Goal: Task Accomplishment & Management: Complete application form

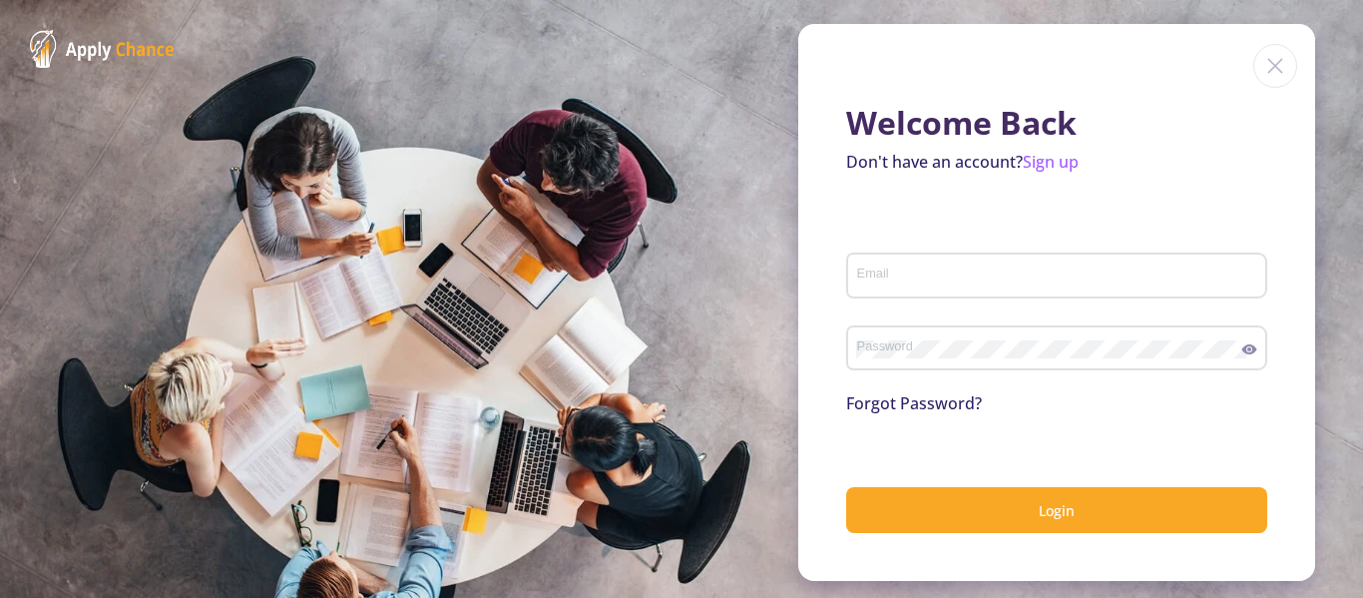
click at [1066, 149] on div "Welcome Back Don't have an account? Sign up Email Password Forgot Password? Log…" at bounding box center [1056, 302] width 517 height 557
click at [1066, 161] on link "Sign up" at bounding box center [1051, 162] width 56 height 22
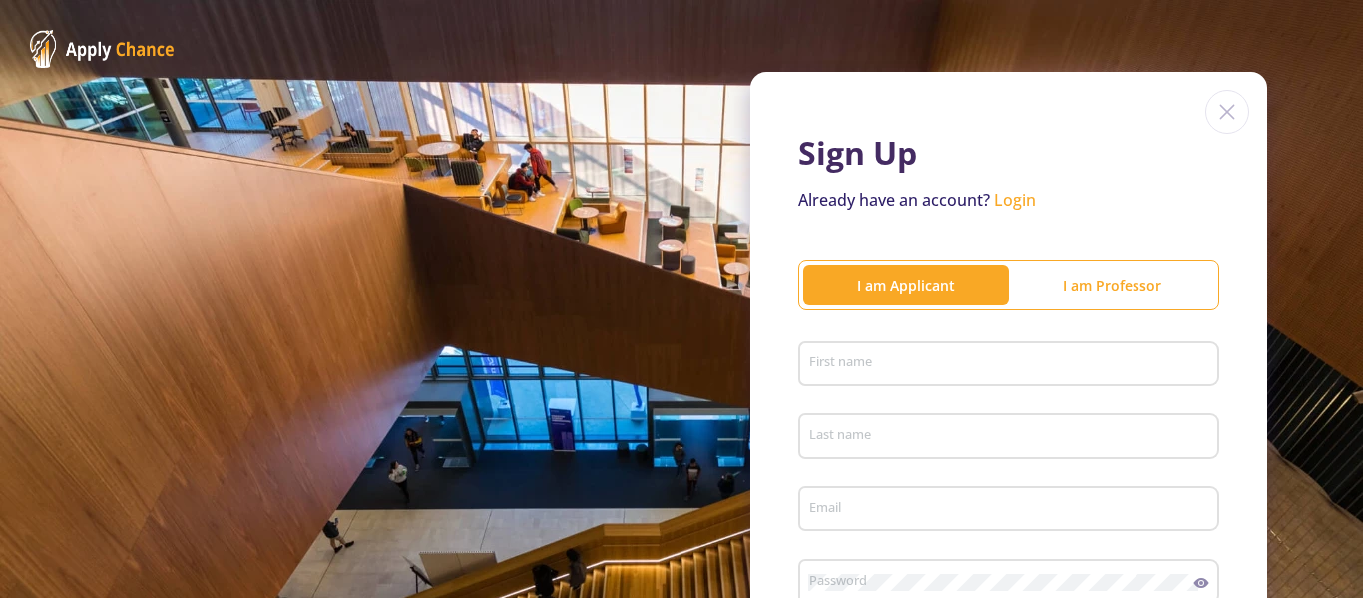
click at [999, 361] on input "First name" at bounding box center [1011, 365] width 407 height 18
type input "Mahdieh"
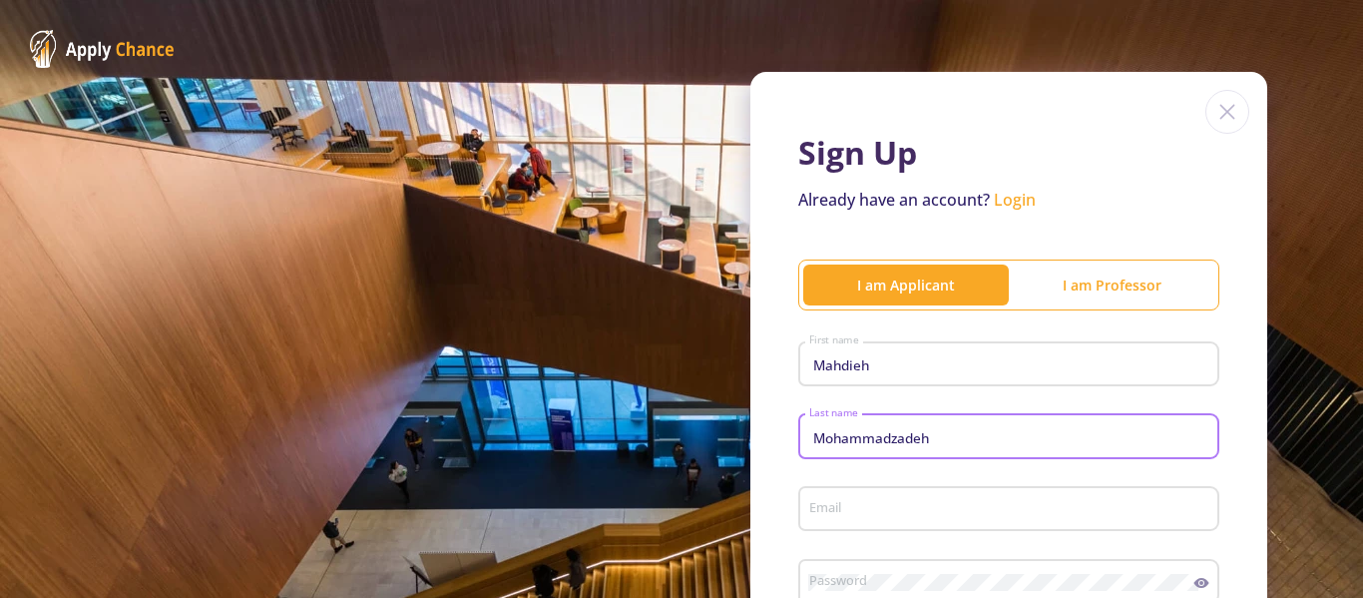
type input "Mohammadzadeh"
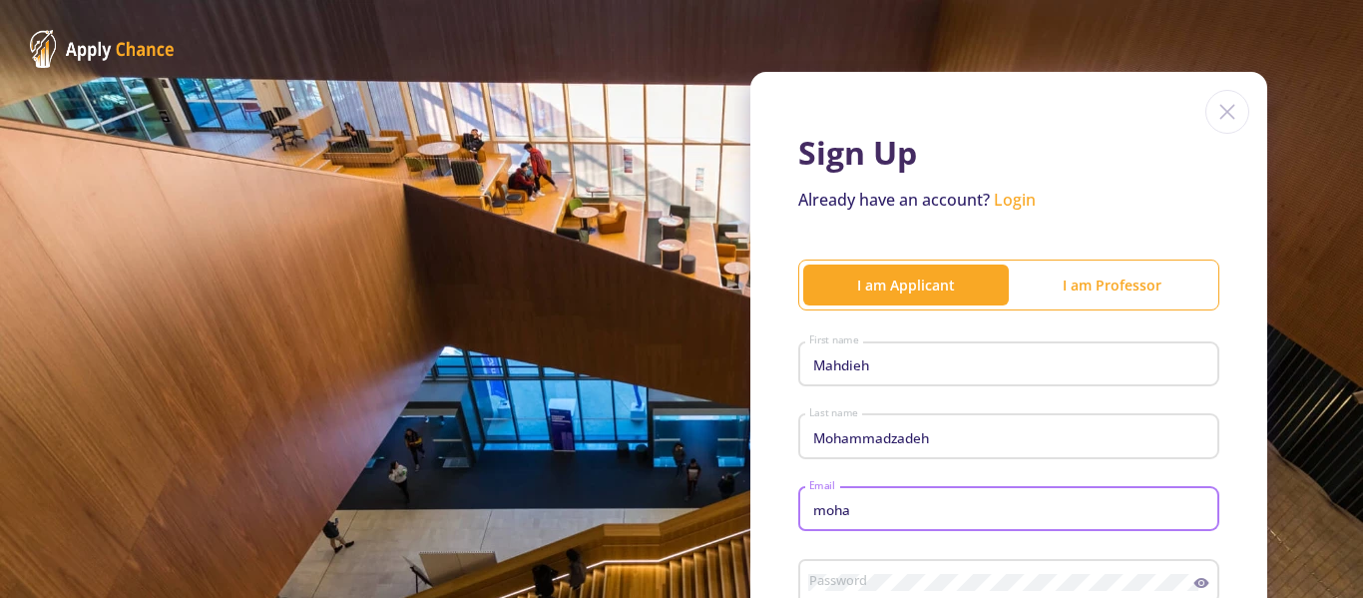
type input "[EMAIL_ADDRESS][DOMAIN_NAME]"
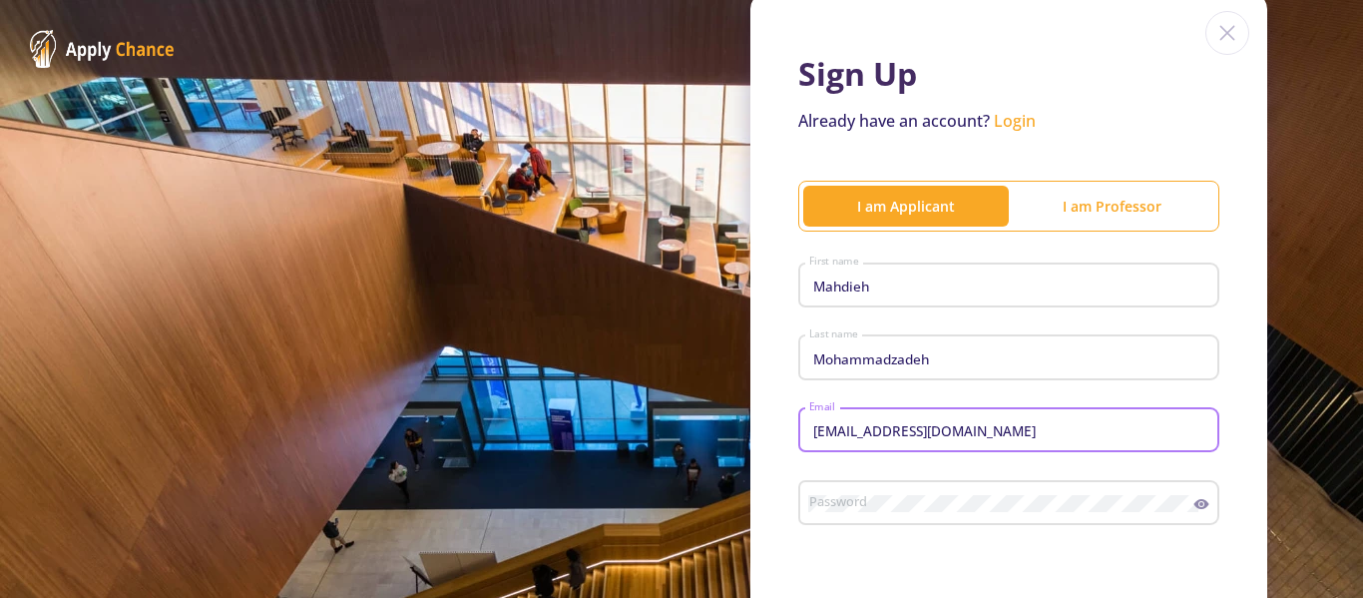
scroll to position [200, 0]
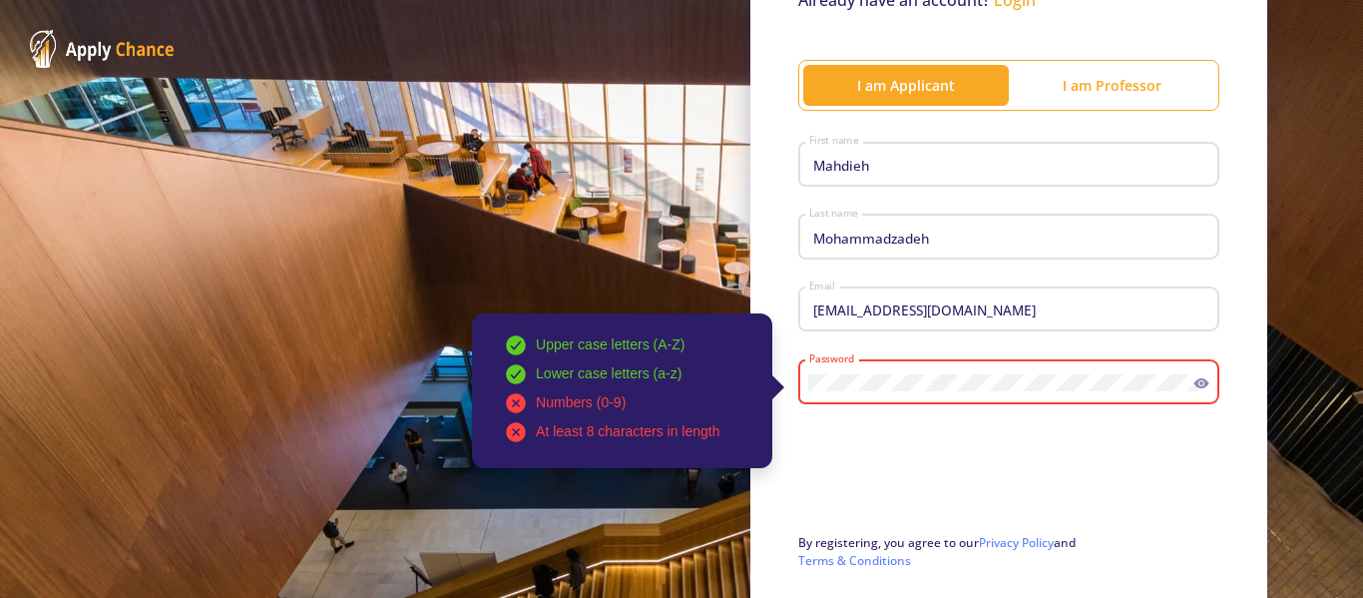
click at [822, 372] on div "Upper case letters (A-Z) Lower case letters (a-z) Numbers (0-9) At least 8 char…" at bounding box center [1001, 378] width 386 height 52
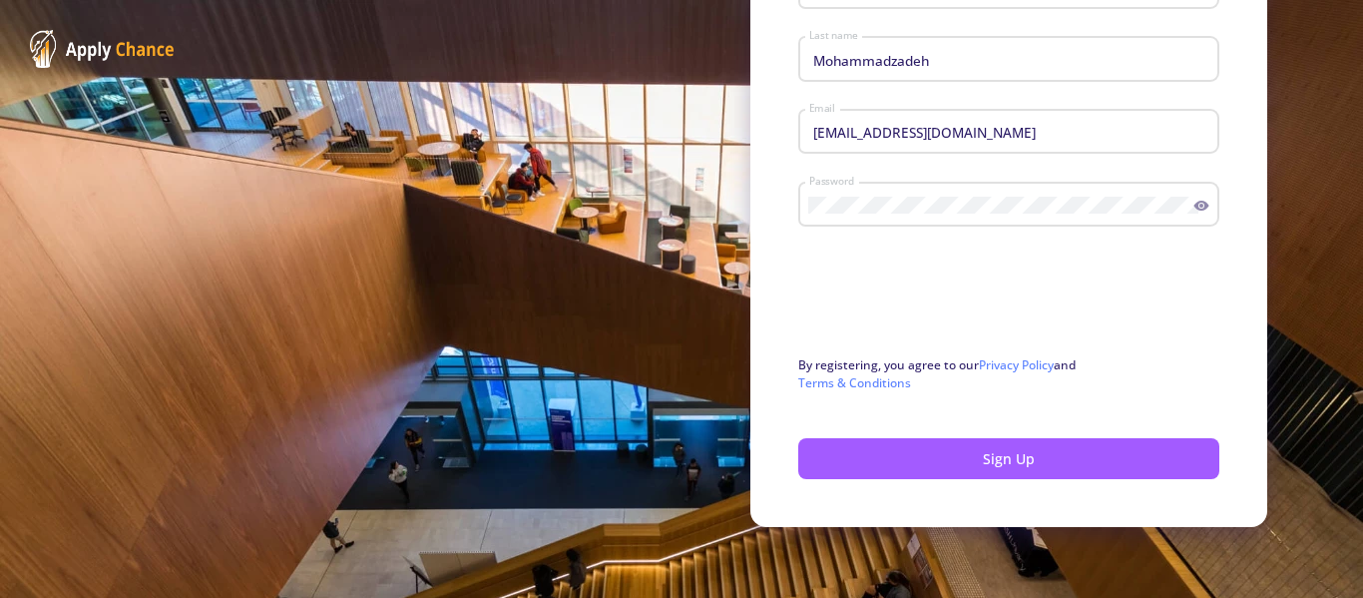
scroll to position [378, 0]
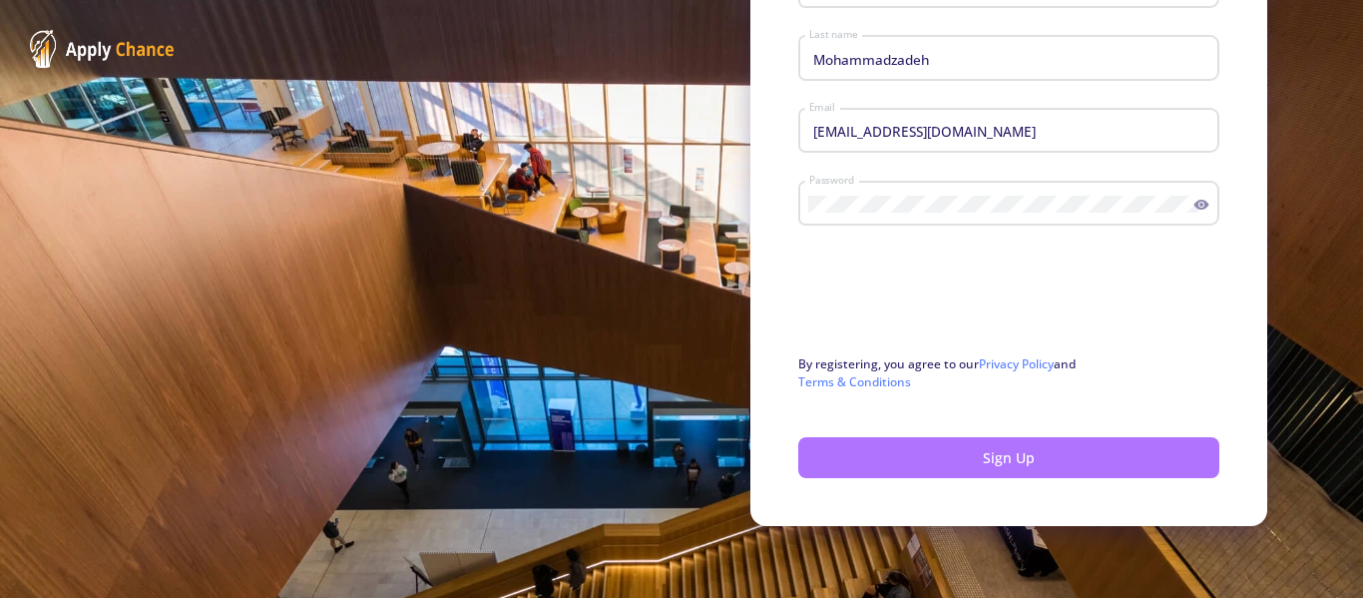
click at [860, 458] on button "Sign Up" at bounding box center [1008, 457] width 421 height 41
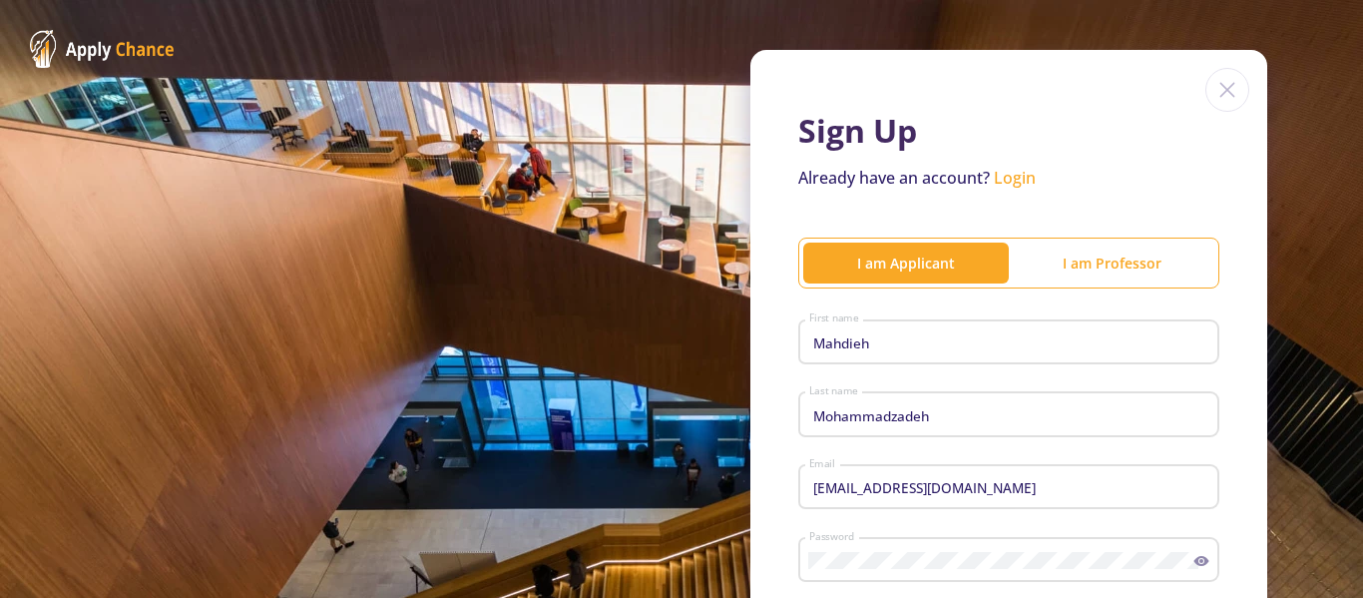
scroll to position [0, 0]
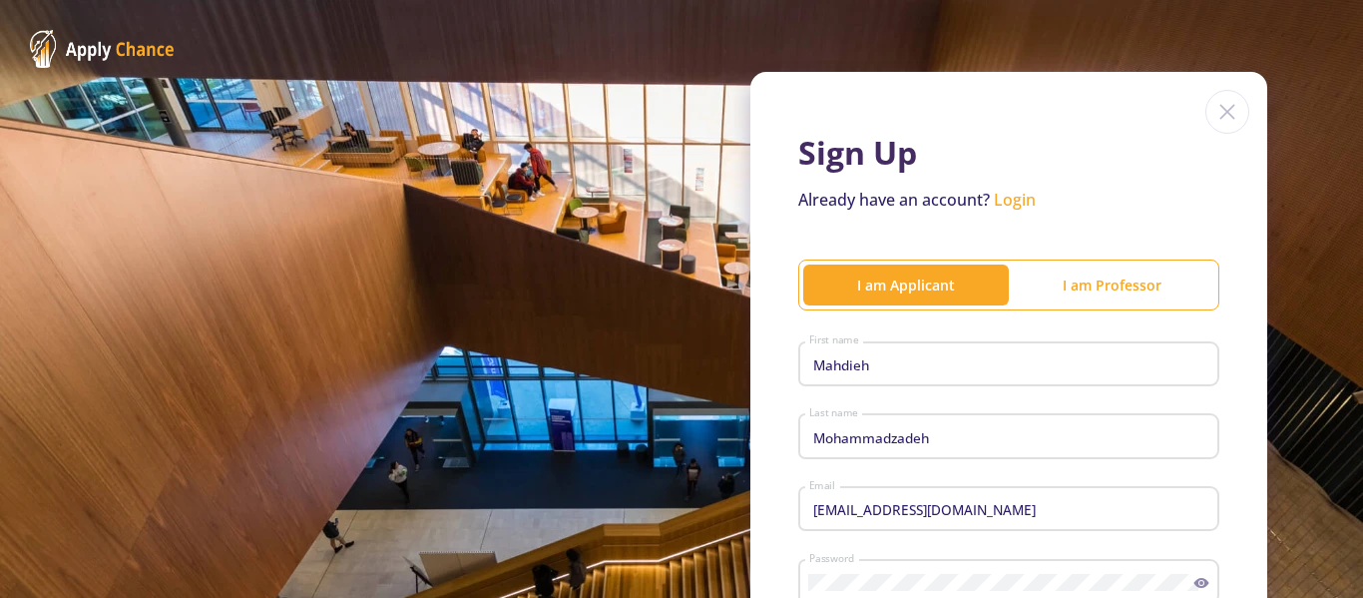
click at [1017, 192] on link "Login" at bounding box center [1015, 200] width 42 height 22
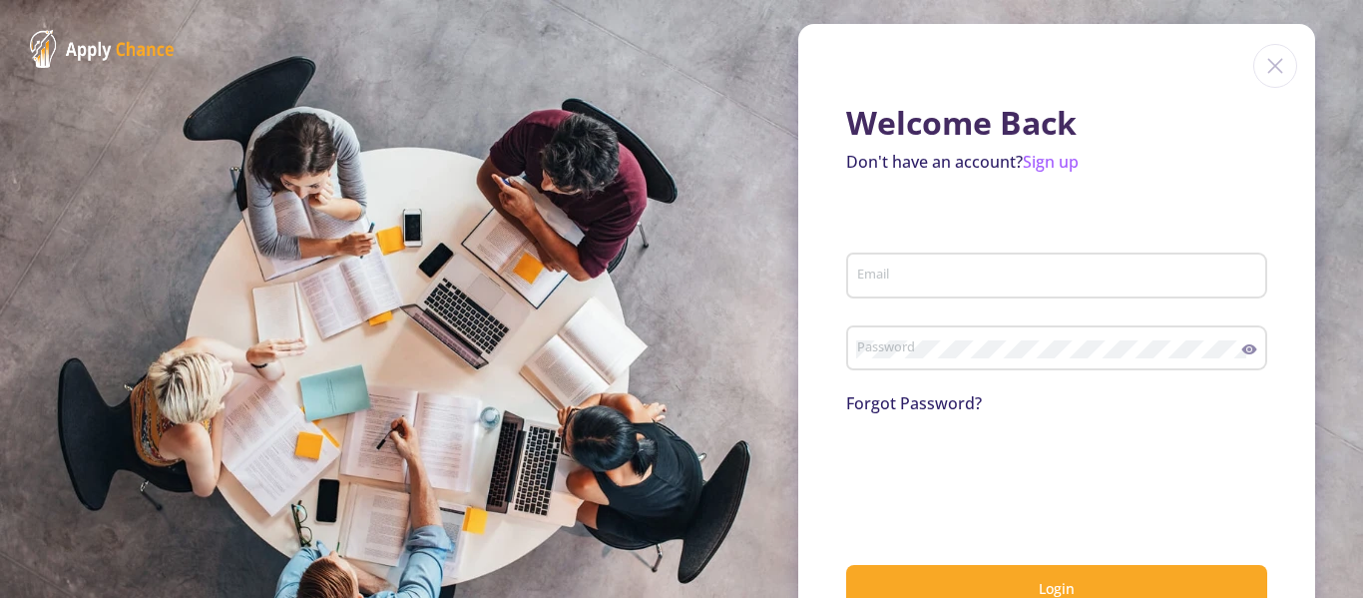
type input "[EMAIL_ADDRESS][DOMAIN_NAME]"
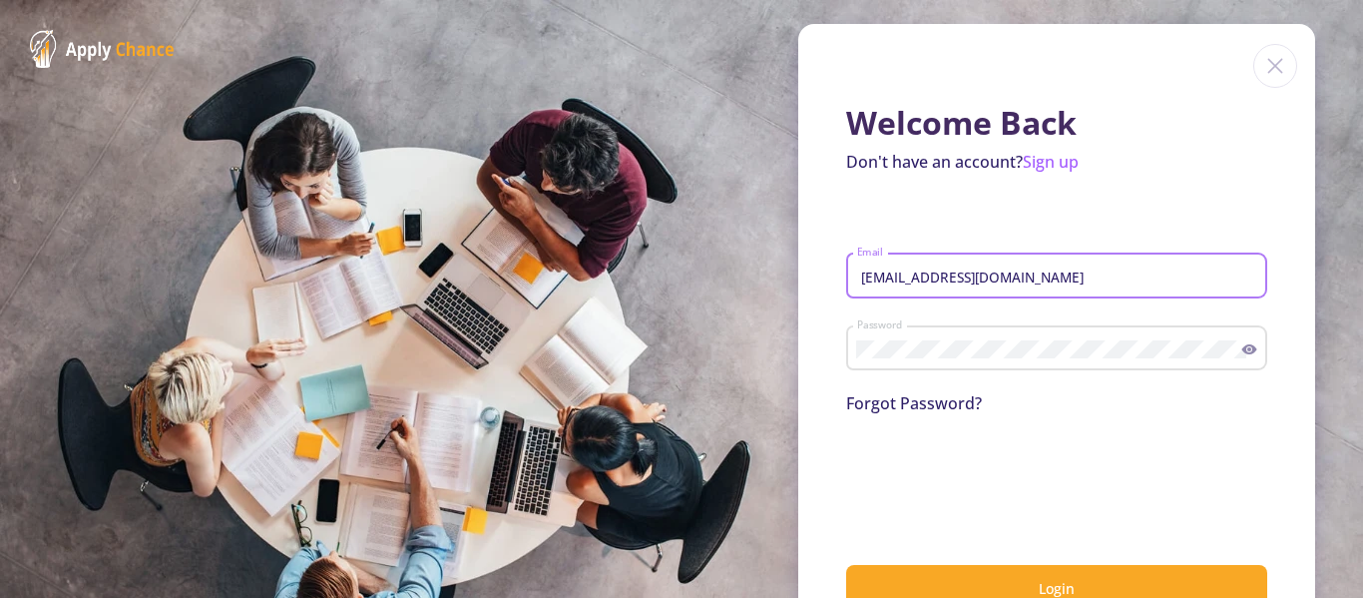
click at [915, 272] on input "[EMAIL_ADDRESS][DOMAIN_NAME]" at bounding box center [1059, 276] width 407 height 18
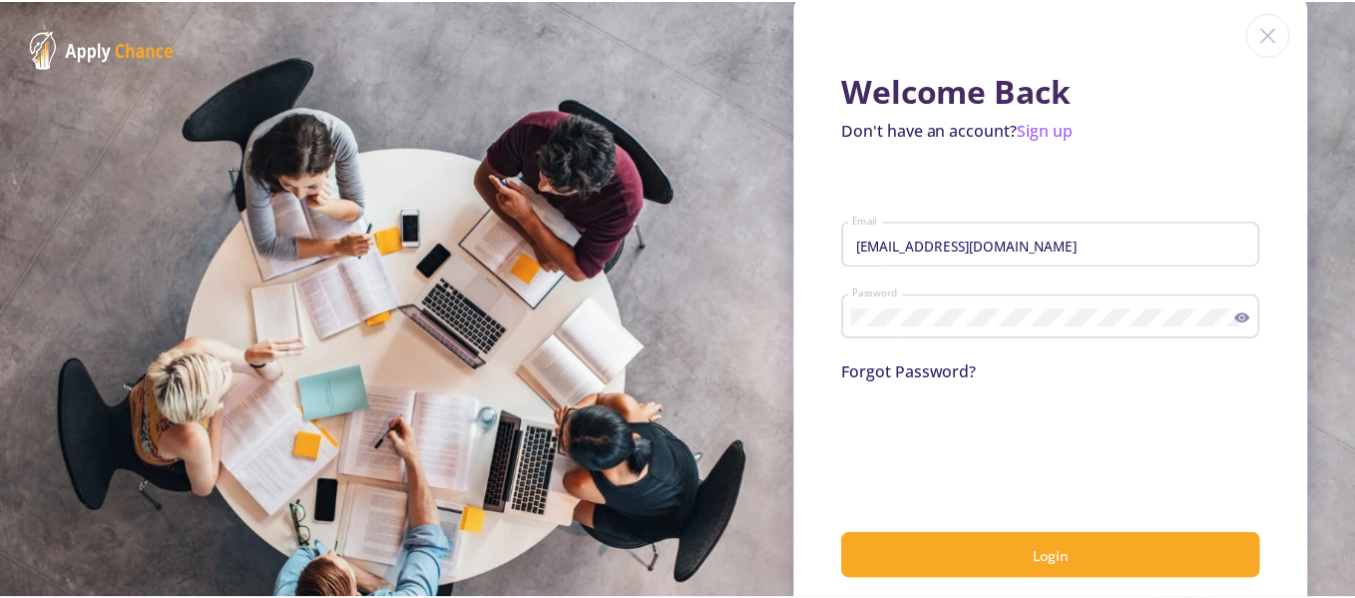
scroll to position [61, 0]
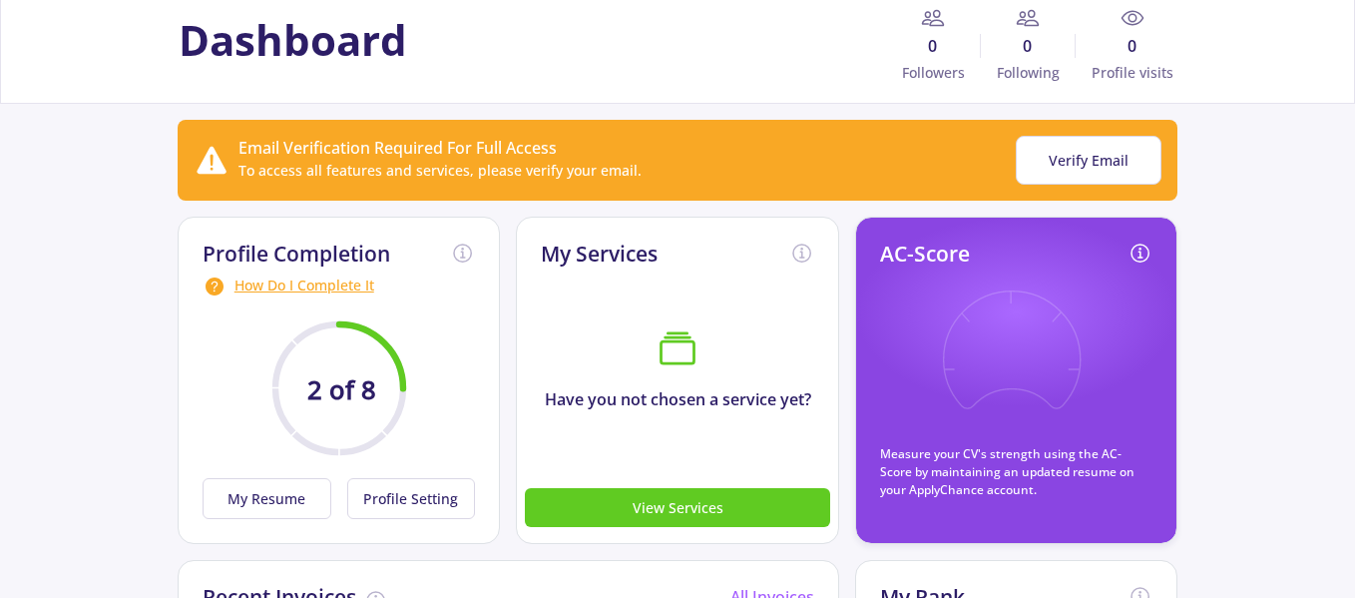
scroll to position [200, 0]
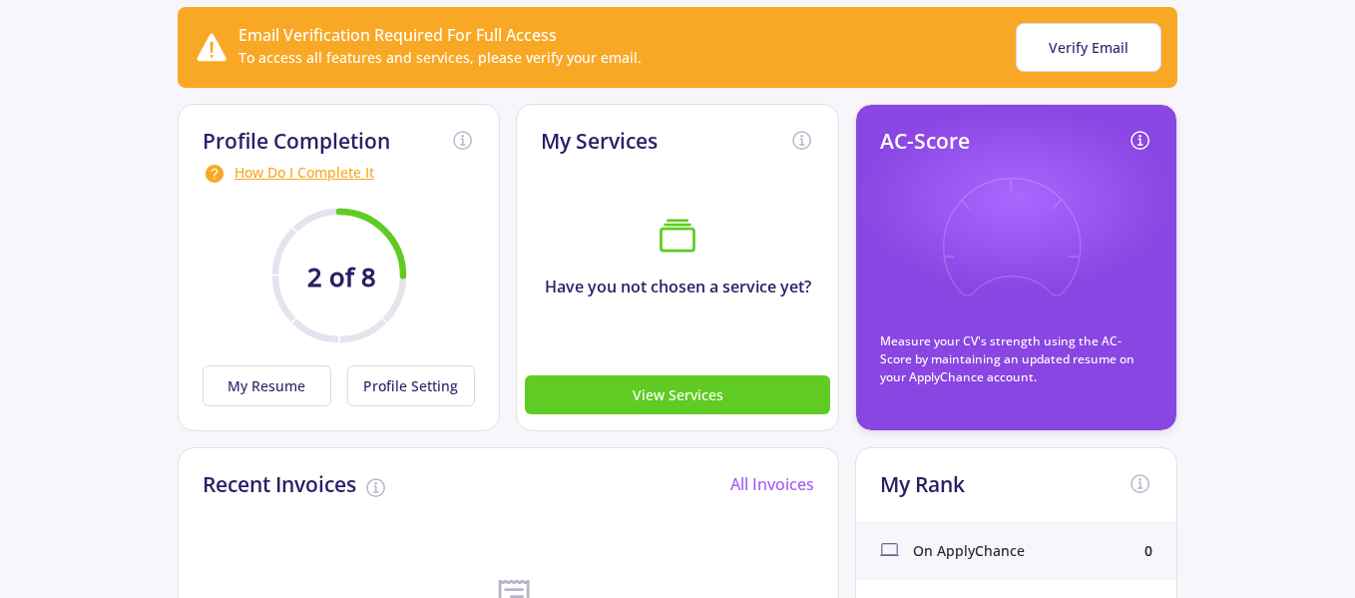
click at [302, 384] on button "My Resume" at bounding box center [267, 385] width 129 height 41
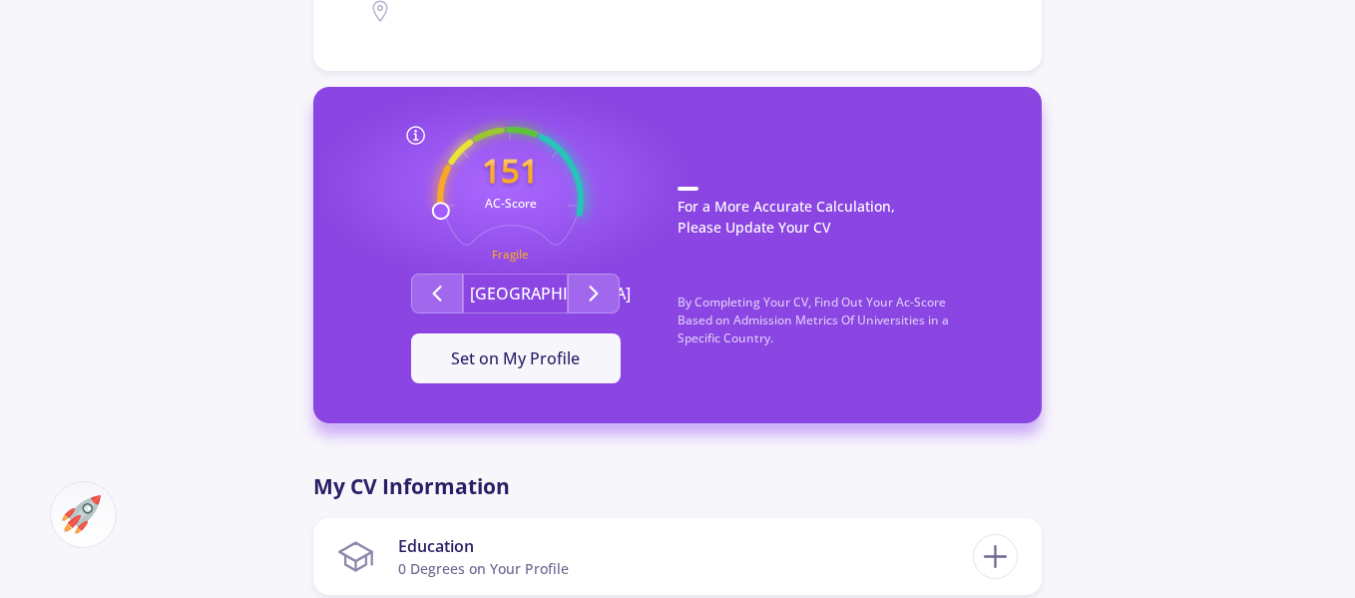
scroll to position [499, 0]
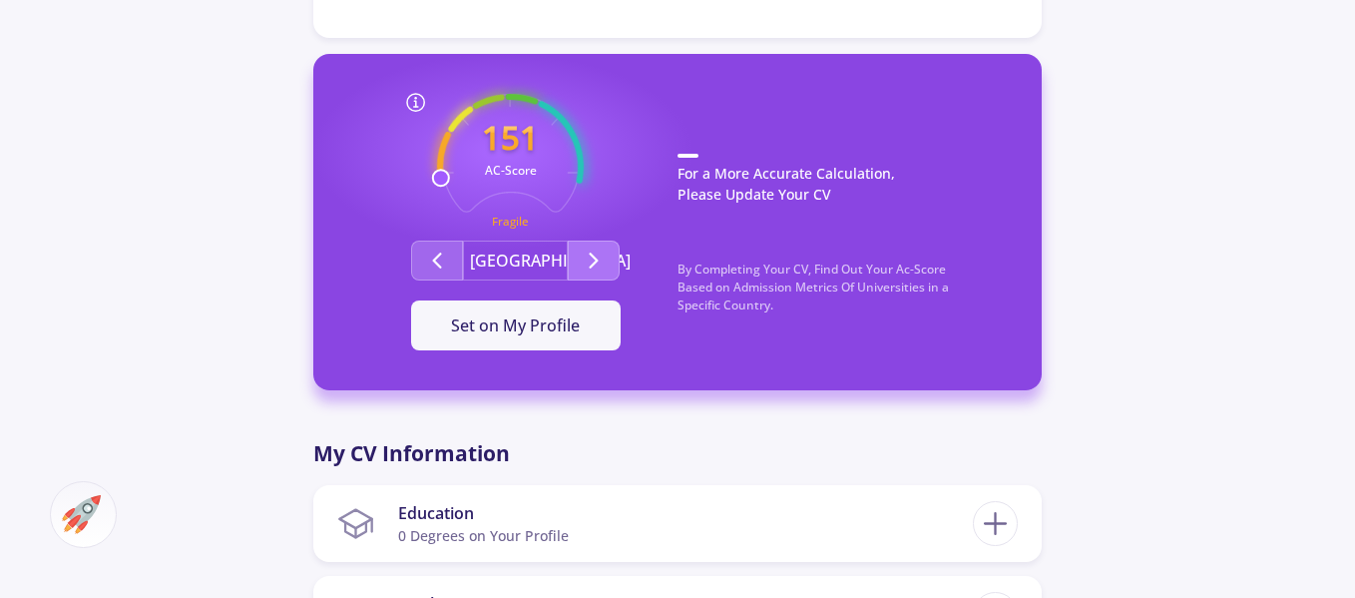
click at [587, 264] on icon "Second group" at bounding box center [594, 260] width 24 height 24
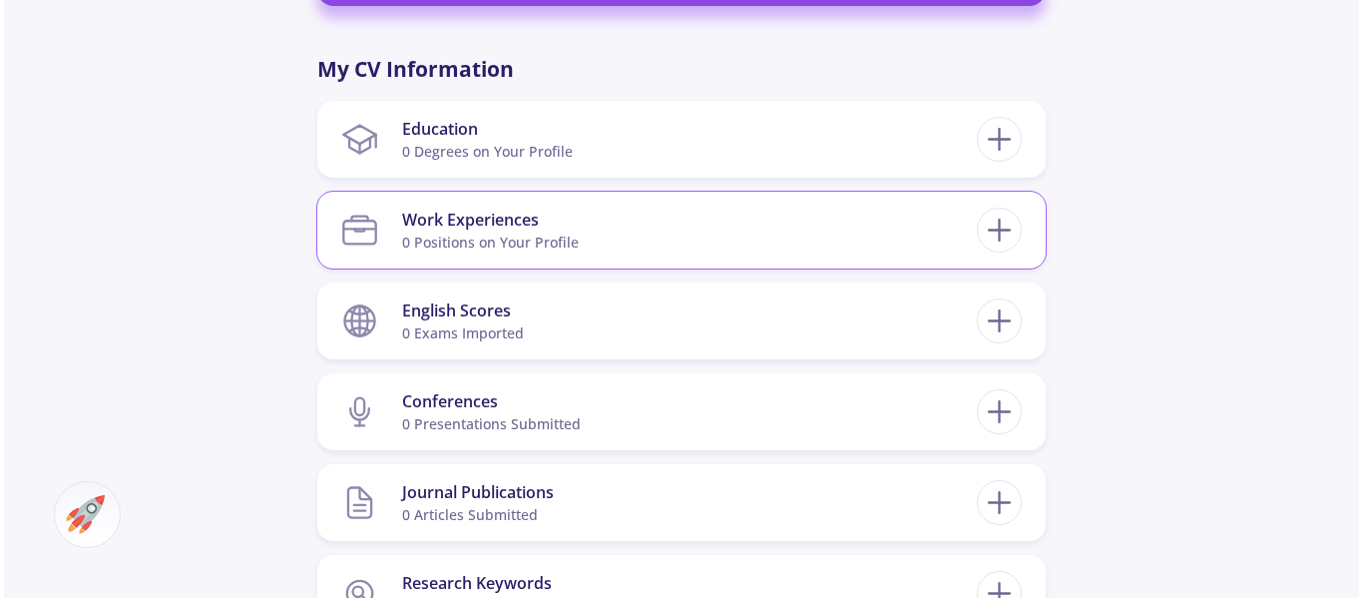
scroll to position [898, 0]
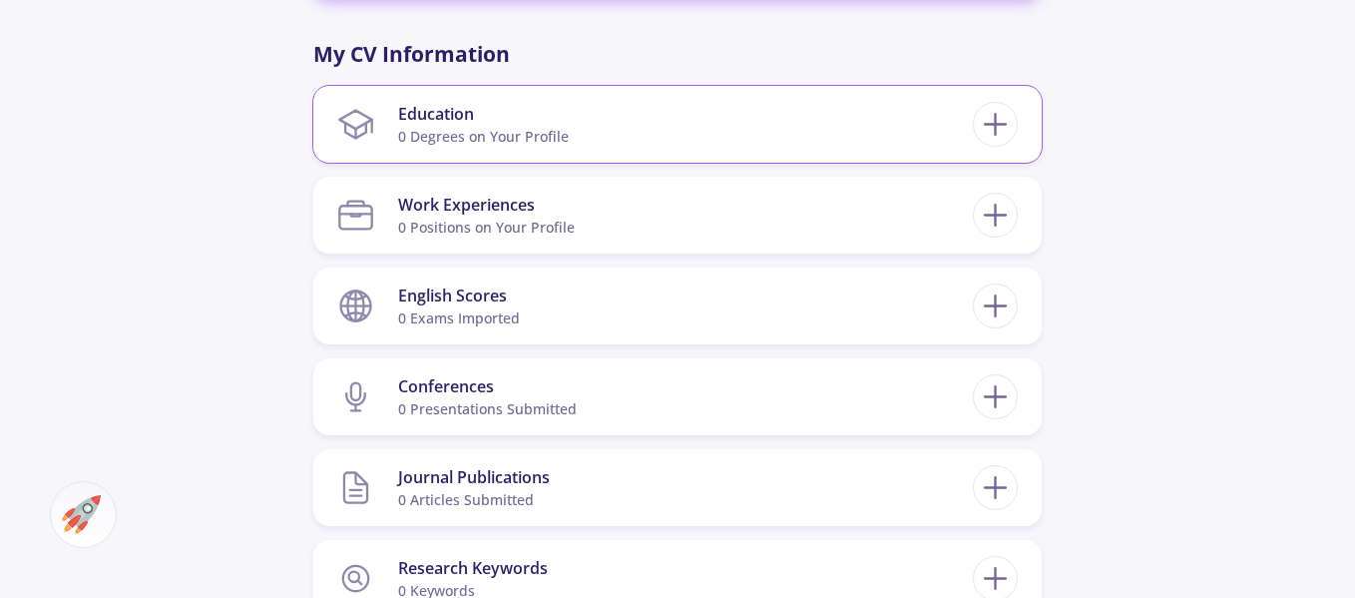
click at [725, 128] on section "Education 0 Degrees on Your Profile" at bounding box center [655, 124] width 636 height 61
click at [986, 125] on line at bounding box center [995, 125] width 21 height 0
checkbox input "false"
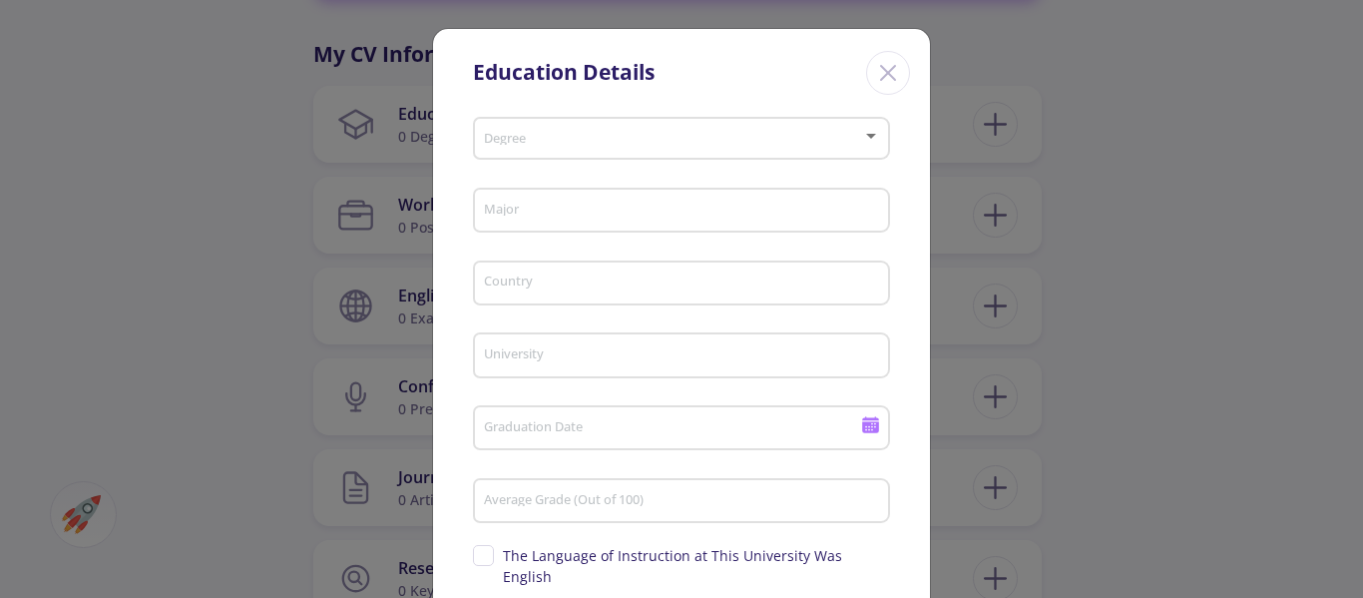
click at [639, 120] on div "Degree" at bounding box center [682, 135] width 398 height 50
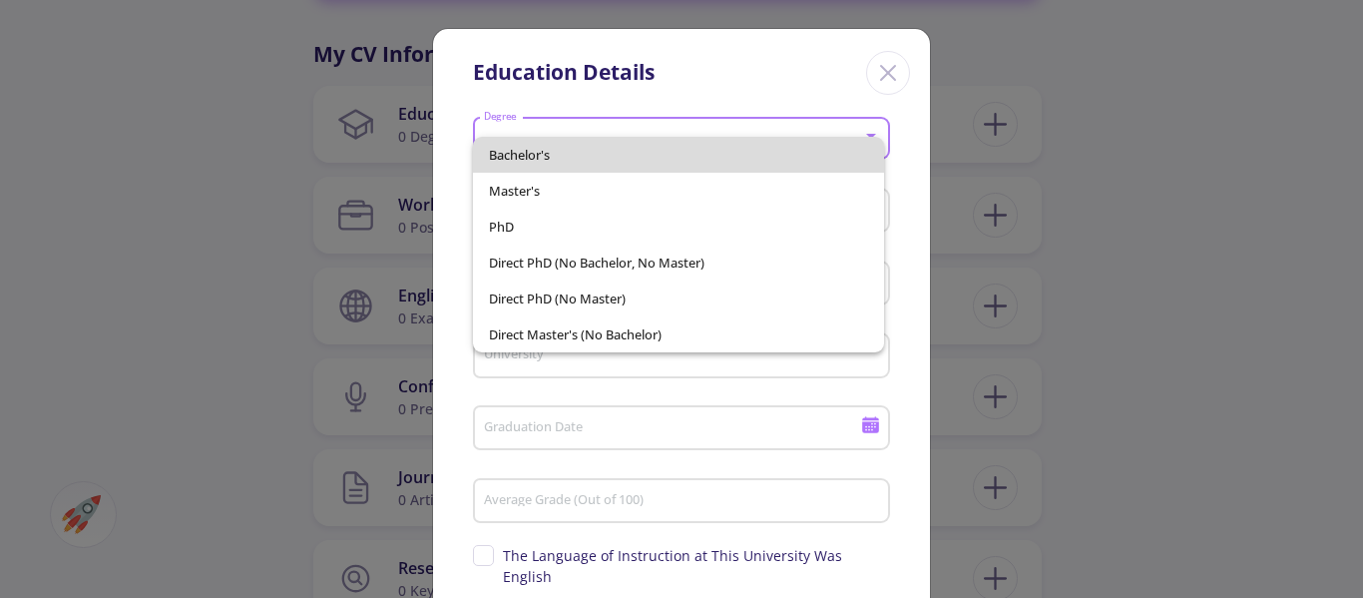
click at [577, 160] on span "Bachelor's" at bounding box center [679, 155] width 380 height 36
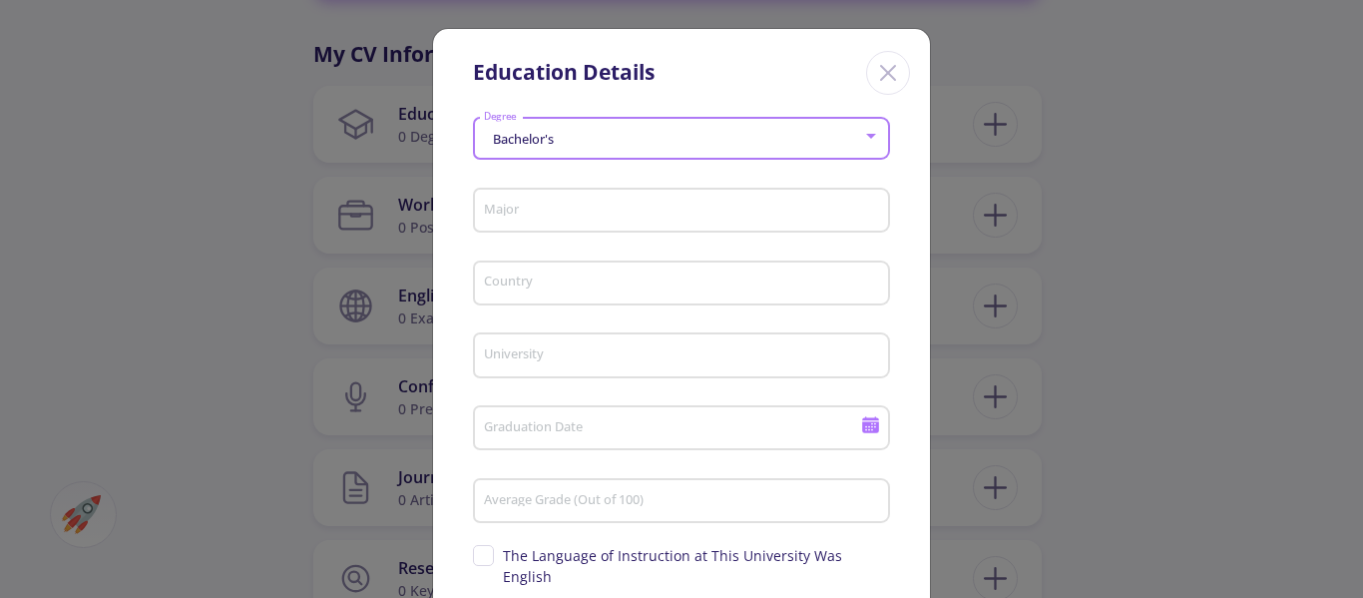
click at [583, 210] on input "Major" at bounding box center [684, 212] width 403 height 18
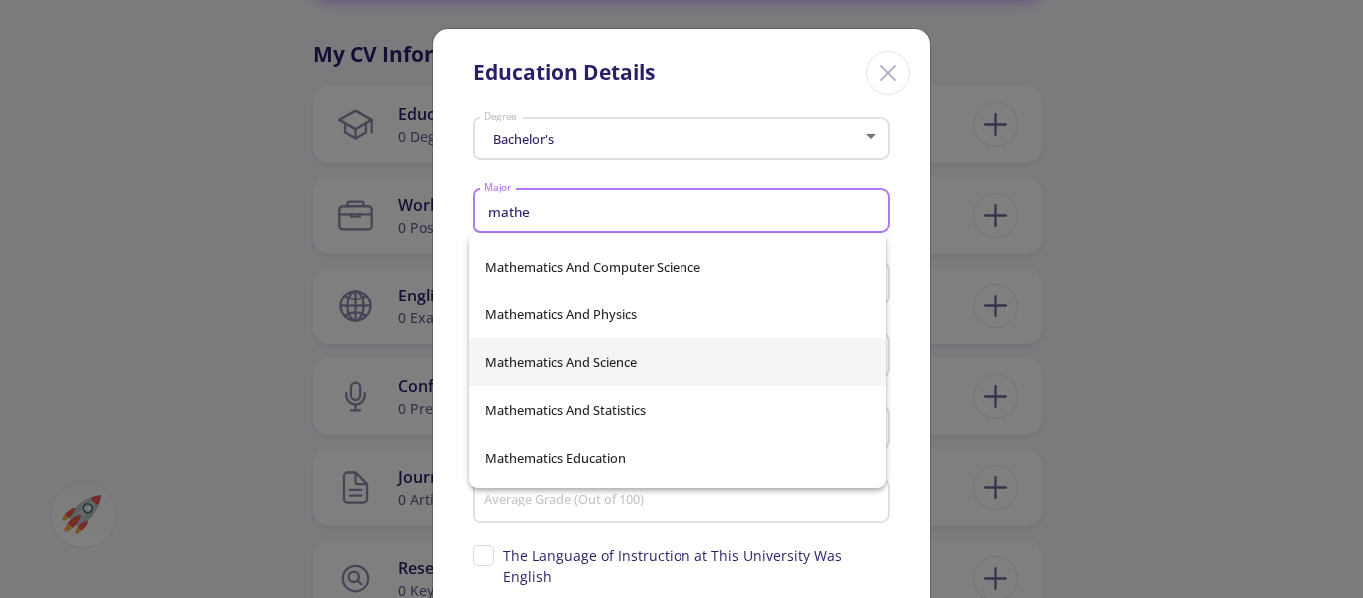
scroll to position [1948, 0]
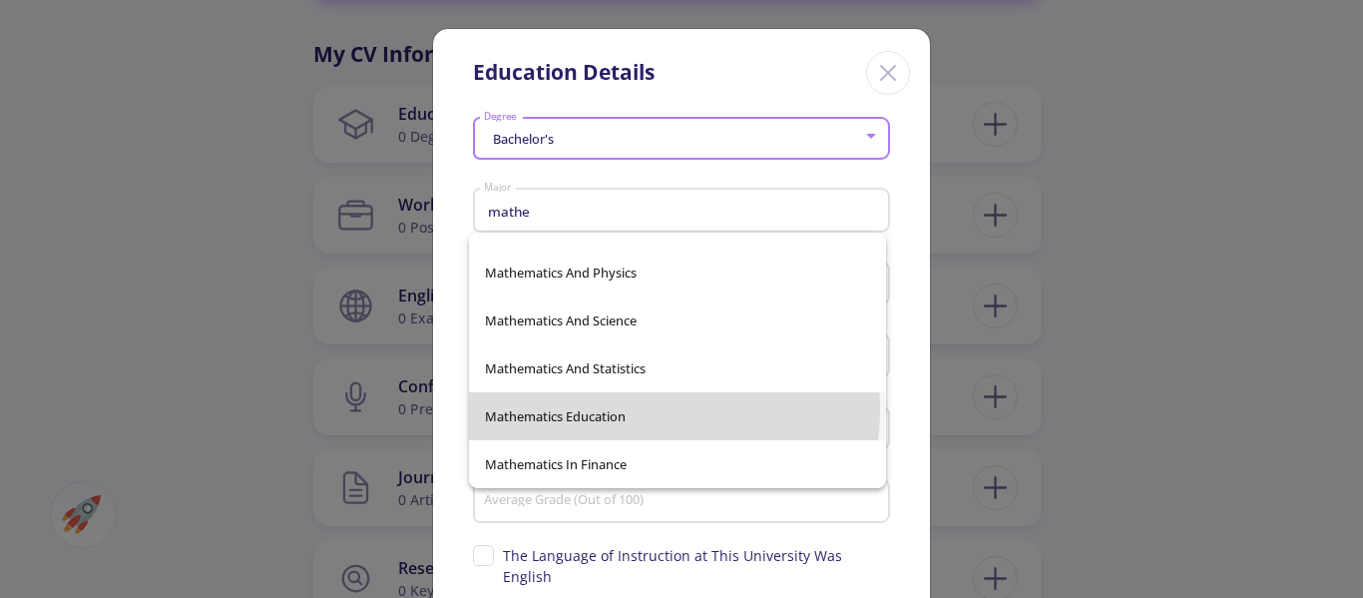
click at [660, 410] on span "Mathematics Education" at bounding box center [677, 416] width 385 height 48
type input "Mathematics Education"
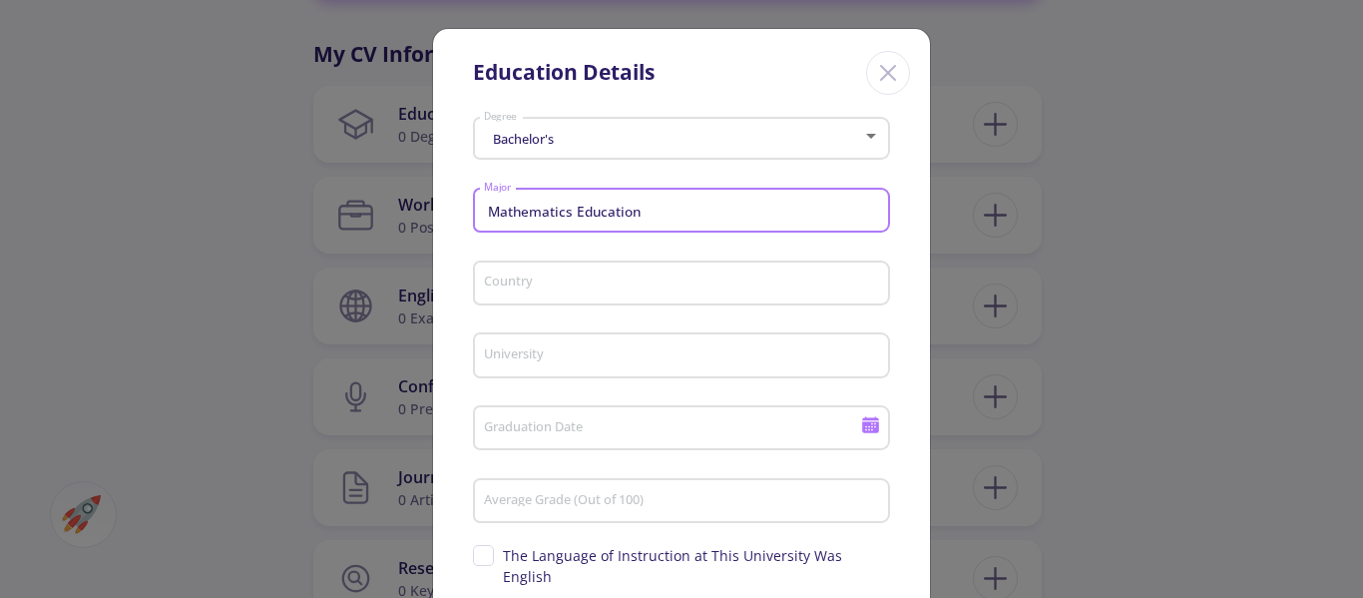
click at [607, 288] on input "Country" at bounding box center [684, 284] width 403 height 18
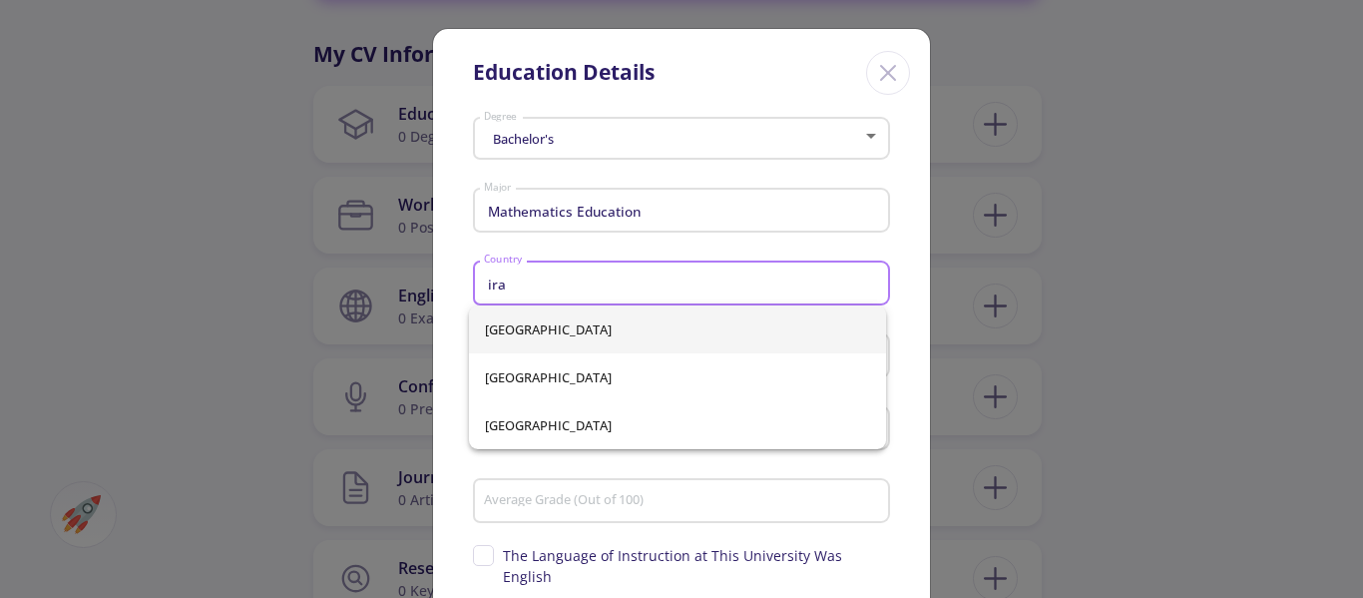
type input "ira"
click at [575, 334] on div "[GEOGRAPHIC_DATA] [GEOGRAPHIC_DATA] [GEOGRAPHIC_DATA]" at bounding box center [677, 377] width 417 height 144
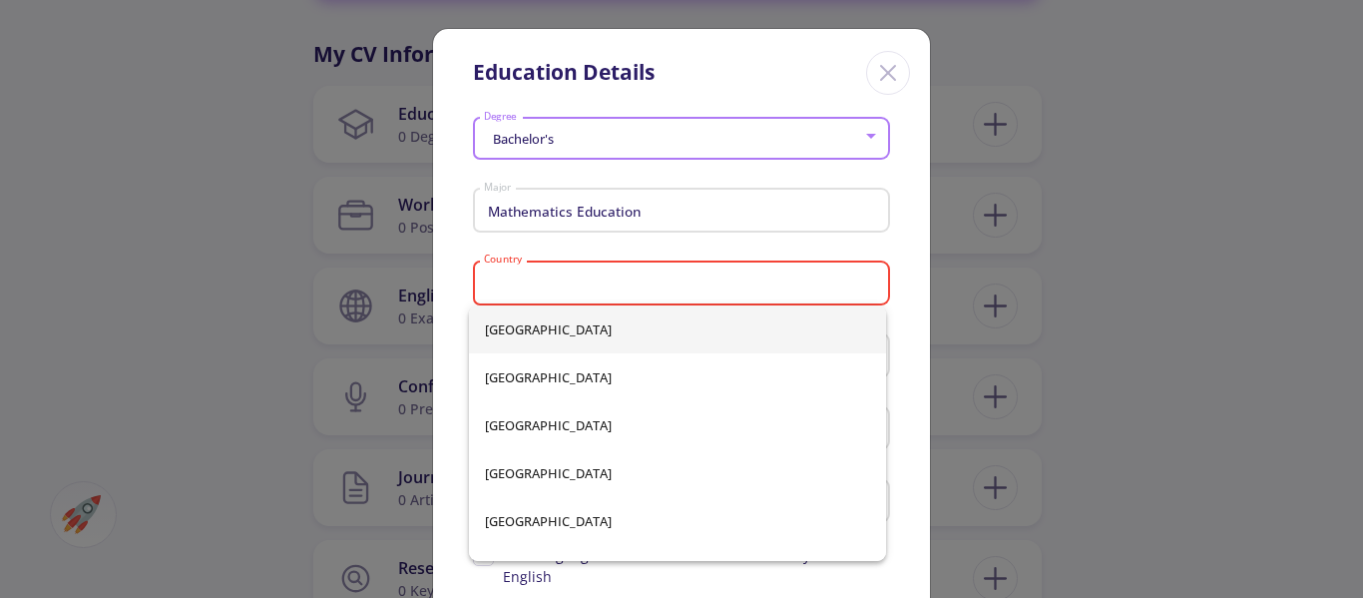
click at [554, 281] on input "Country" at bounding box center [684, 284] width 403 height 18
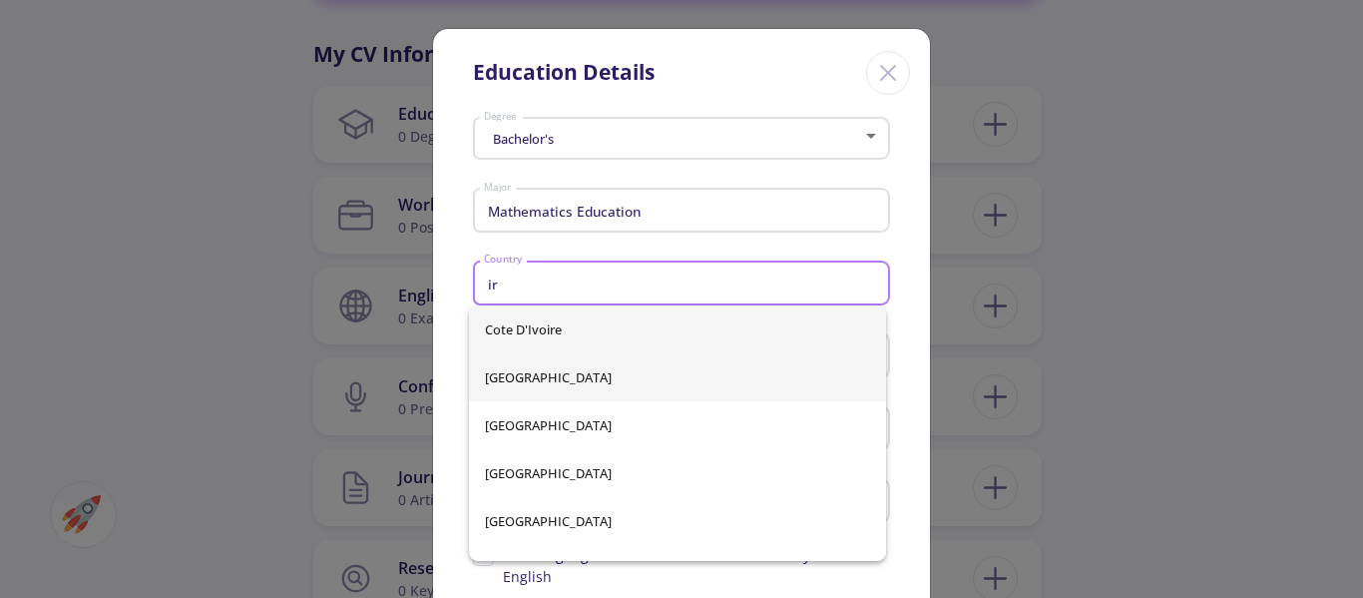
type input "ir"
click at [505, 371] on div "Cote d'Ivoire [GEOGRAPHIC_DATA] [GEOGRAPHIC_DATA] [GEOGRAPHIC_DATA] [GEOGRAPHIC…" at bounding box center [677, 432] width 417 height 255
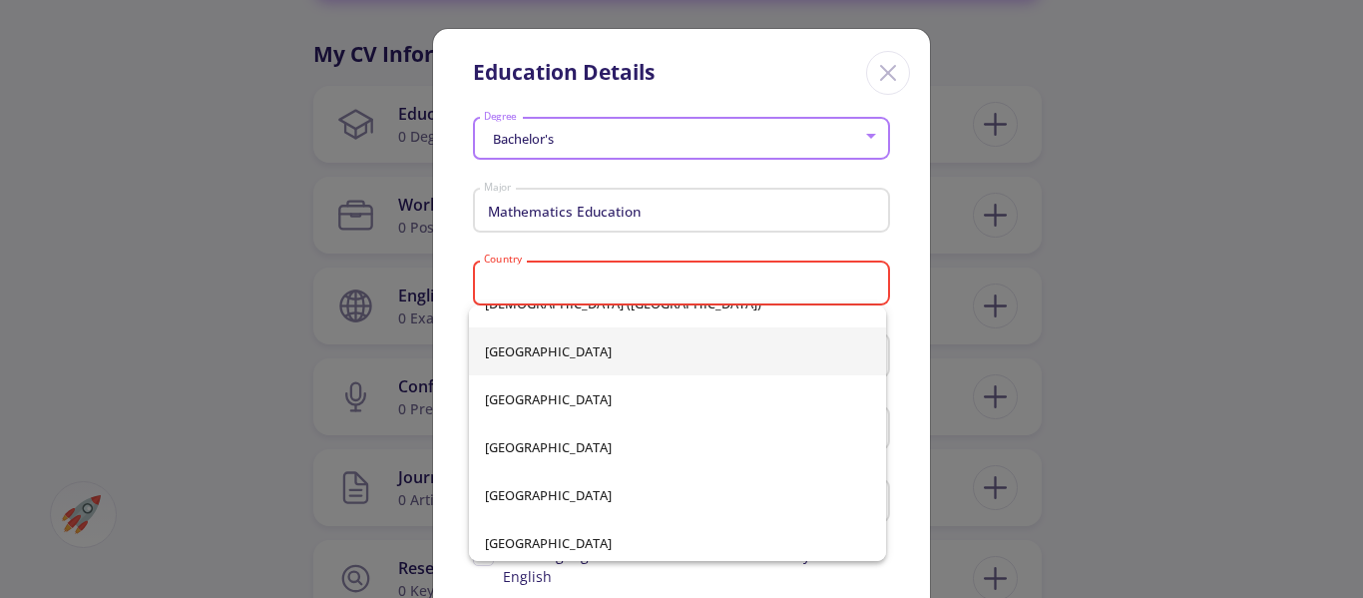
scroll to position [3992, 0]
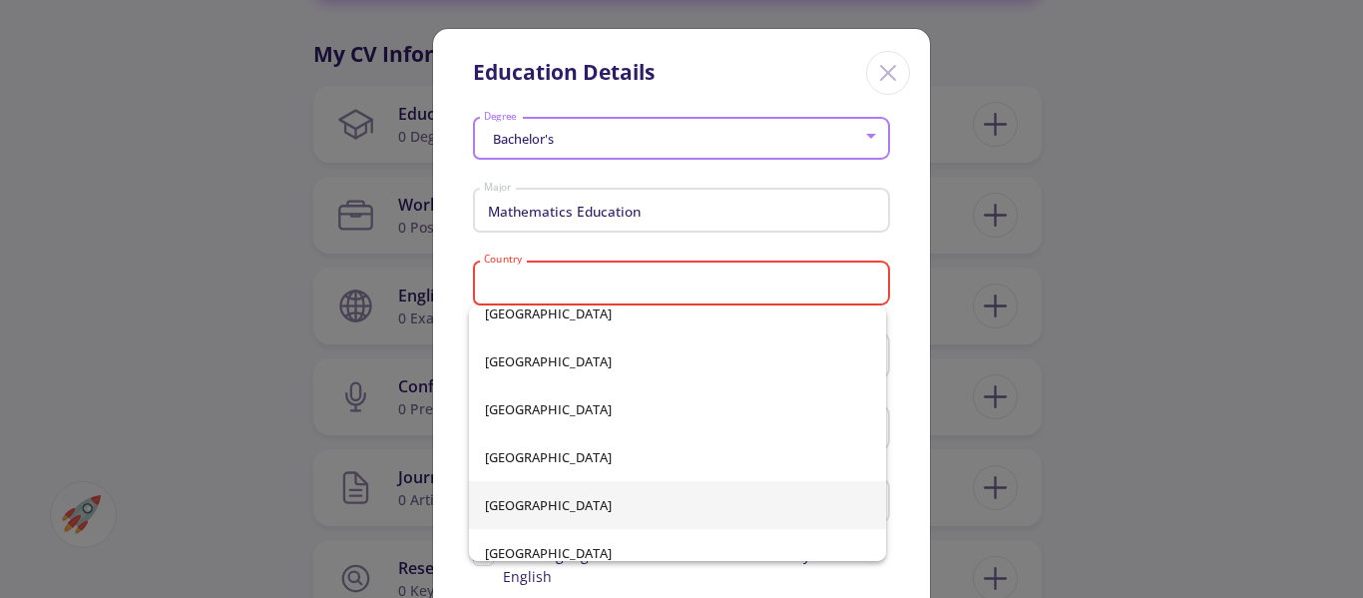
click at [524, 508] on span "[GEOGRAPHIC_DATA]" at bounding box center [677, 505] width 385 height 48
type input "[GEOGRAPHIC_DATA]"
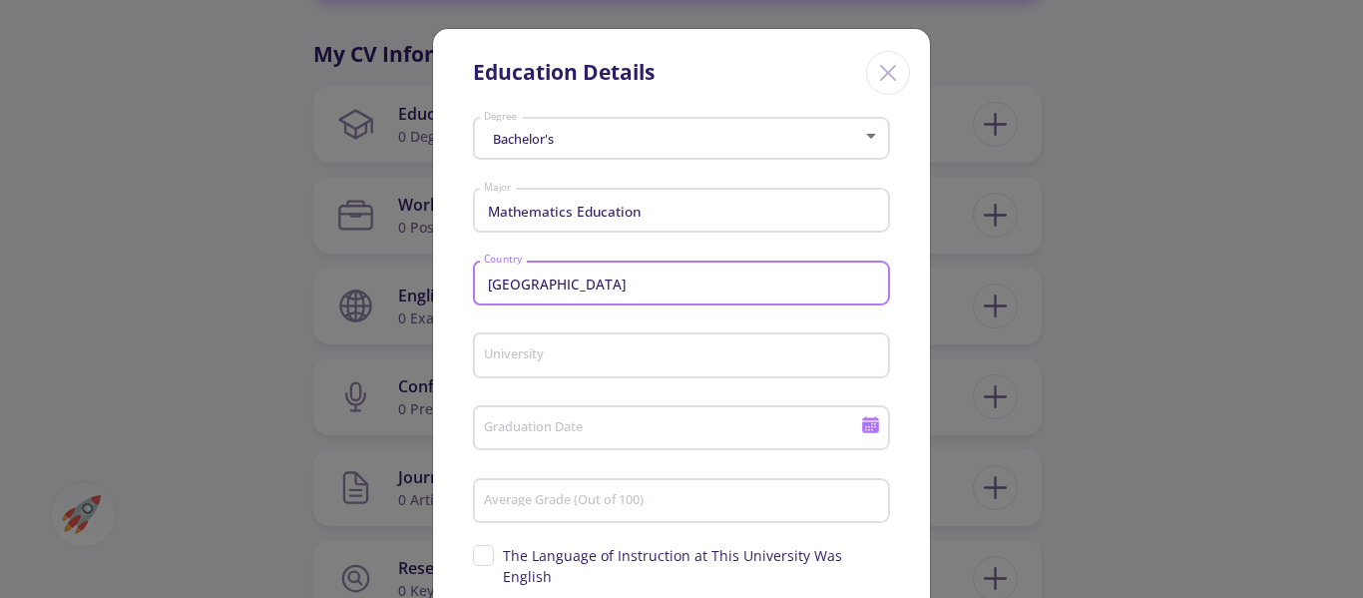
click at [613, 352] on input "University" at bounding box center [684, 356] width 403 height 18
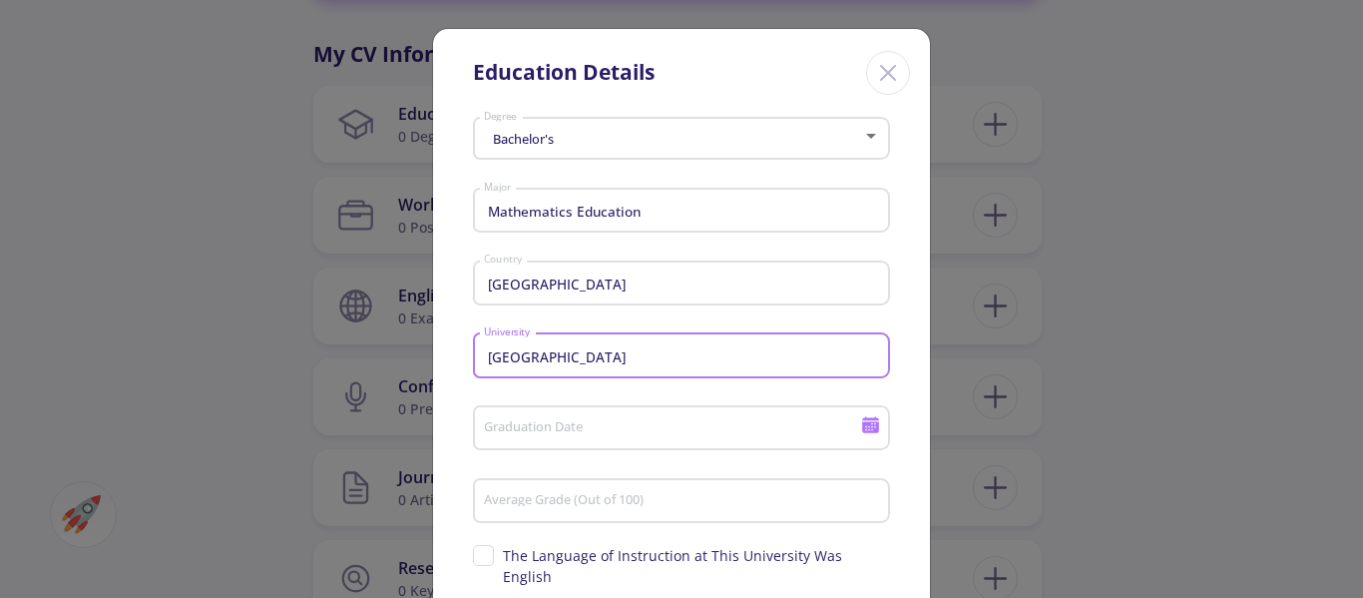
scroll to position [149, 0]
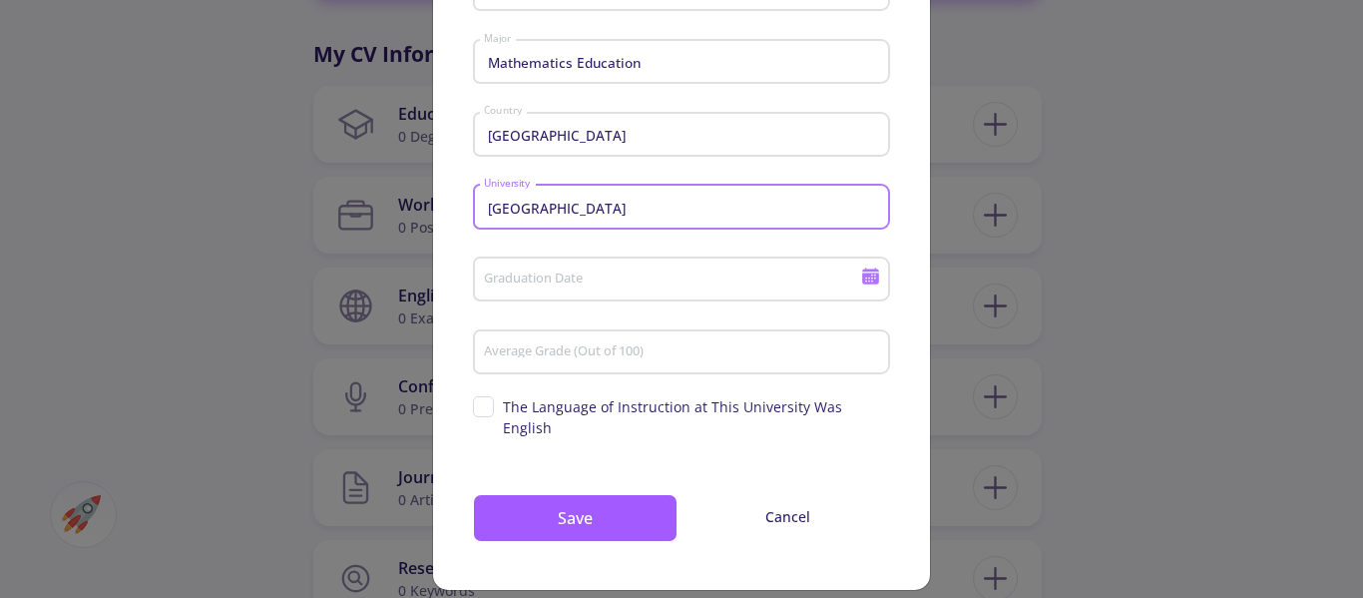
type input "[GEOGRAPHIC_DATA]"
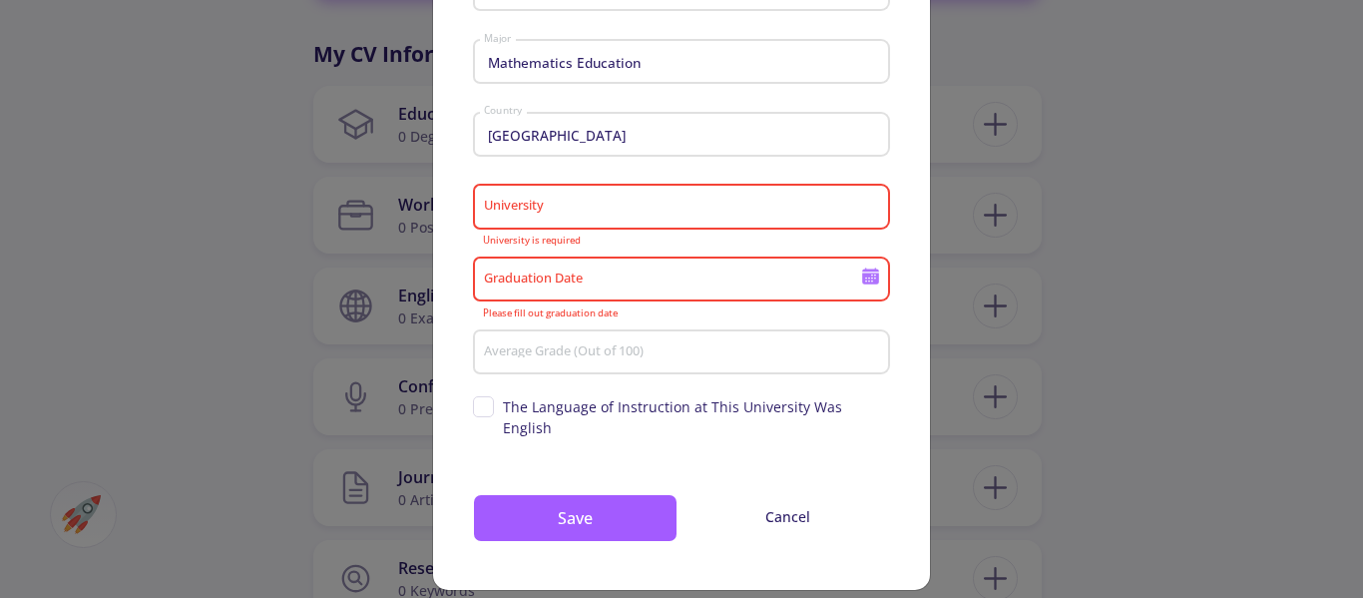
click at [861, 283] on icon at bounding box center [870, 275] width 19 height 19
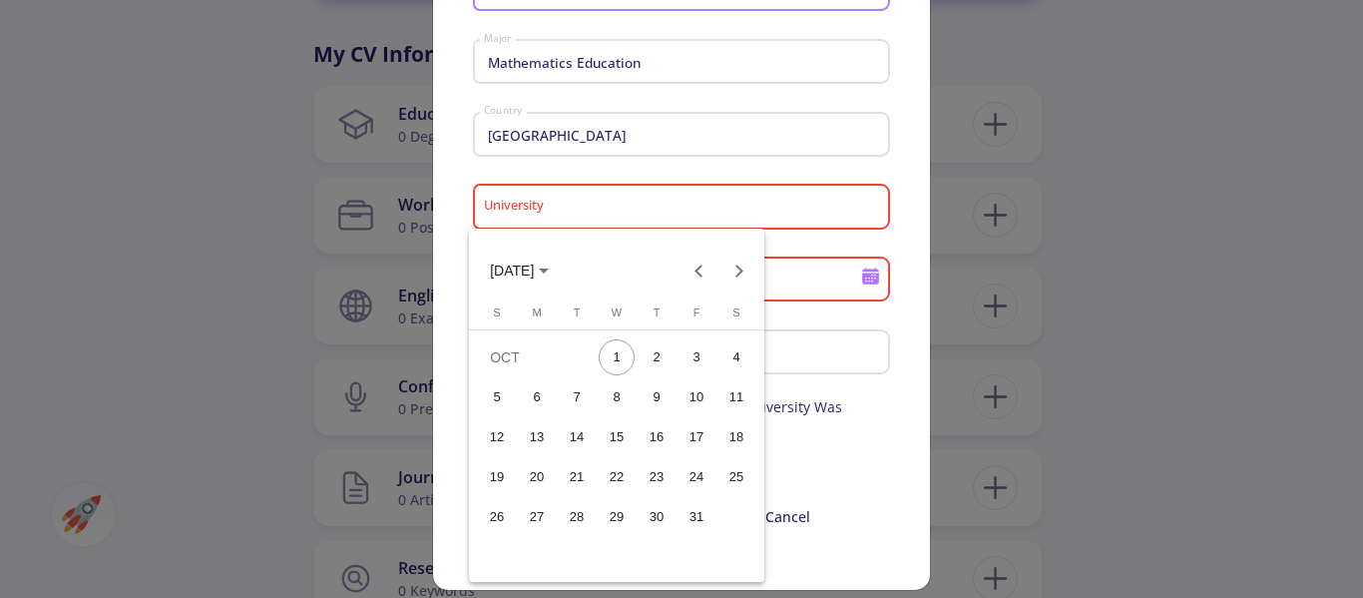
scroll to position [0, 0]
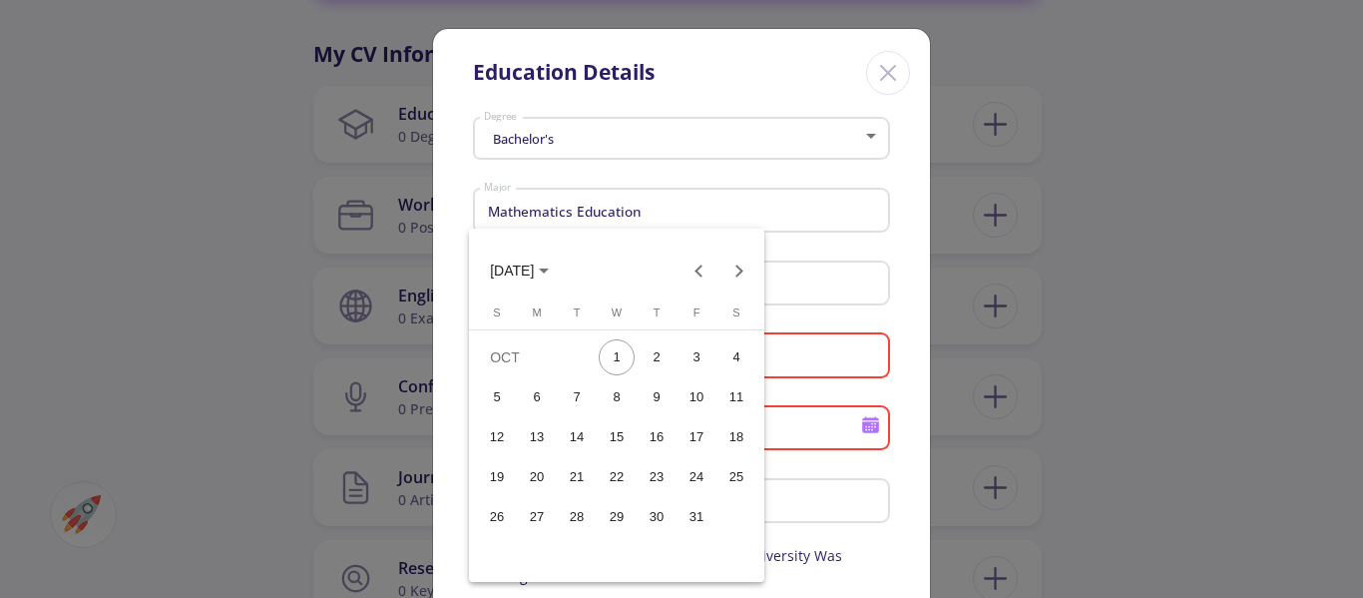
click at [837, 336] on div at bounding box center [681, 299] width 1363 height 598
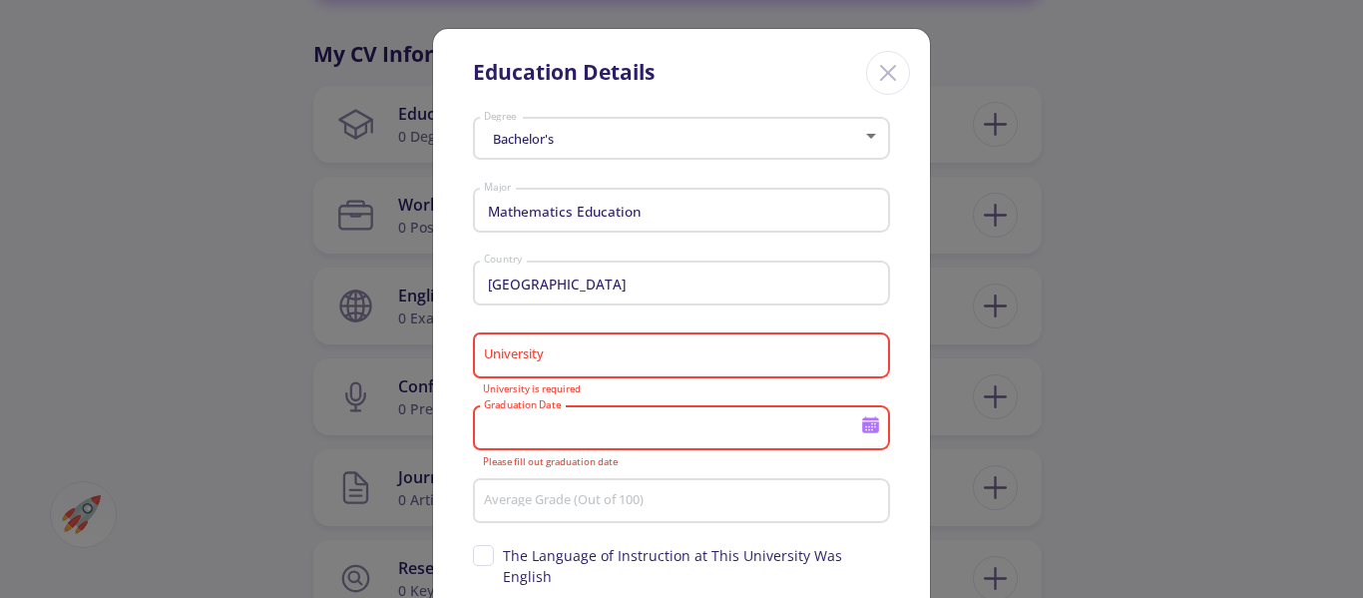
click at [836, 350] on input "University" at bounding box center [684, 356] width 403 height 18
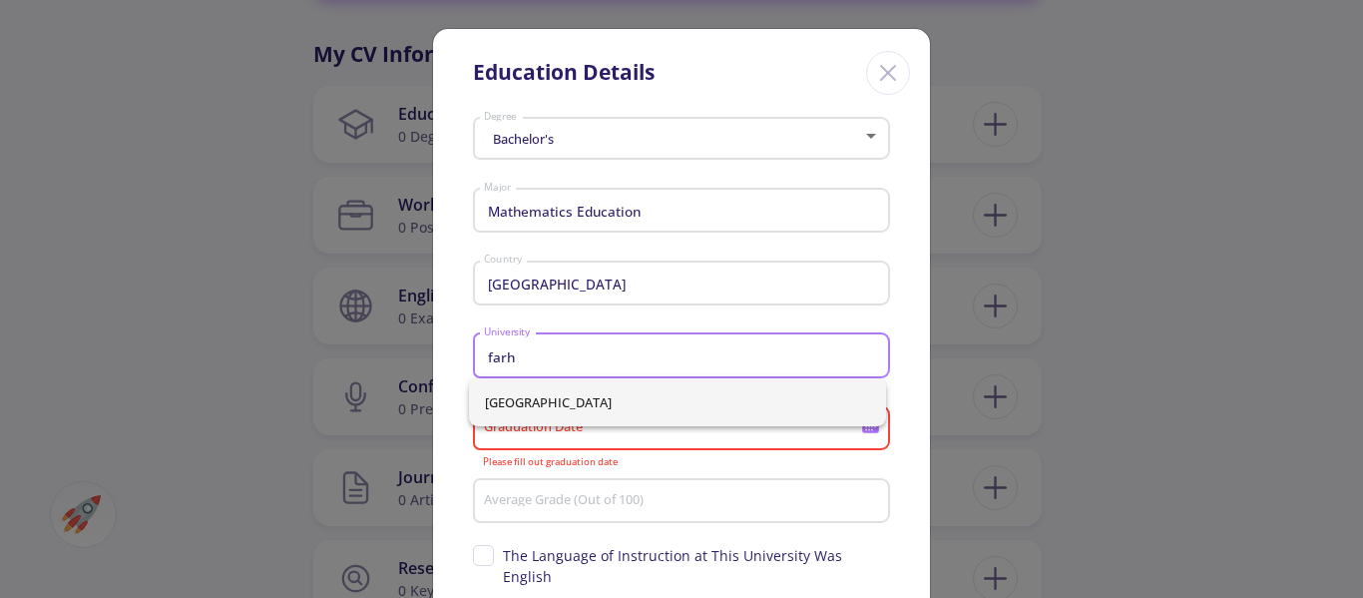
type input "farh"
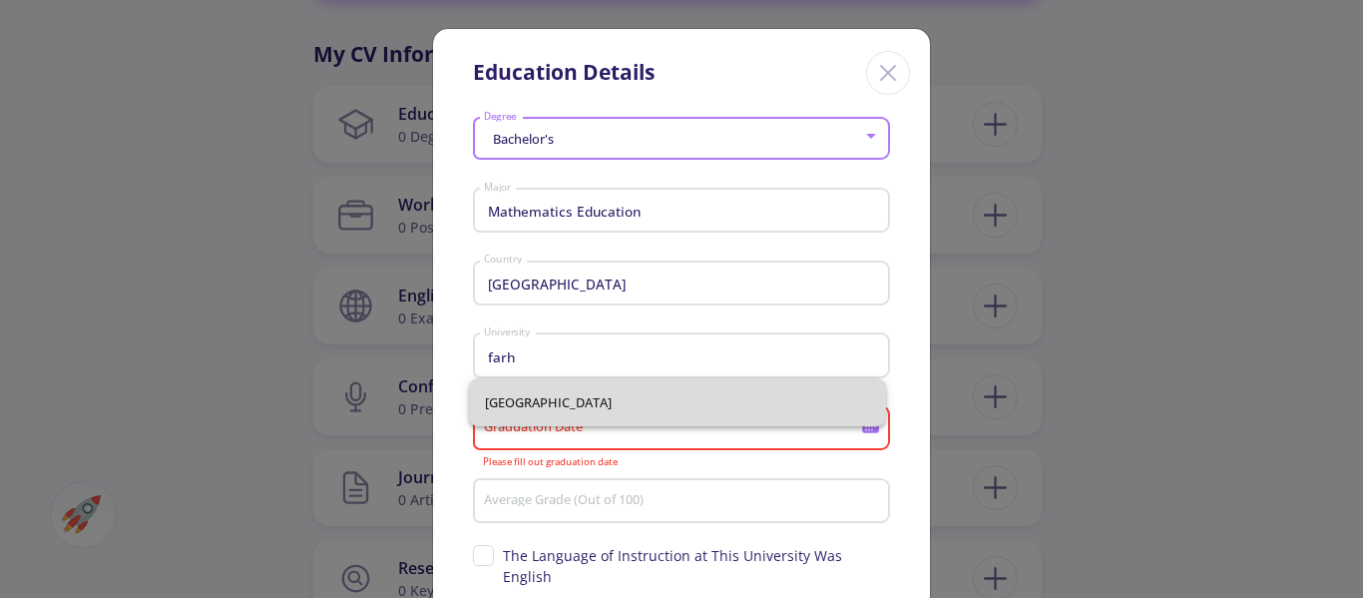
click at [625, 397] on div "[GEOGRAPHIC_DATA]" at bounding box center [677, 402] width 417 height 48
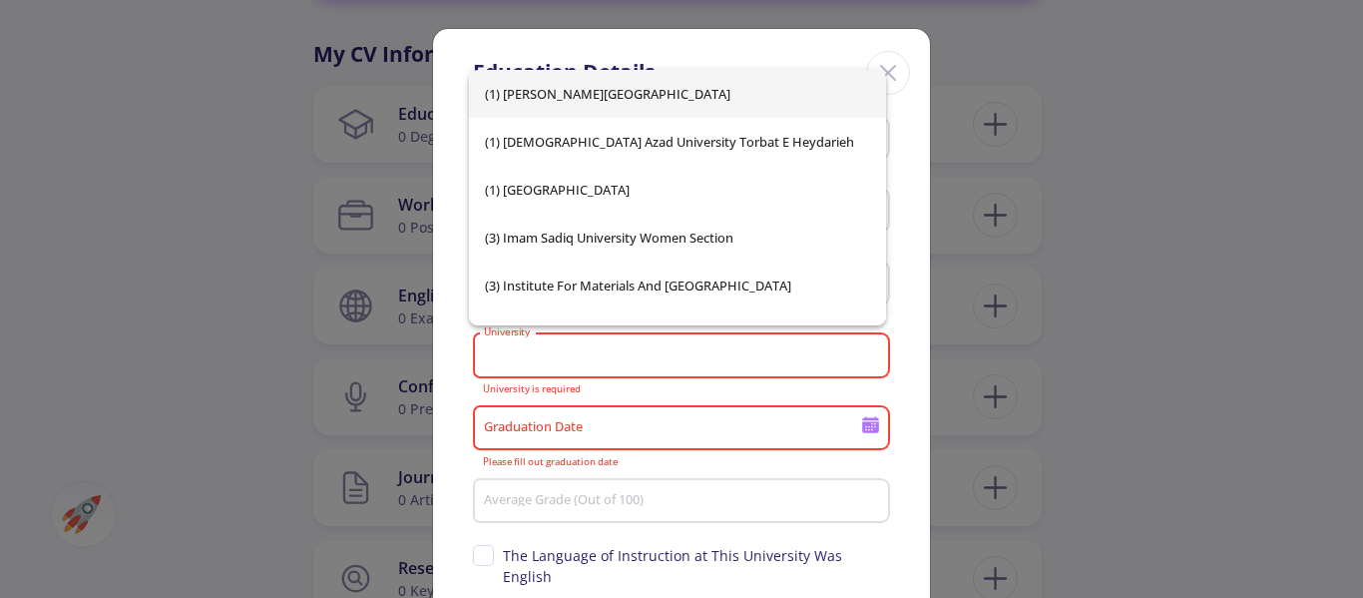
click at [592, 341] on div "University" at bounding box center [682, 351] width 398 height 52
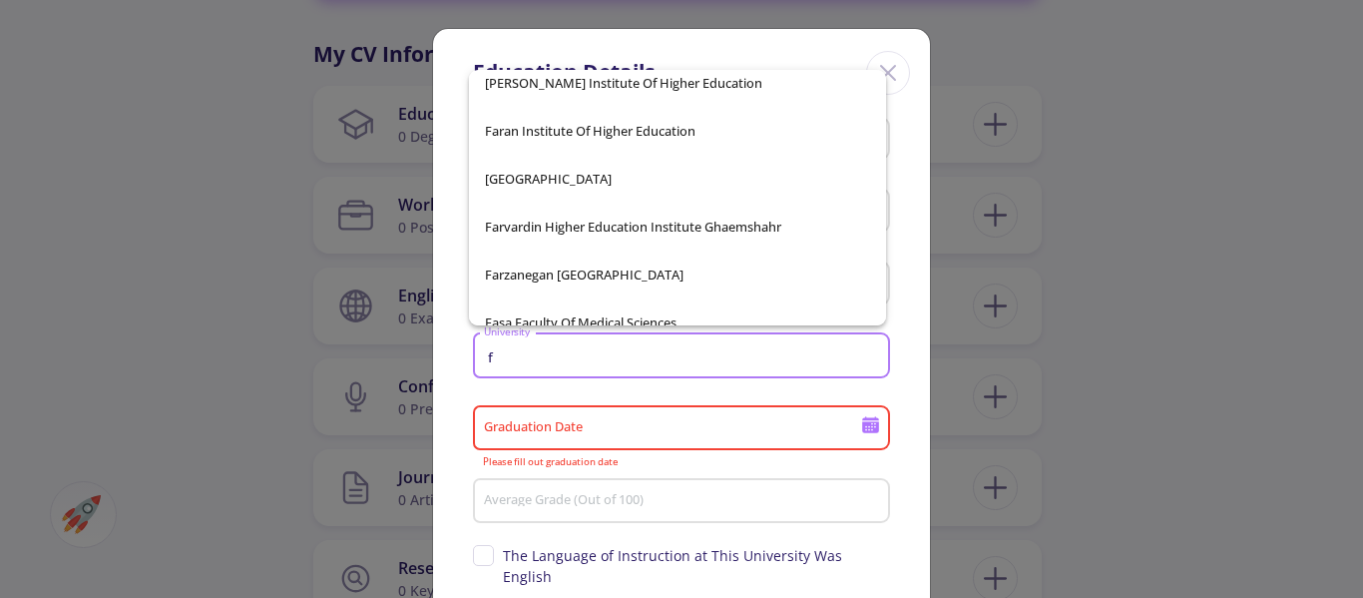
scroll to position [2806, 0]
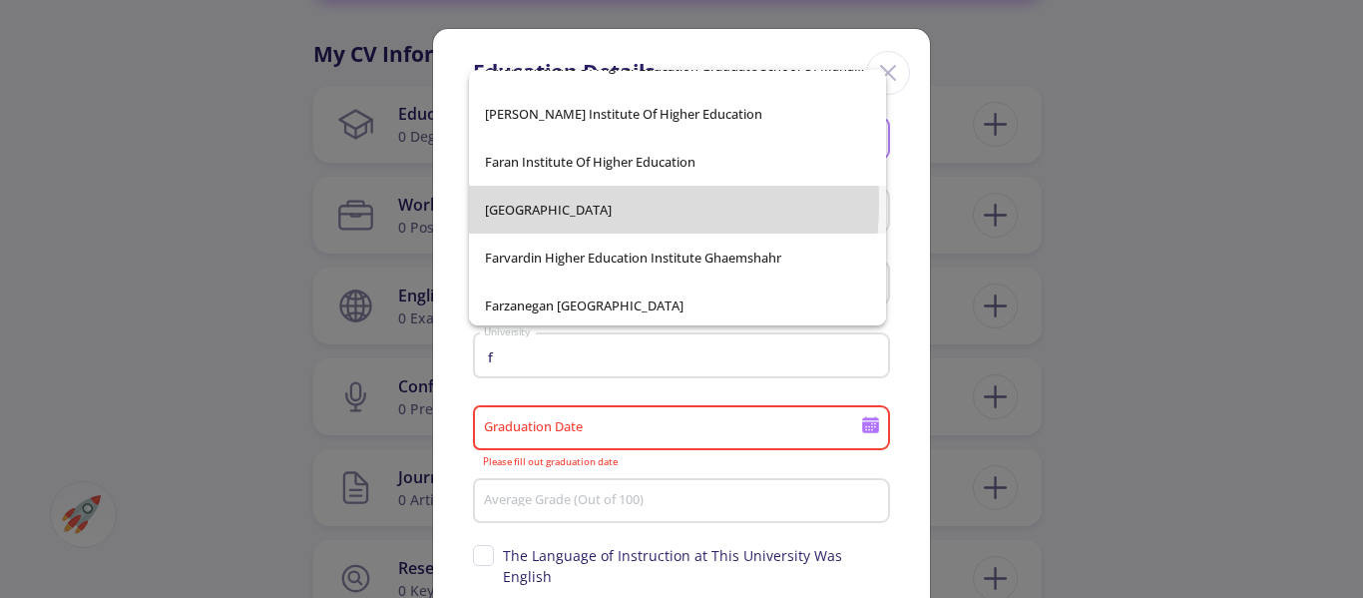
click at [534, 203] on span "[GEOGRAPHIC_DATA]" at bounding box center [677, 210] width 385 height 48
type input "[GEOGRAPHIC_DATA]"
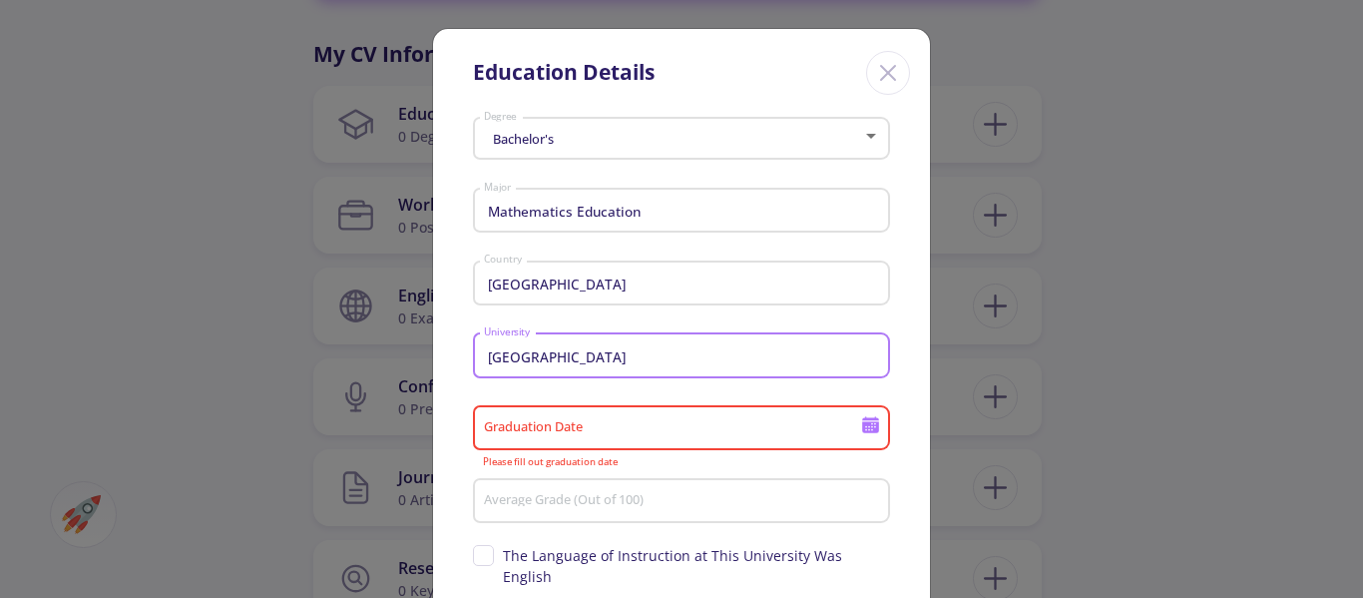
click at [727, 426] on input "Graduation Date" at bounding box center [675, 429] width 384 height 18
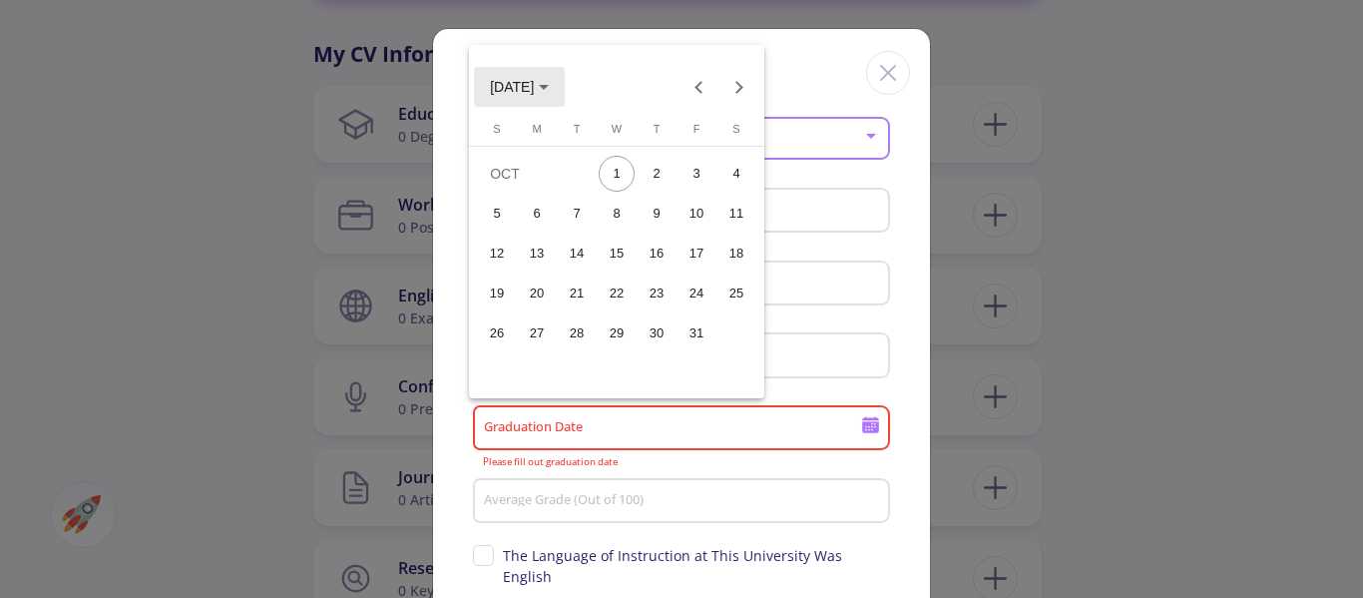
click at [549, 90] on span "[DATE]" at bounding box center [519, 86] width 59 height 16
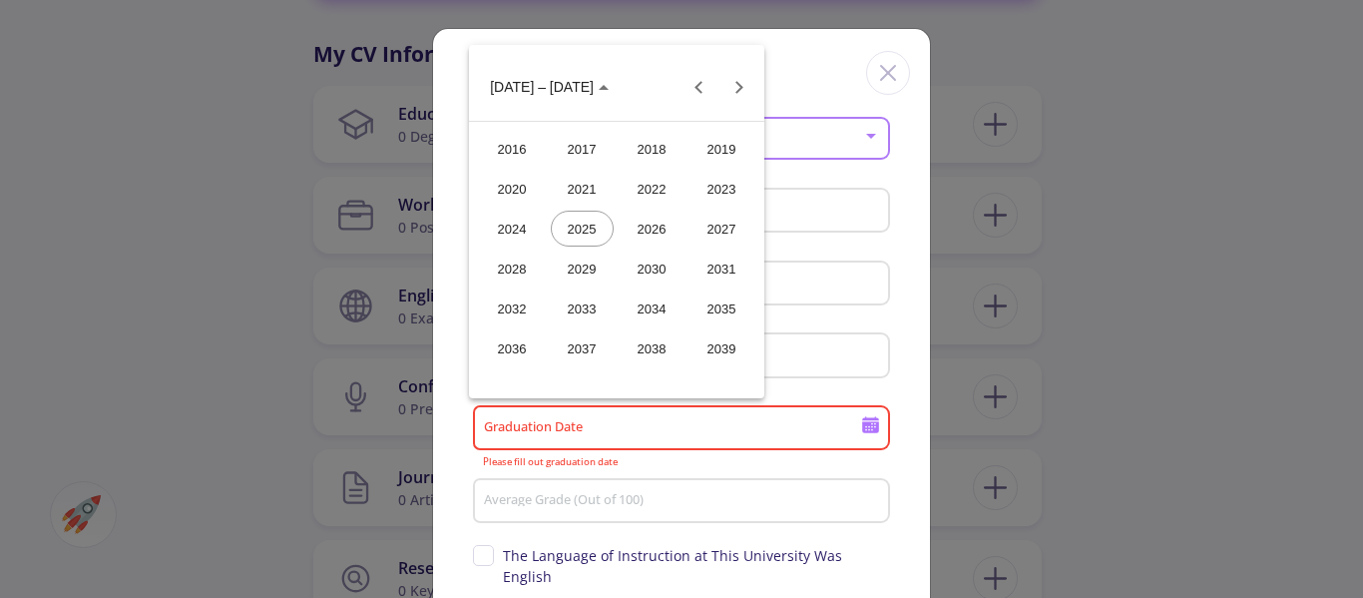
click at [567, 148] on div "2017" at bounding box center [582, 149] width 63 height 36
click at [518, 266] on div "SEP" at bounding box center [512, 268] width 63 height 36
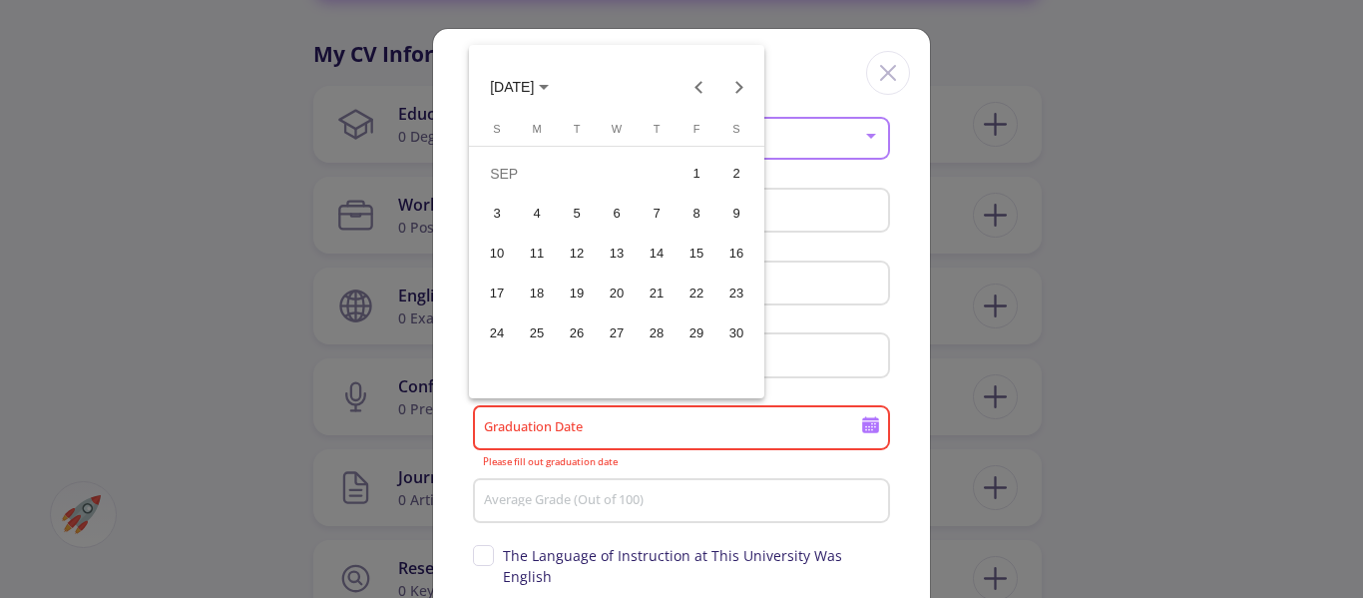
click at [585, 249] on div "12" at bounding box center [577, 254] width 36 height 36
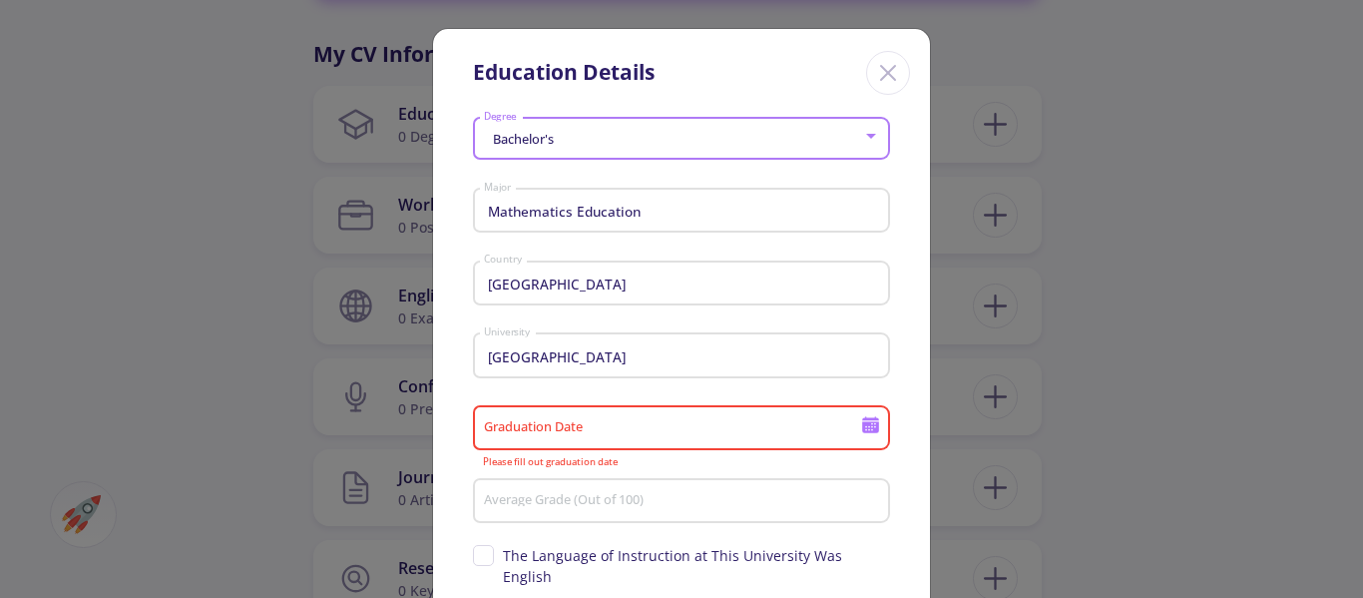
type input "[DATE]"
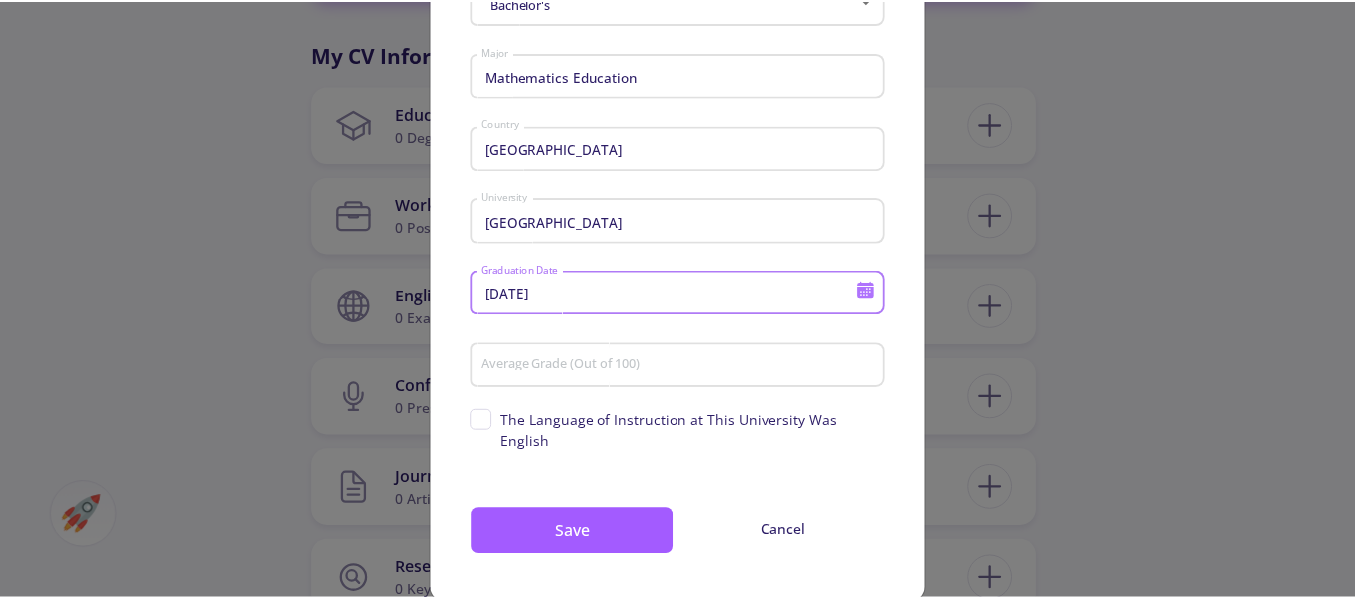
scroll to position [149, 0]
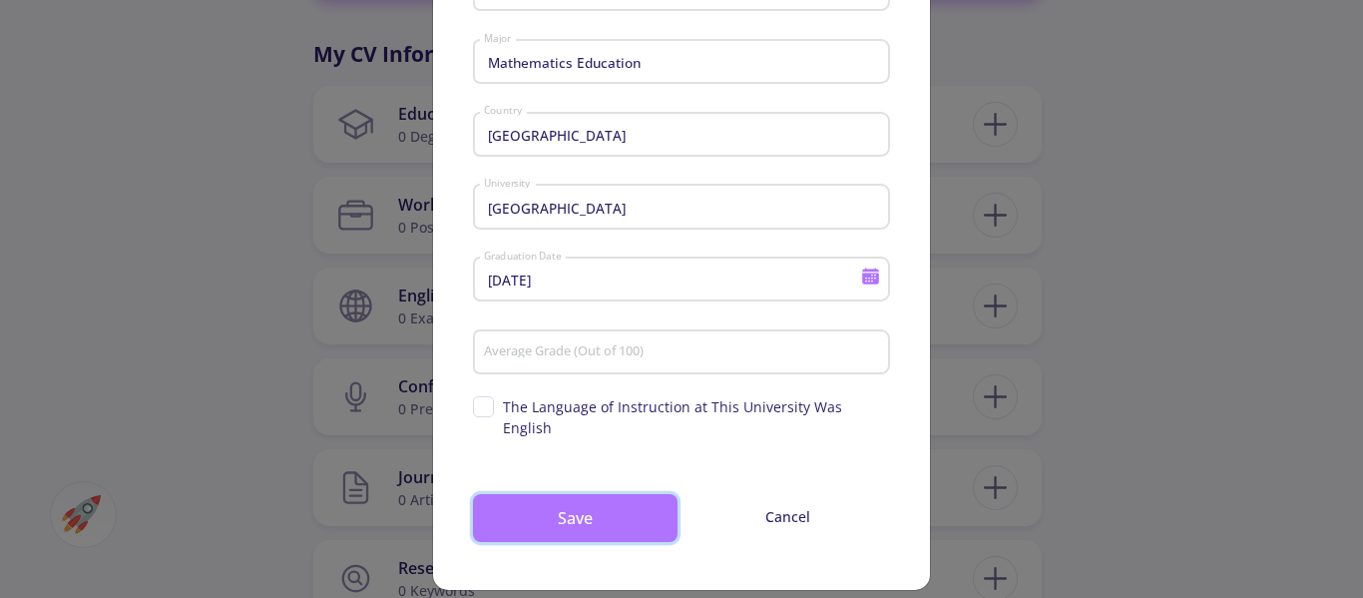
click at [532, 494] on button "Save" at bounding box center [575, 518] width 205 height 48
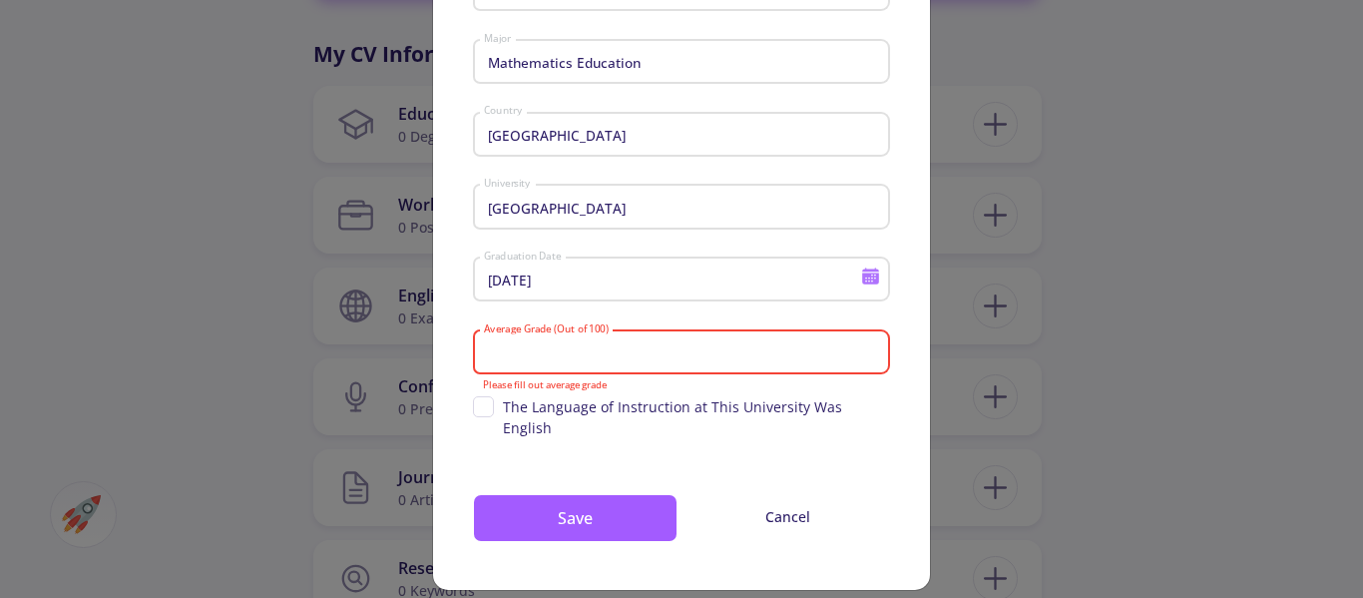
click at [610, 359] on input "Average Grade (Out of 100)" at bounding box center [684, 353] width 403 height 18
type input "8"
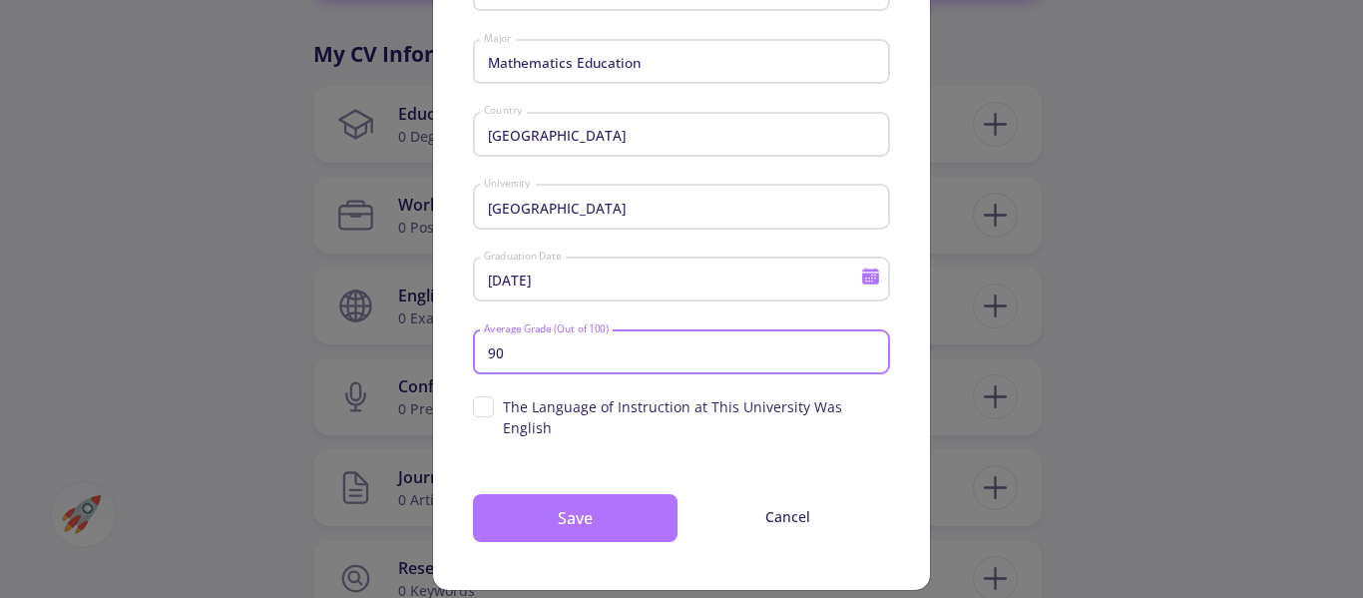
type input "90"
click at [589, 498] on button "Save" at bounding box center [575, 518] width 205 height 48
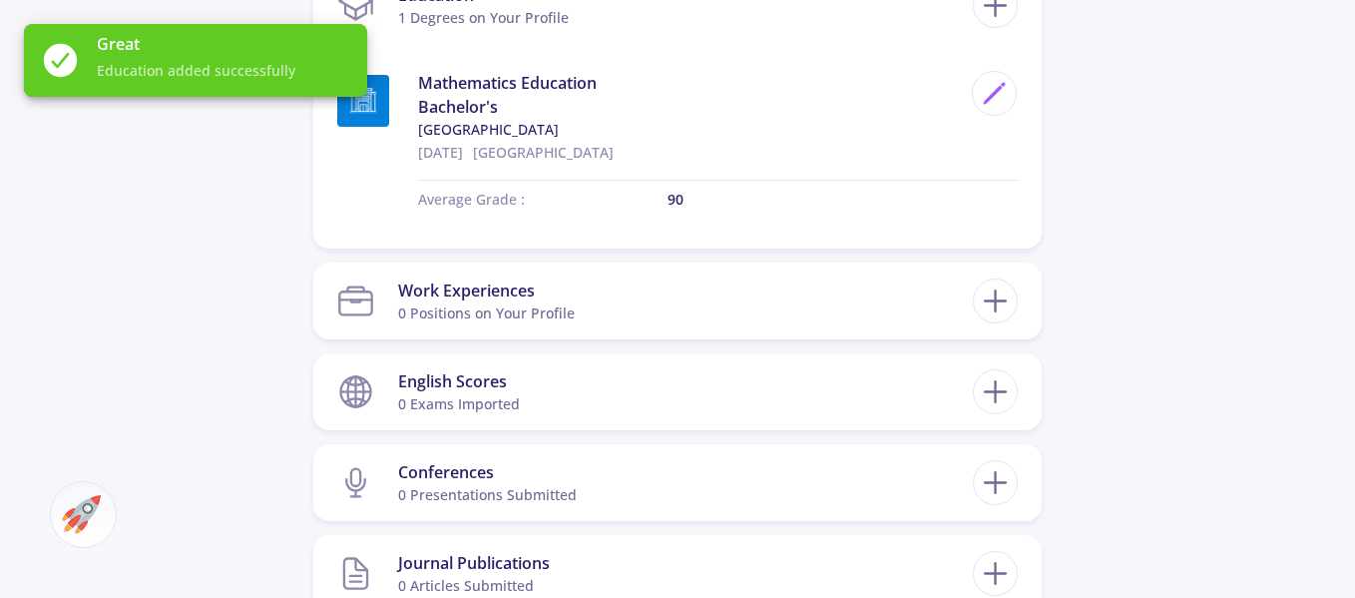
scroll to position [1098, 0]
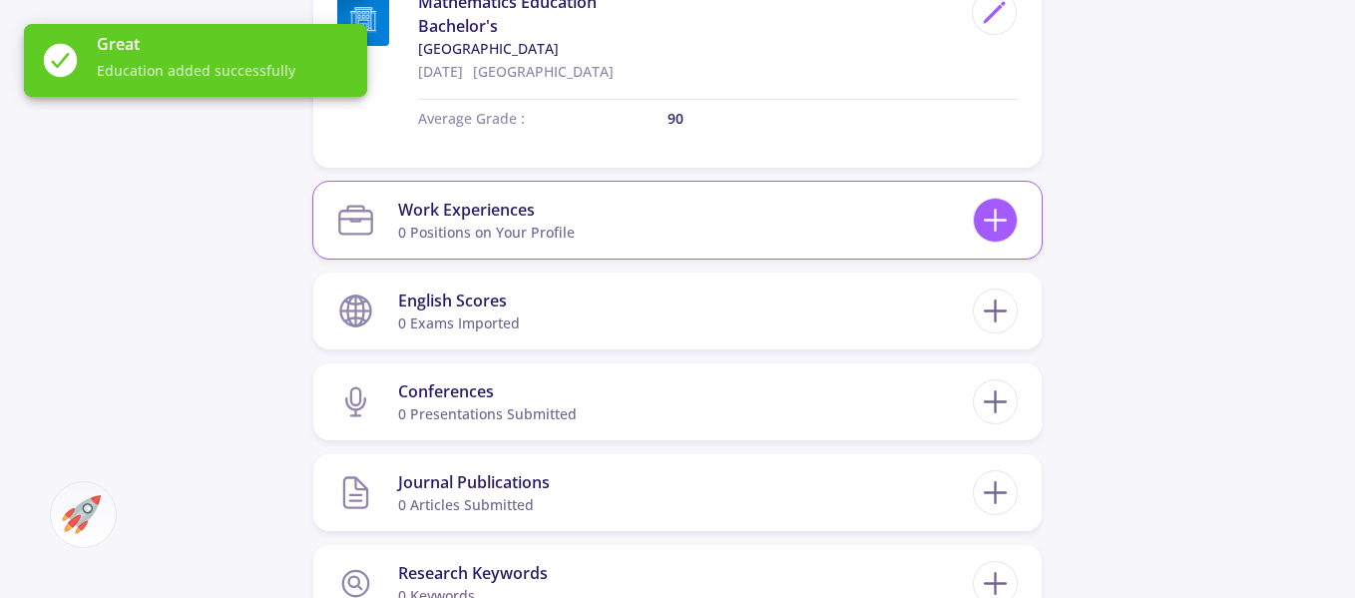
click at [1000, 222] on icon at bounding box center [995, 220] width 37 height 37
checkbox input "false"
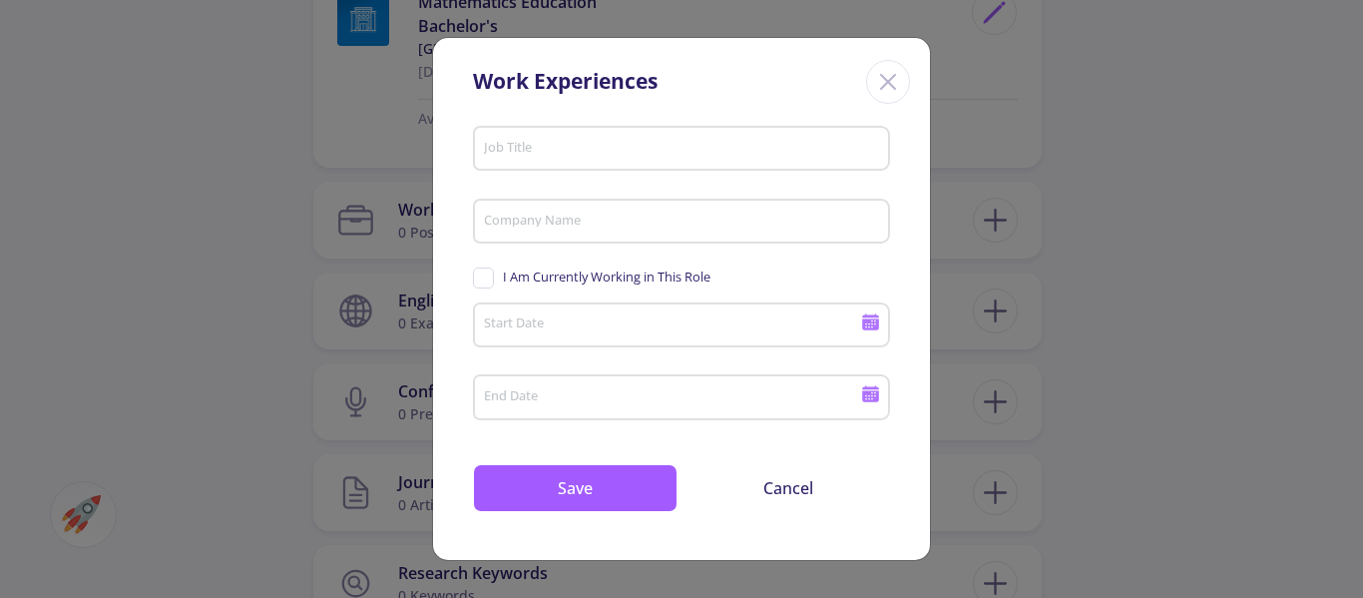
click at [572, 146] on input "Job Title" at bounding box center [684, 150] width 403 height 18
type input "m"
click at [485, 154] on input "Teacher" at bounding box center [684, 150] width 403 height 18
type input "Mathematics Teacher"
click at [561, 214] on input "Company Name" at bounding box center [684, 223] width 403 height 18
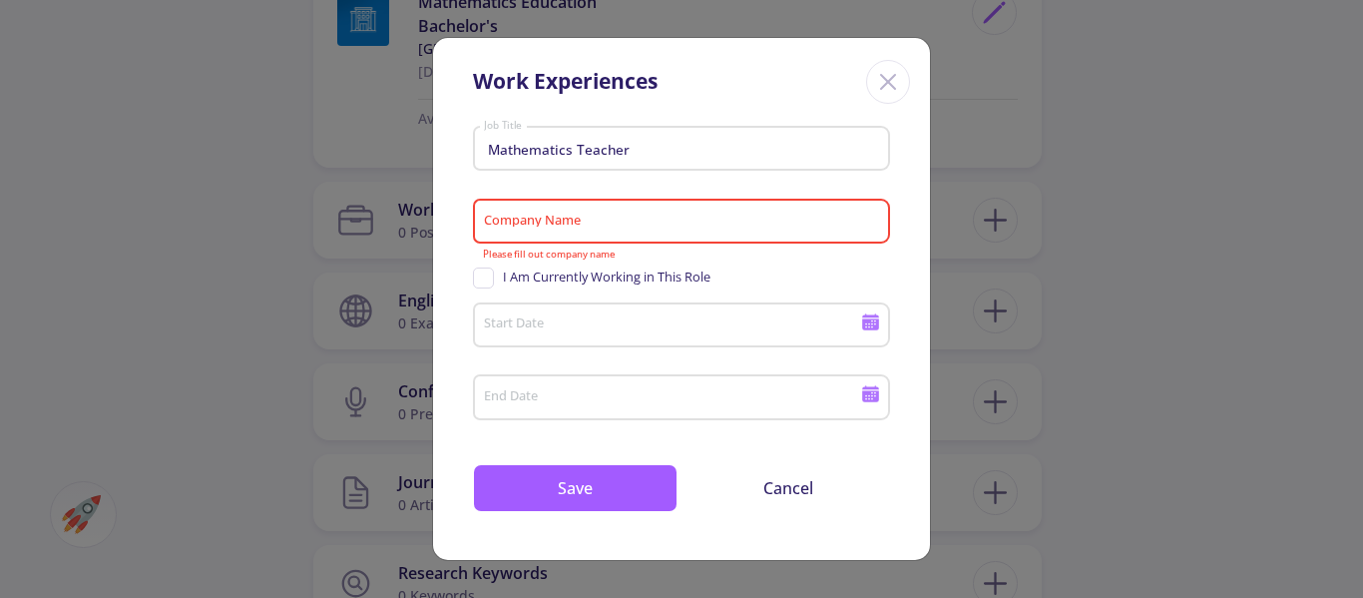
click at [511, 277] on span "I Am Currently Working in This Role" at bounding box center [607, 276] width 208 height 19
click at [486, 277] on input "I Am Currently Working in This Role" at bounding box center [479, 273] width 13 height 13
checkbox input "true"
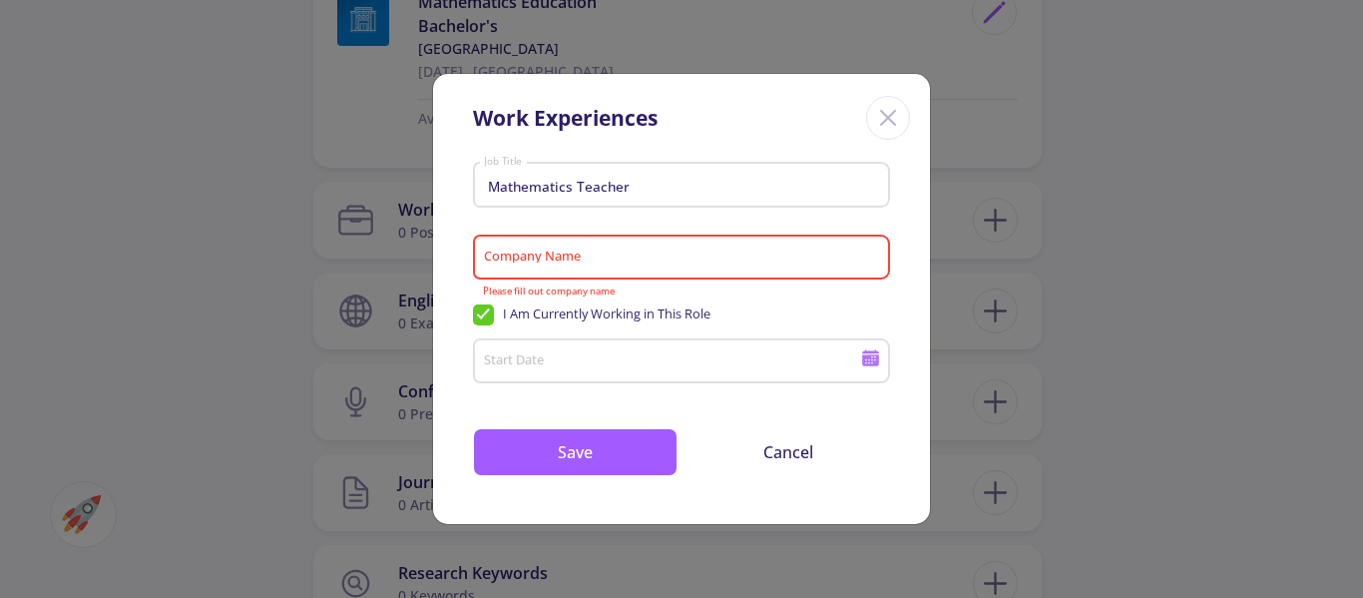
click at [626, 256] on input "Company Name" at bounding box center [684, 258] width 403 height 18
type input "s"
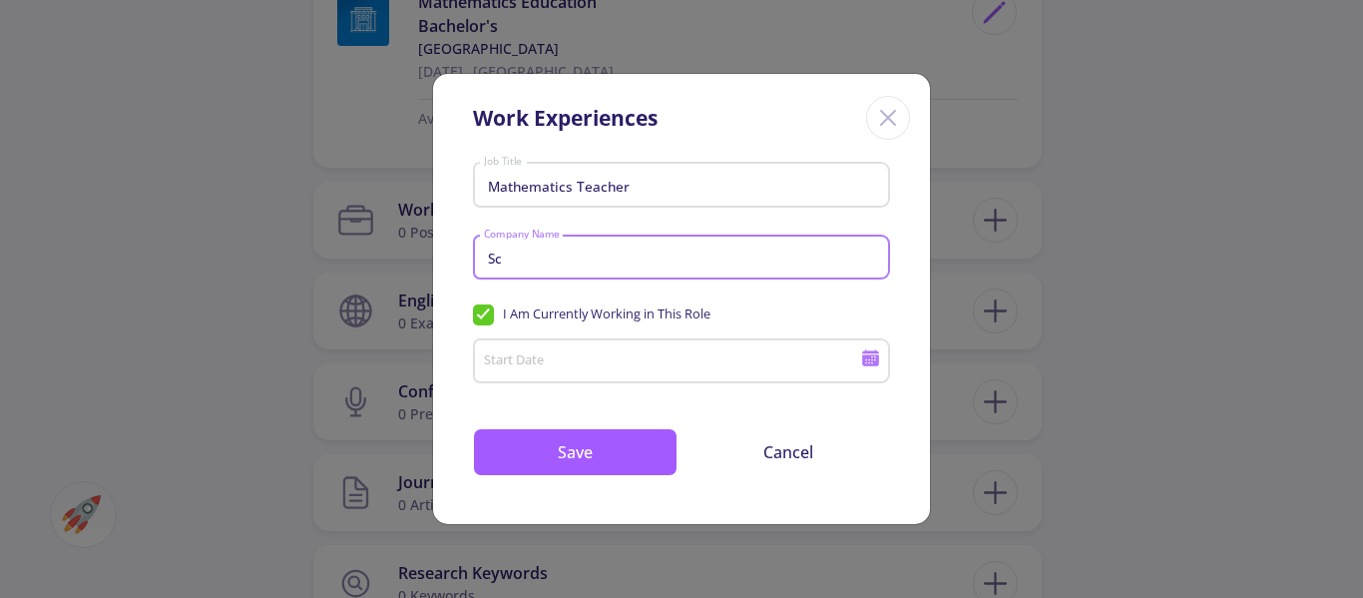
type input "S"
type input "e"
type input "E"
click at [532, 263] on input "Ministery of Education" at bounding box center [684, 258] width 403 height 18
type input "Ministry of Education"
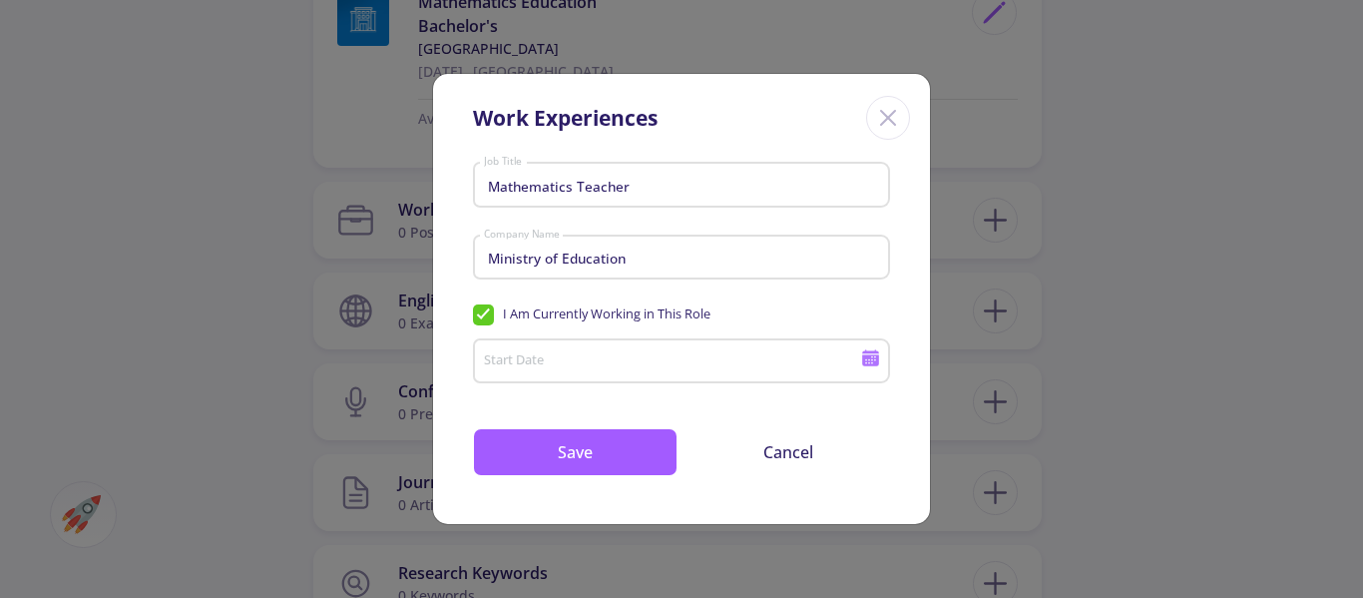
click at [863, 362] on icon at bounding box center [870, 360] width 17 height 11
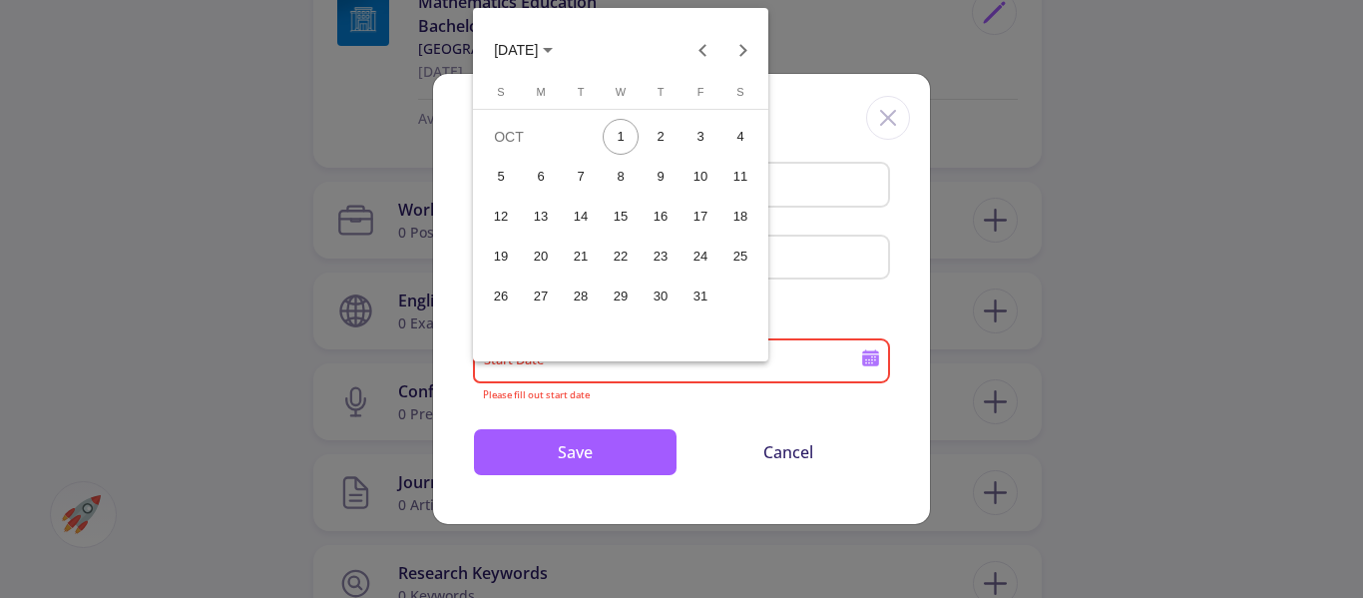
click at [525, 47] on span "[DATE]" at bounding box center [516, 51] width 44 height 16
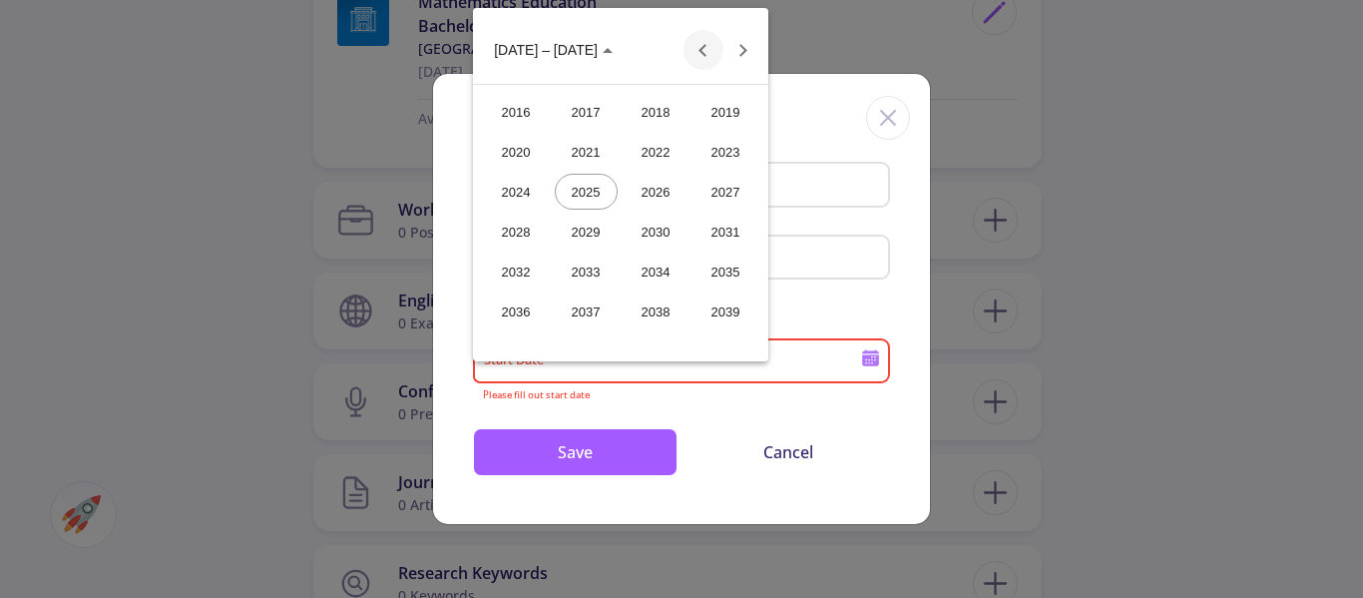
click at [706, 61] on button "Previous 24 years" at bounding box center [704, 50] width 40 height 40
click at [659, 314] on div "2014" at bounding box center [656, 311] width 63 height 36
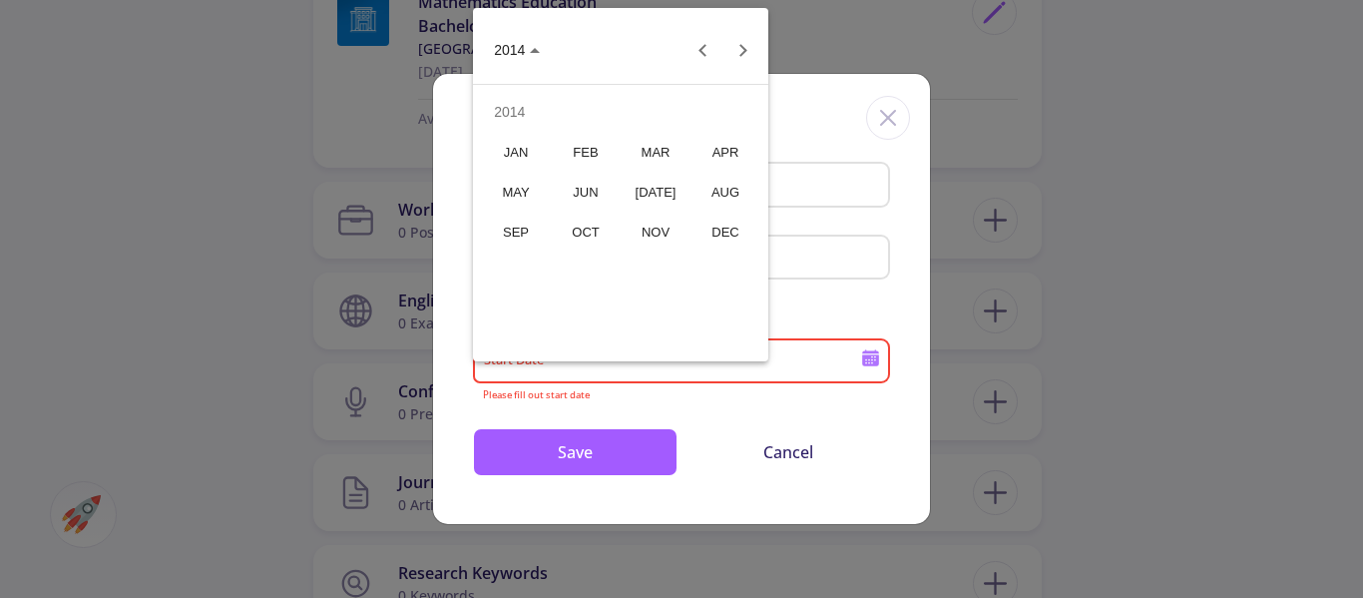
click at [723, 155] on div "APR" at bounding box center [726, 152] width 63 height 36
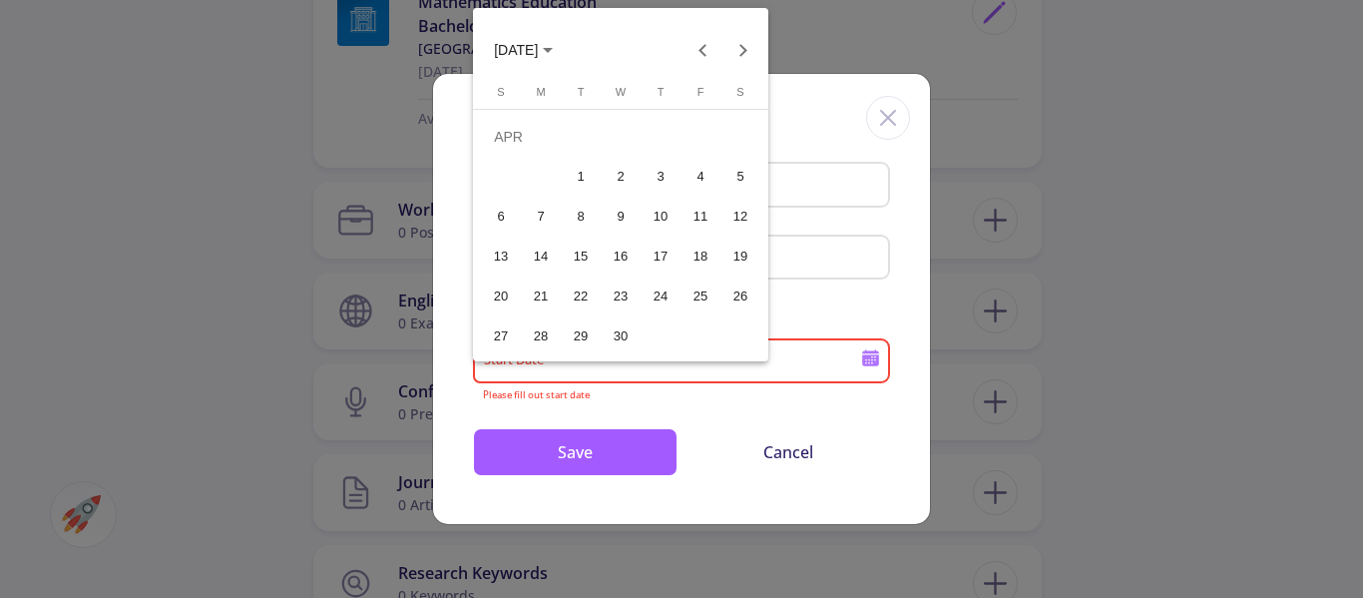
click at [586, 257] on div "15" at bounding box center [581, 257] width 36 height 36
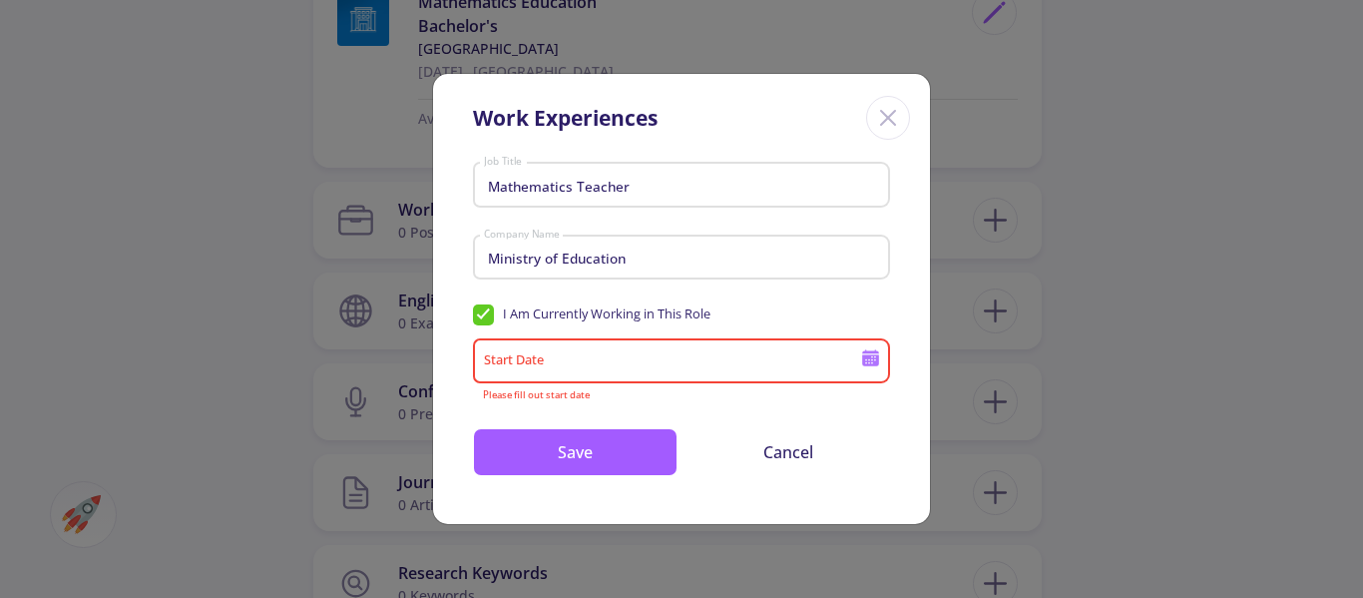
type input "[DATE]"
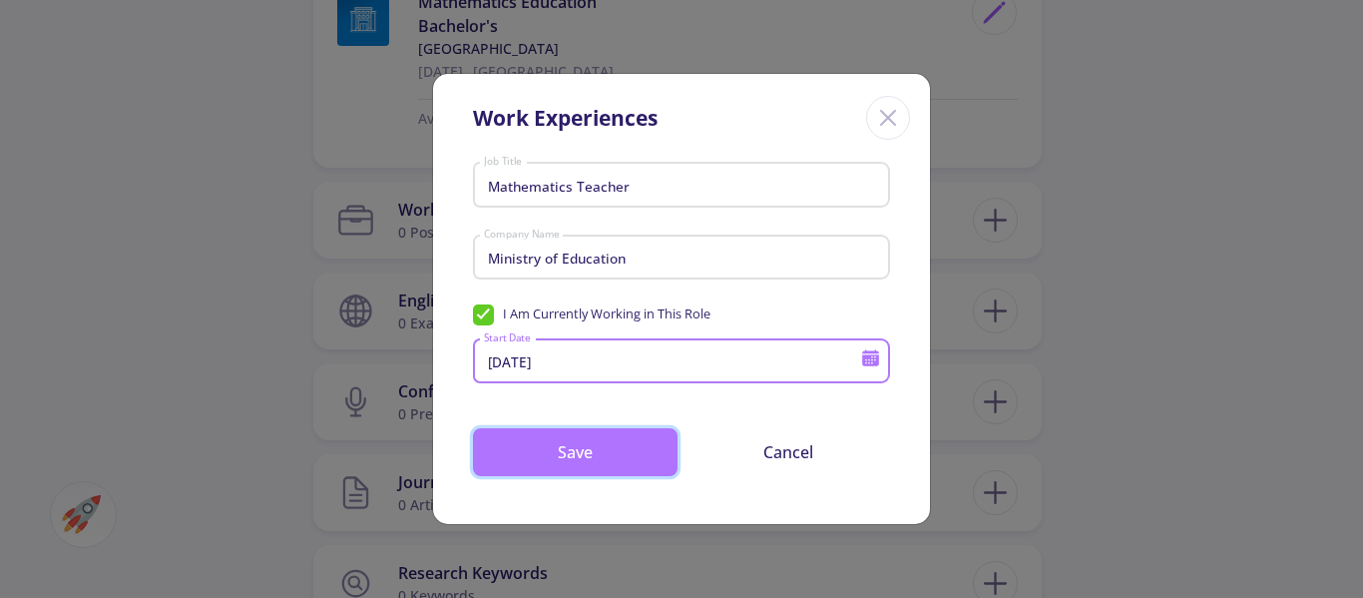
click at [613, 447] on button "Save" at bounding box center [575, 452] width 205 height 48
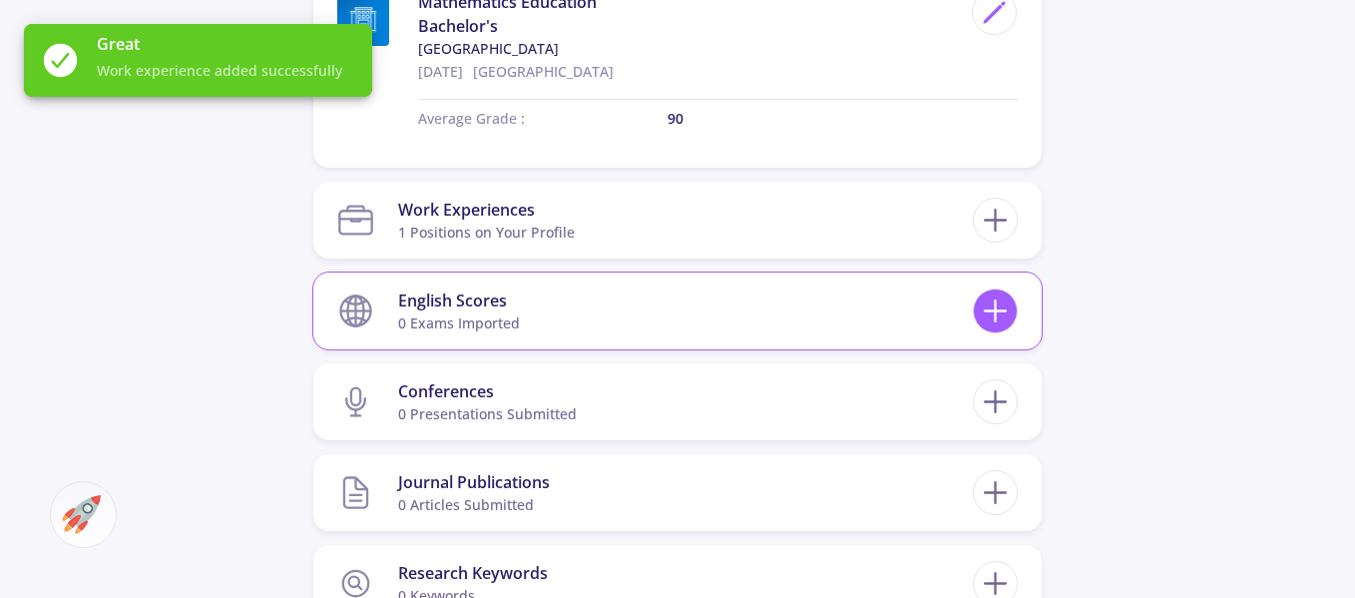
click at [989, 307] on icon at bounding box center [995, 310] width 37 height 37
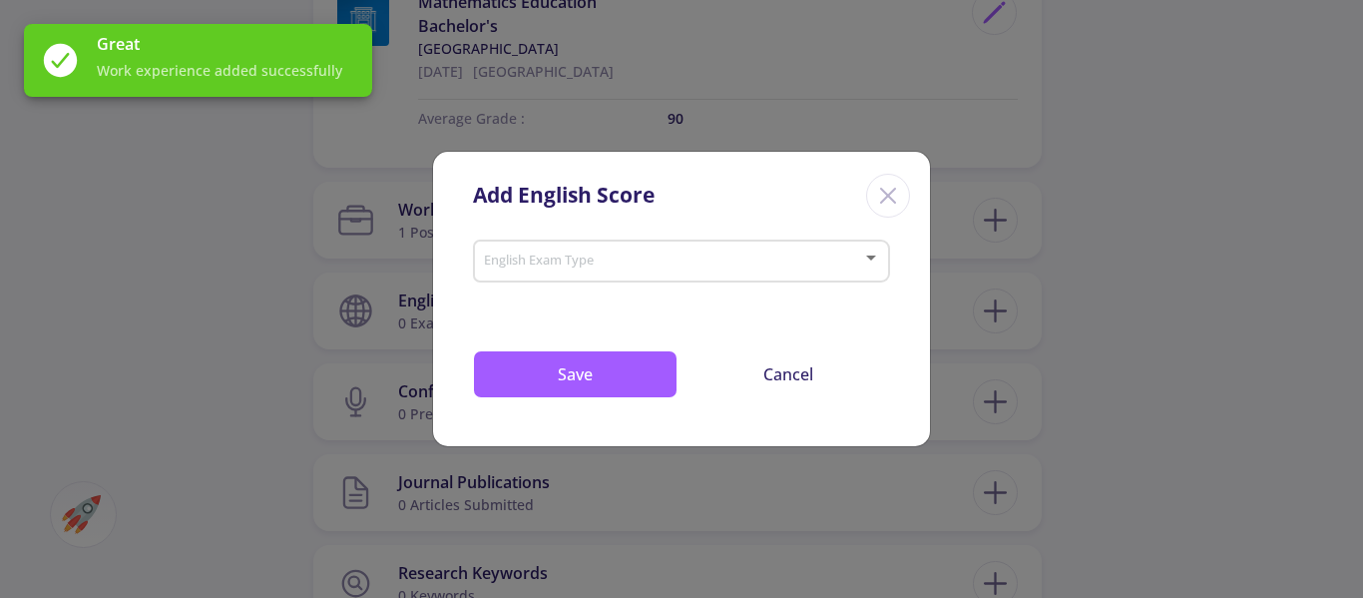
click at [653, 269] on div at bounding box center [673, 261] width 380 height 15
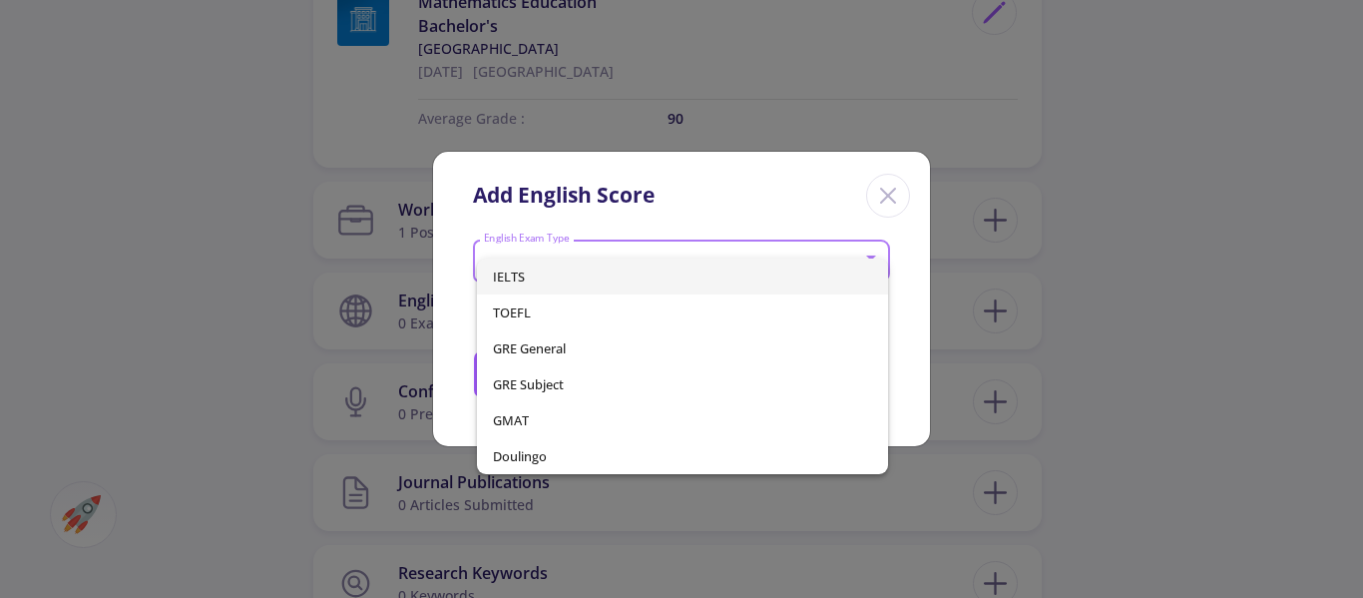
click at [603, 283] on span "IELTS" at bounding box center [683, 276] width 380 height 36
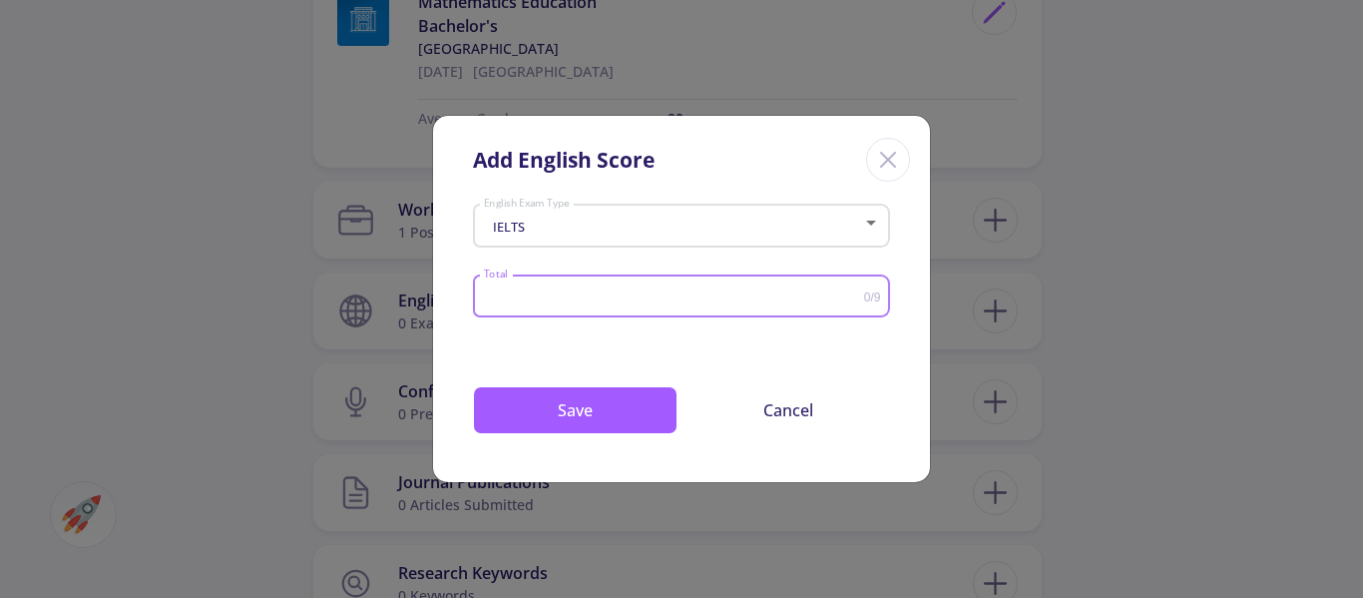
click at [658, 300] on input "Total" at bounding box center [673, 296] width 381 height 15
type input "8"
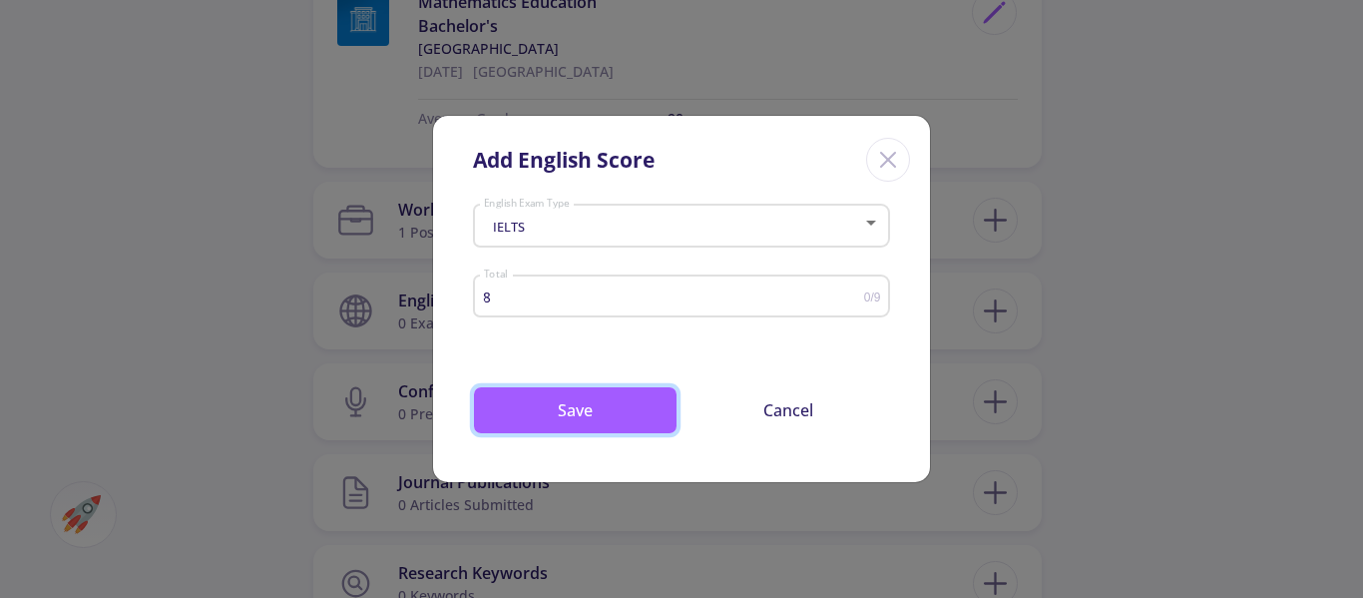
click at [592, 434] on div "IELTS English Exam Type 8 Total 0/9 Drop your files here or Browse (Optional) T…" at bounding box center [681, 339] width 497 height 284
click at [519, 406] on button "Save" at bounding box center [575, 410] width 205 height 48
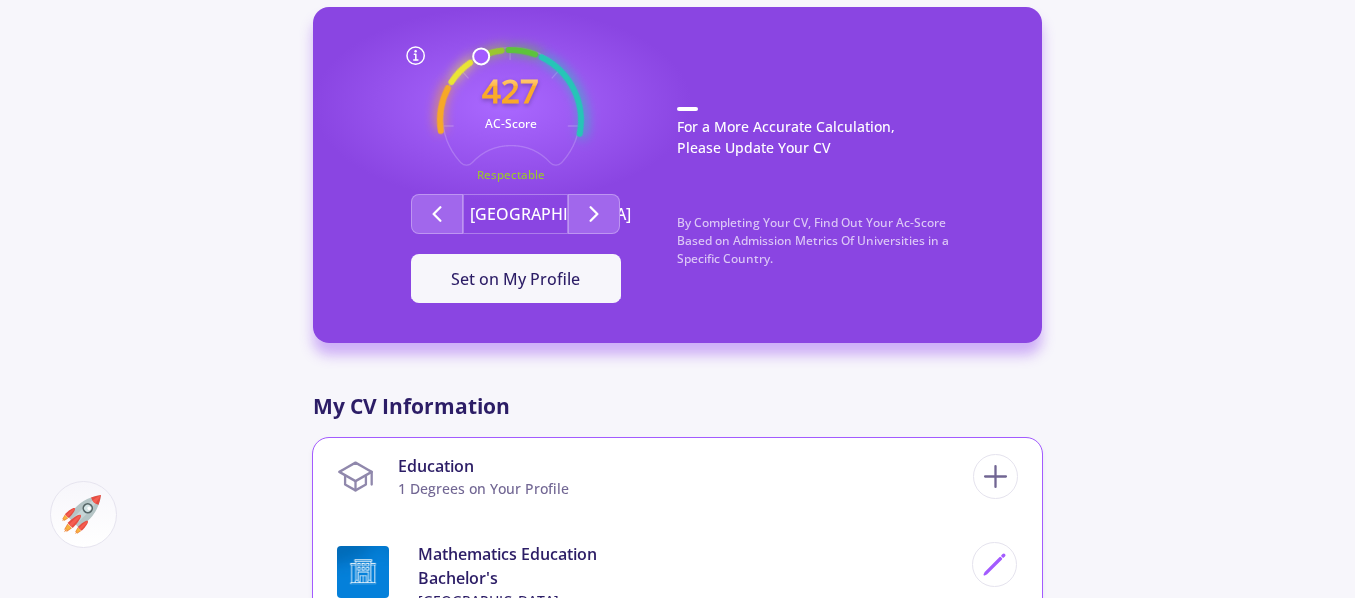
scroll to position [523, 0]
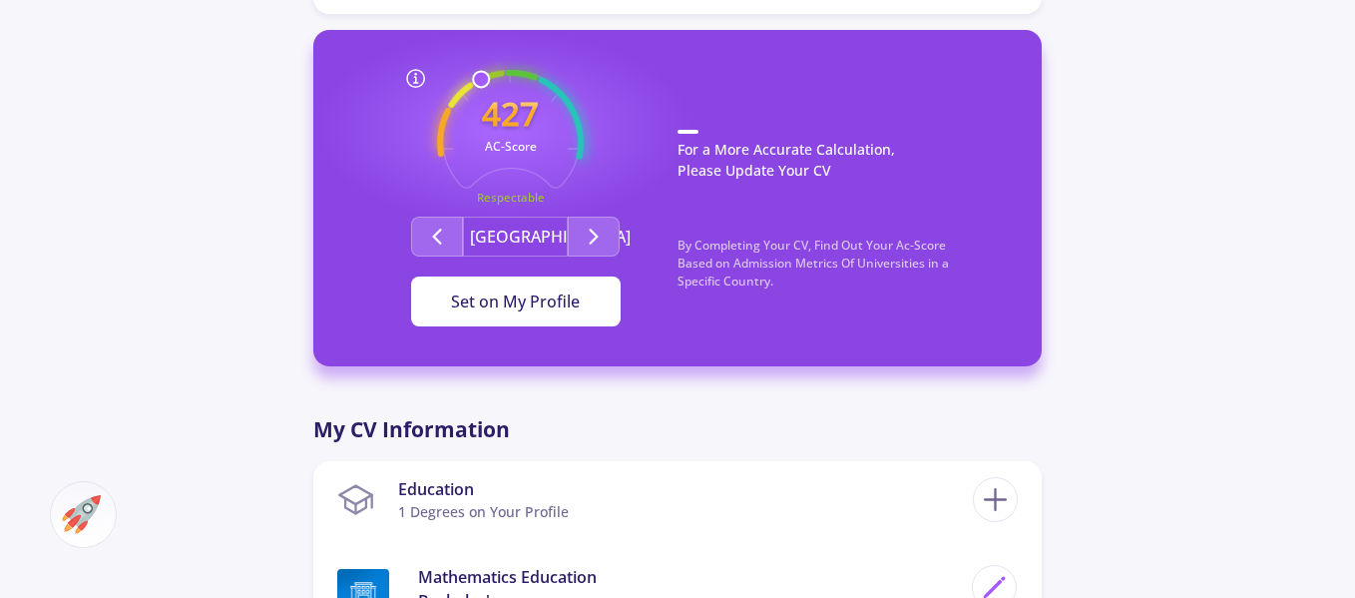
click at [583, 301] on button "Set on My Profile" at bounding box center [516, 301] width 210 height 50
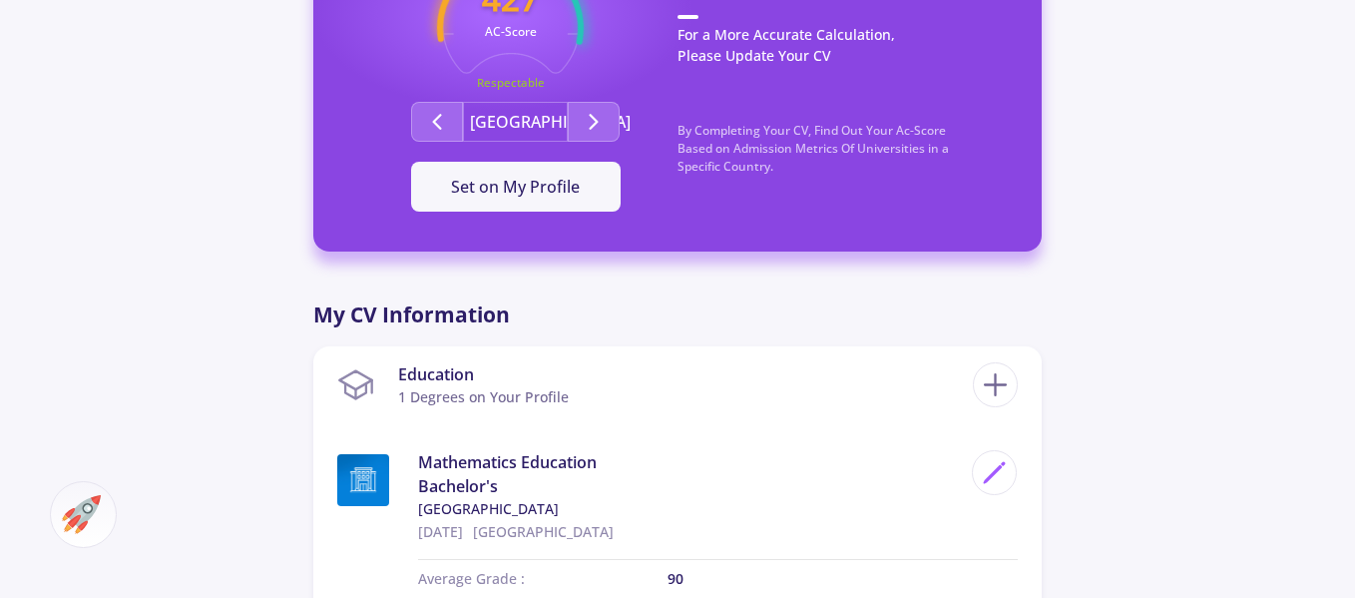
scroll to position [1022, 0]
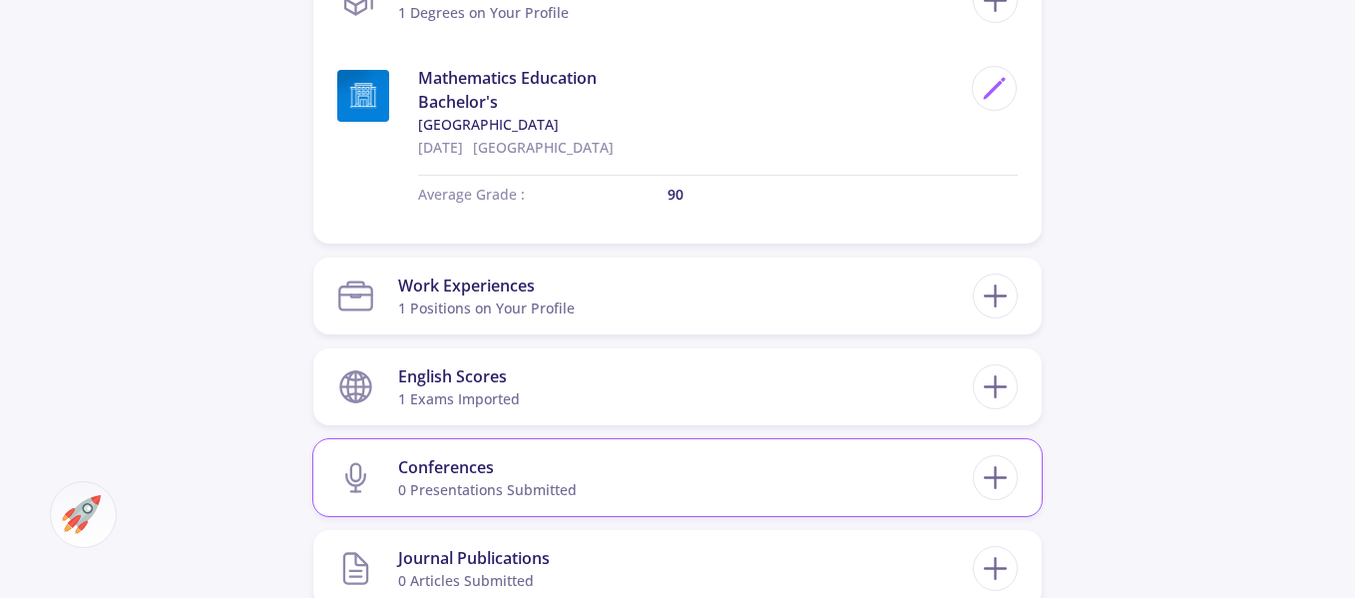
click at [494, 476] on div "Conferences" at bounding box center [487, 467] width 179 height 24
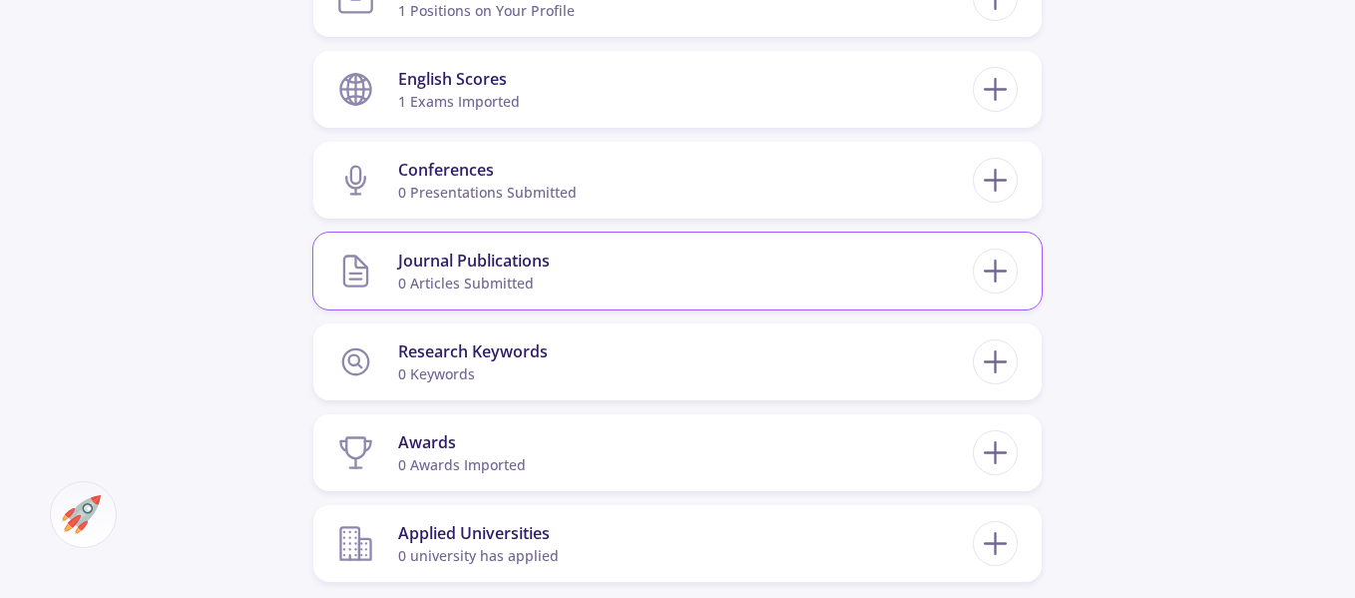
scroll to position [1321, 0]
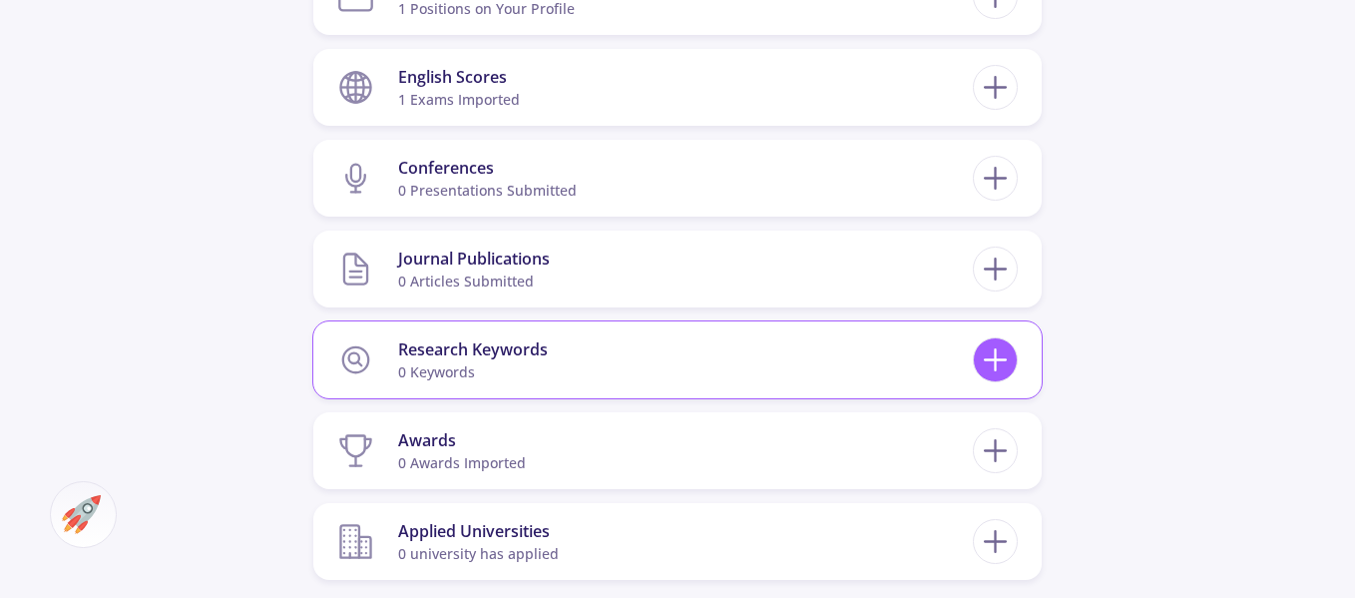
click at [1004, 366] on icon at bounding box center [995, 359] width 37 height 37
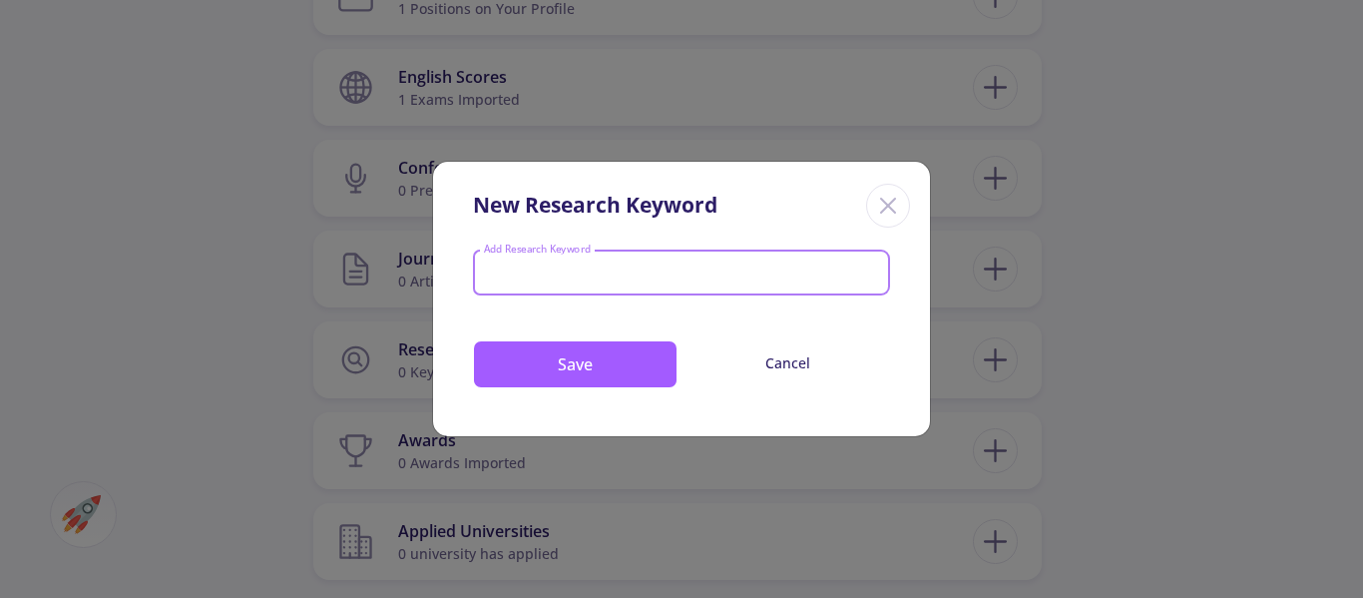
click at [818, 274] on input "Add Research Keyword" at bounding box center [682, 274] width 398 height 18
type input "m"
type input "Machine Learning"
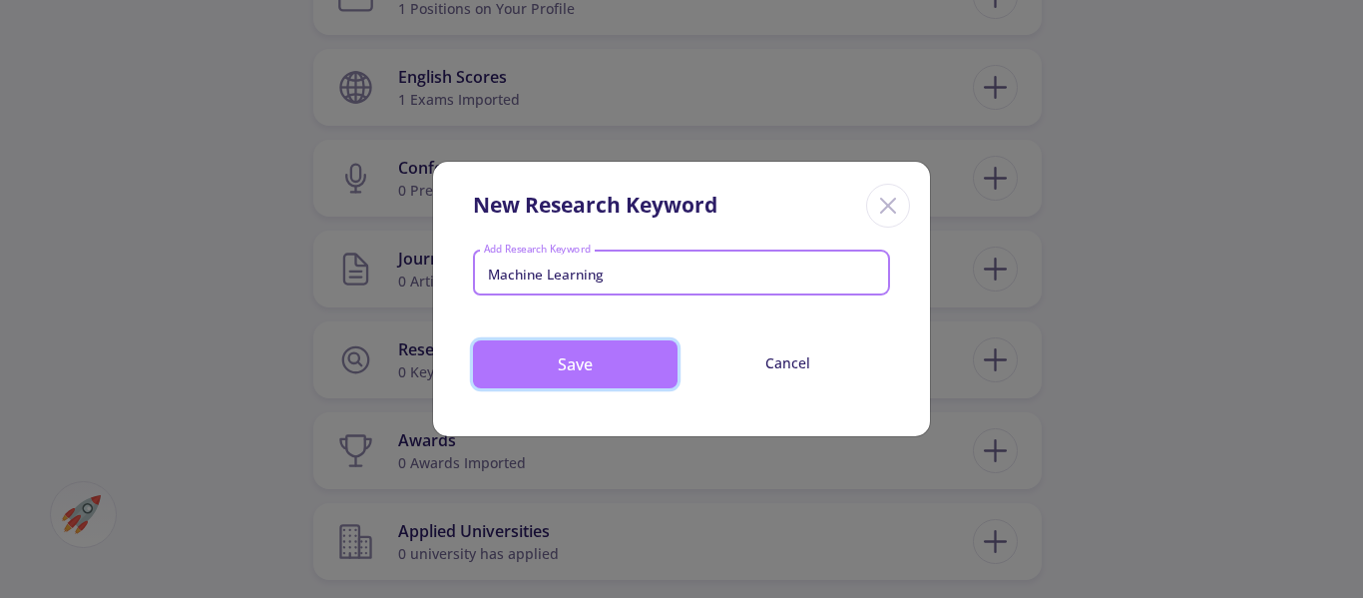
click at [587, 375] on button "Save" at bounding box center [575, 364] width 205 height 48
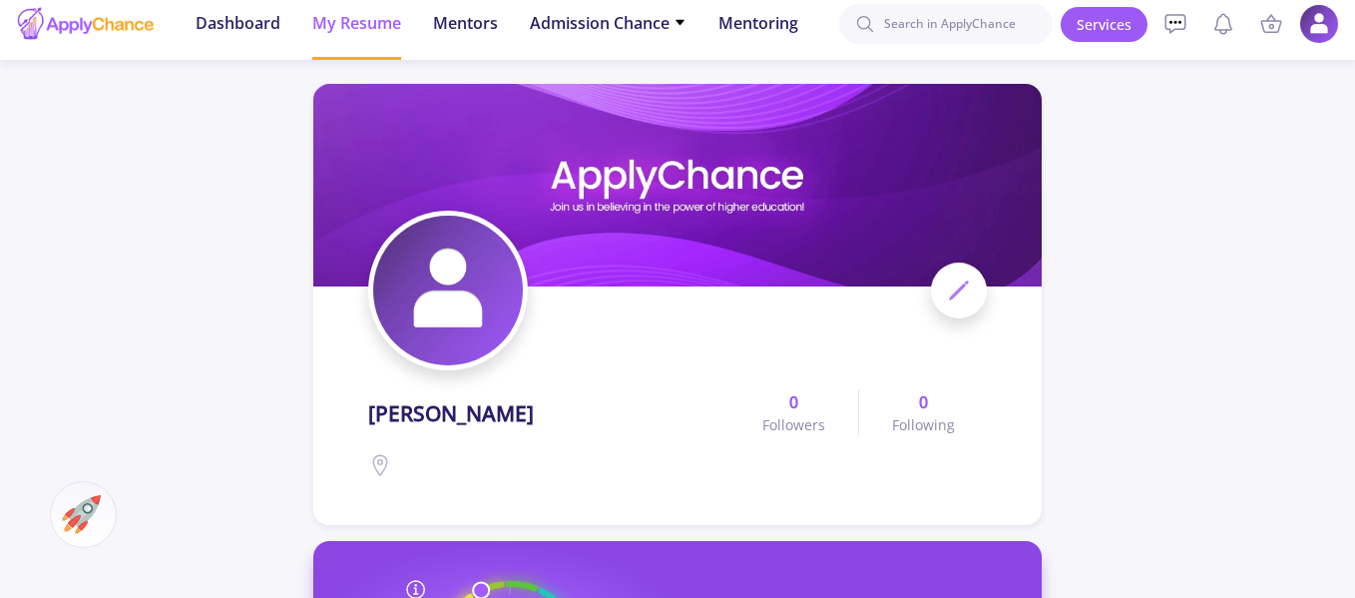
scroll to position [0, 0]
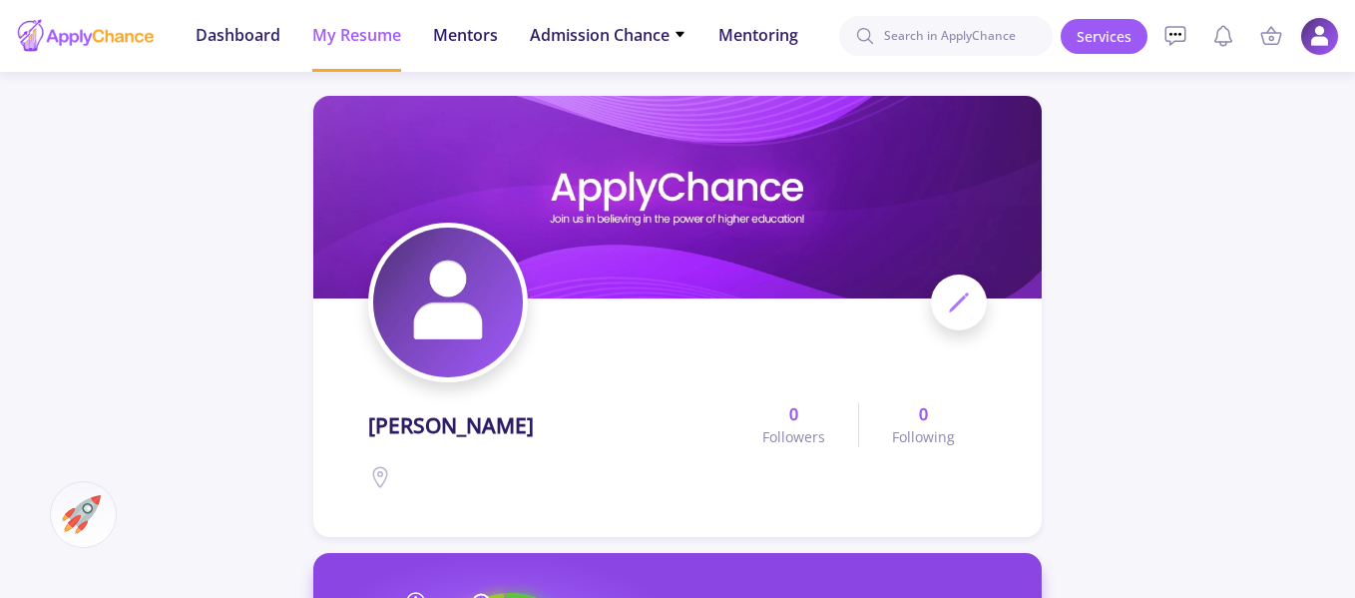
click at [1311, 32] on img at bounding box center [1319, 36] width 39 height 39
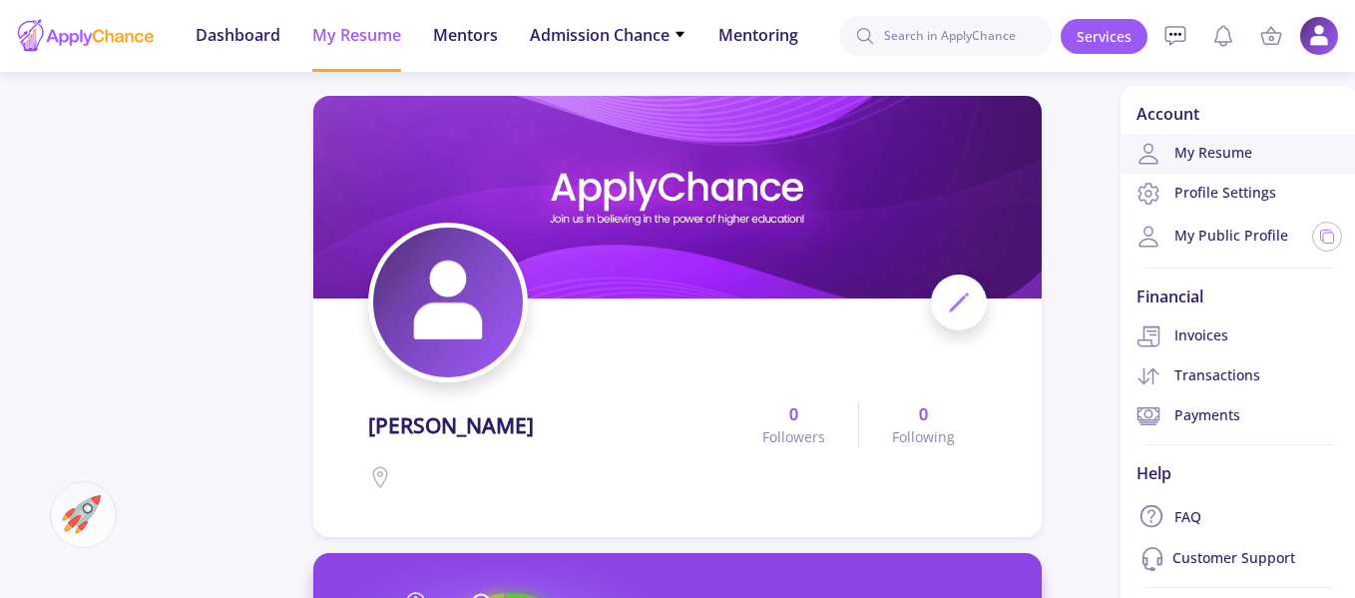
click at [1240, 148] on link "My Resume" at bounding box center [1240, 154] width 238 height 40
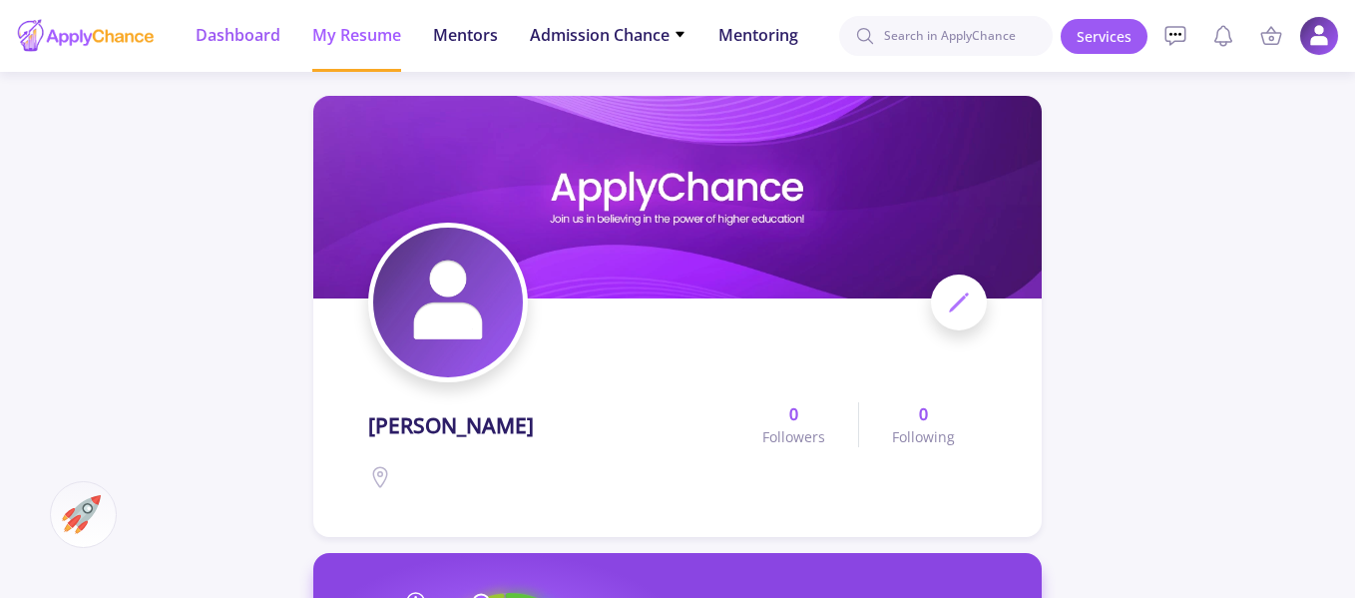
click at [248, 33] on span "Dashboard" at bounding box center [238, 35] width 85 height 24
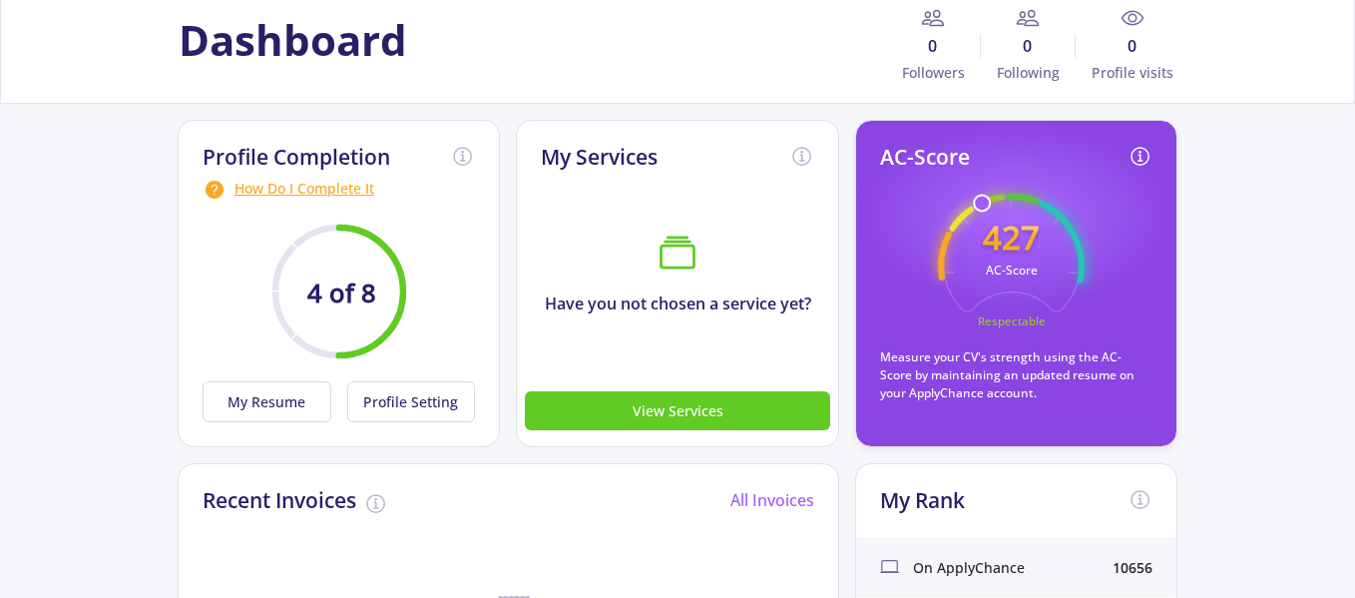
scroll to position [200, 0]
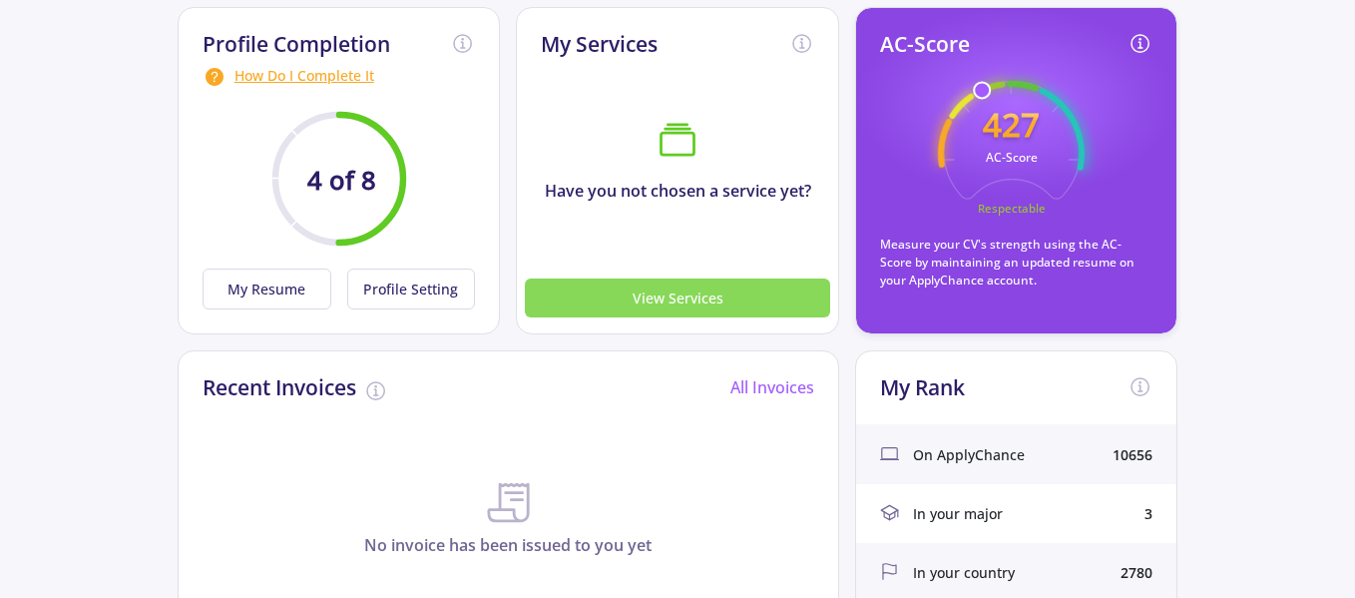
click at [774, 299] on button "View Services" at bounding box center [677, 297] width 305 height 39
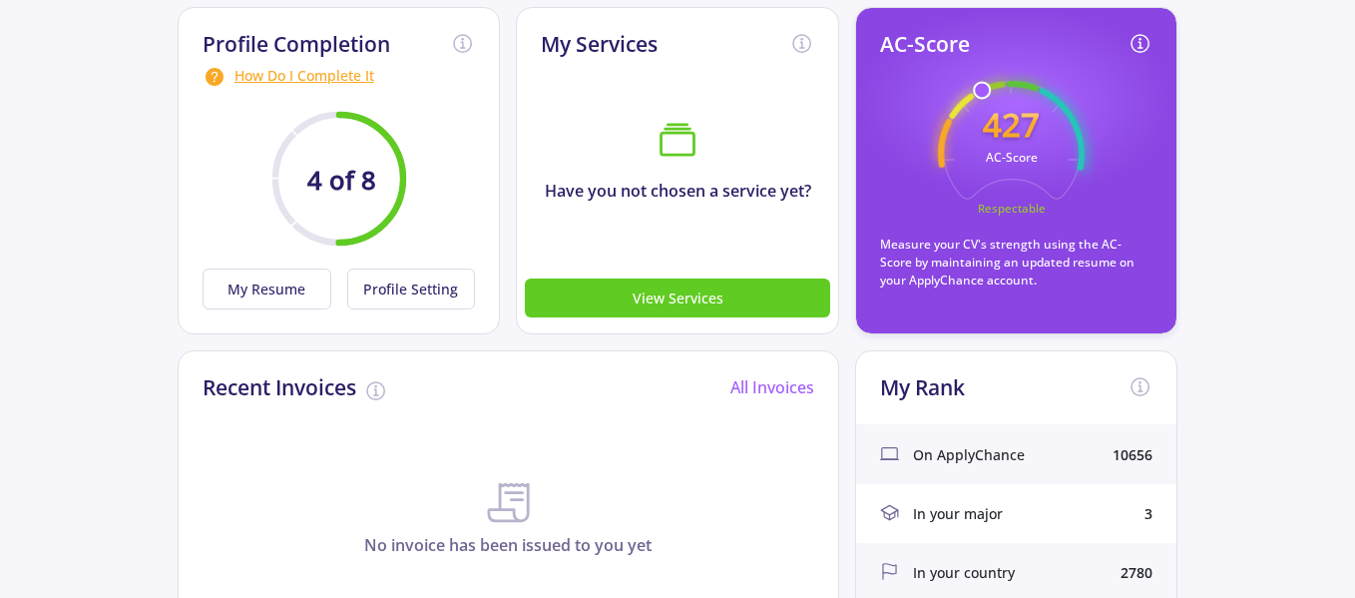
click at [996, 148] on icon "427 AC-Score Respectable" at bounding box center [1011, 154] width 147 height 147
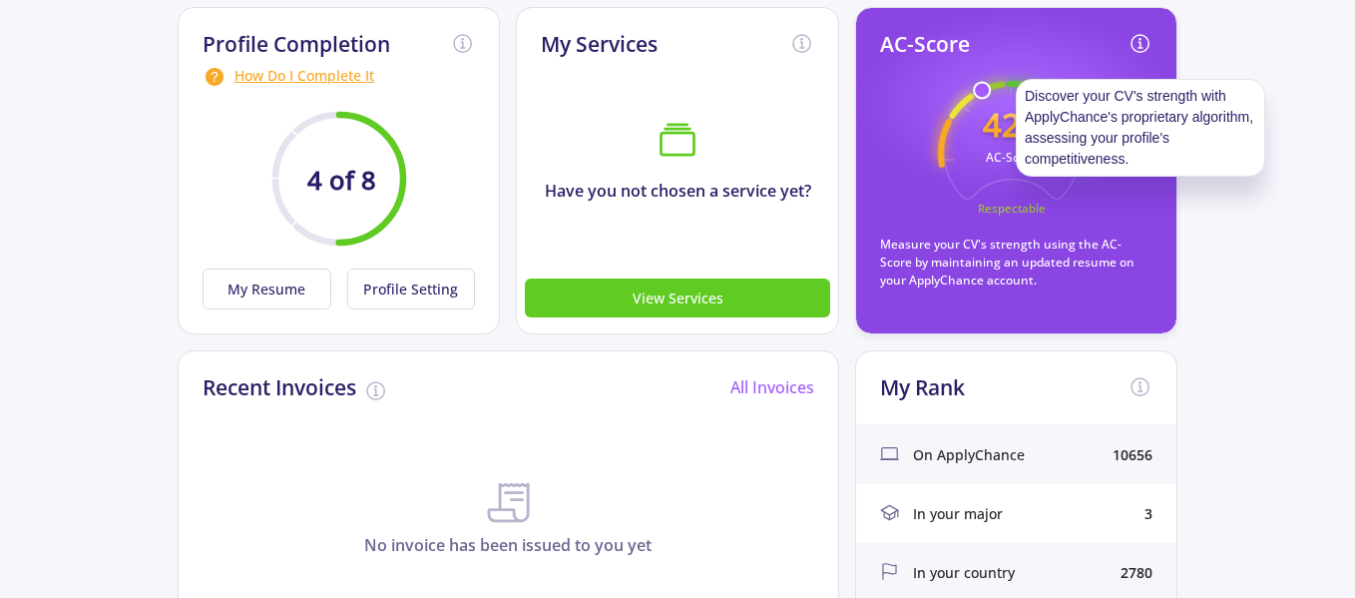
click at [1141, 46] on polyline at bounding box center [1141, 44] width 2 height 5
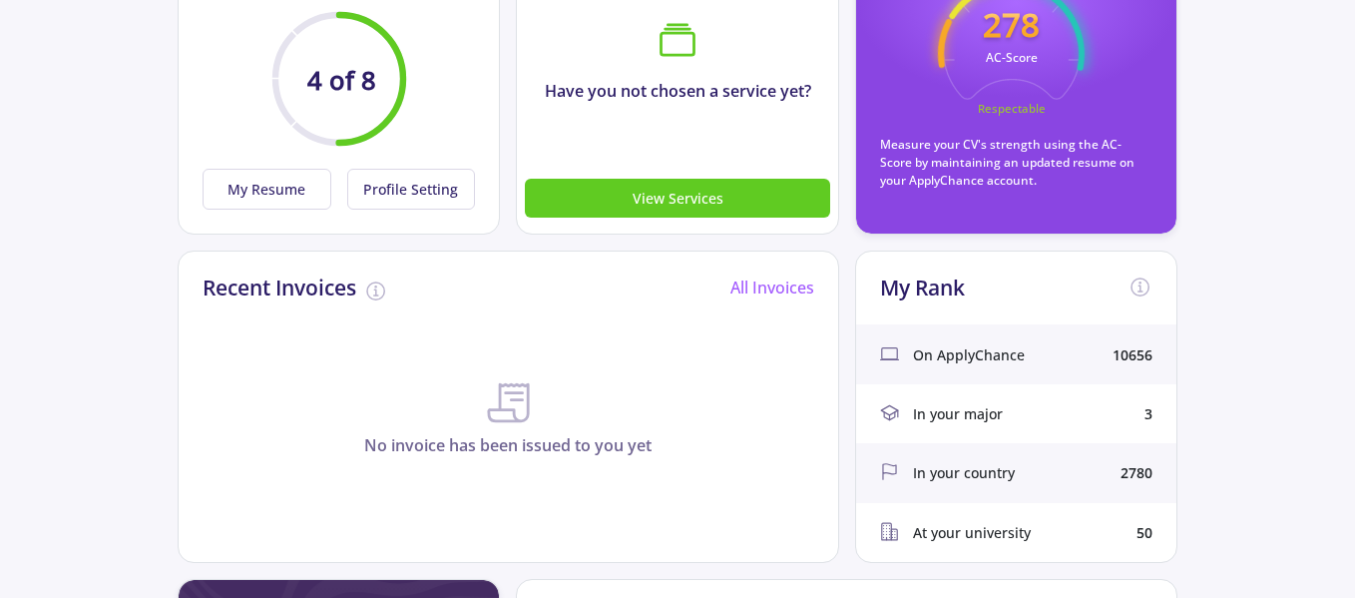
scroll to position [222, 0]
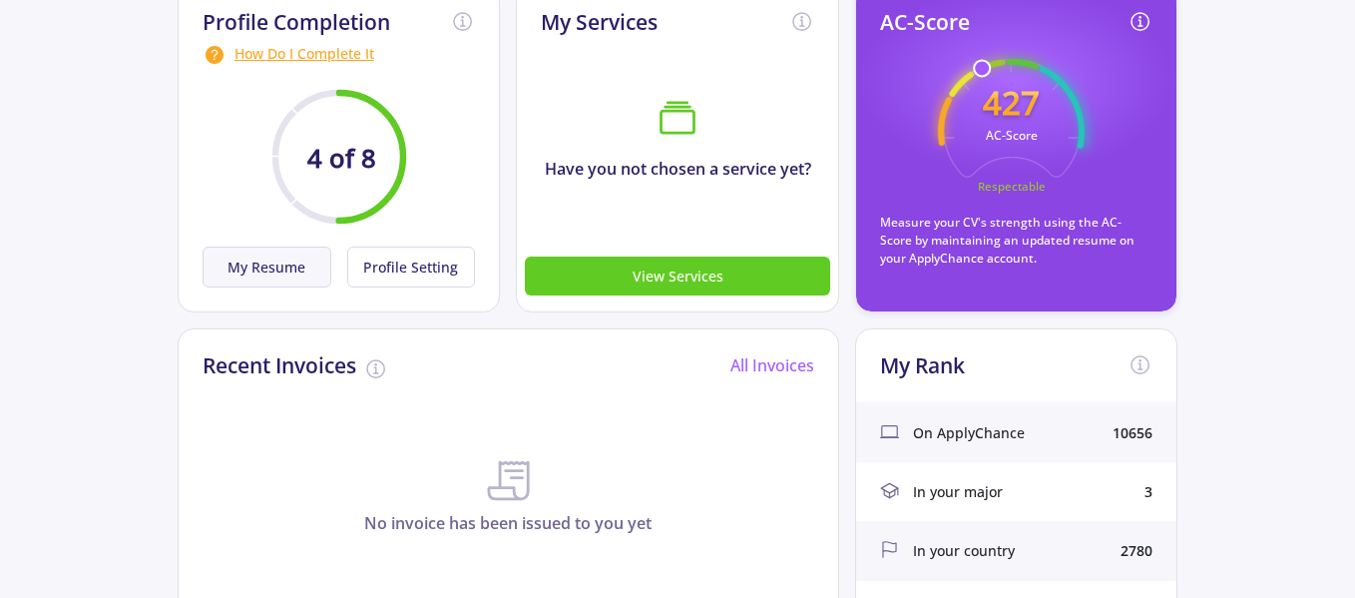
click at [286, 270] on button "My Resume" at bounding box center [267, 266] width 129 height 41
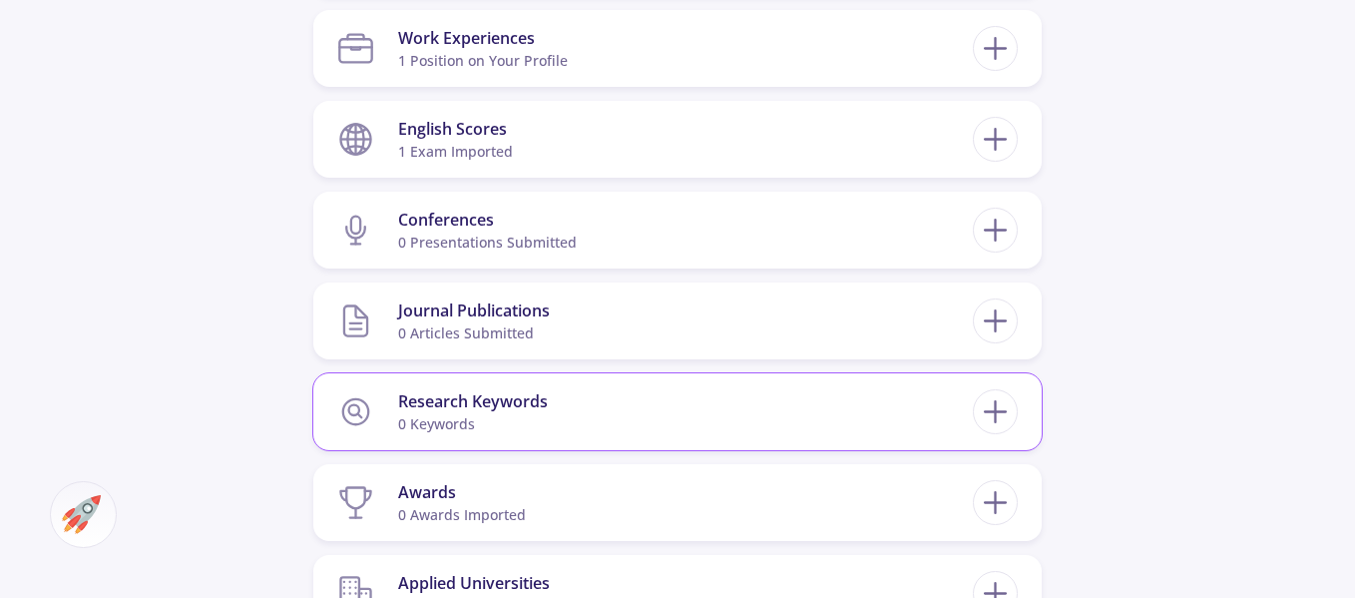
scroll to position [1098, 0]
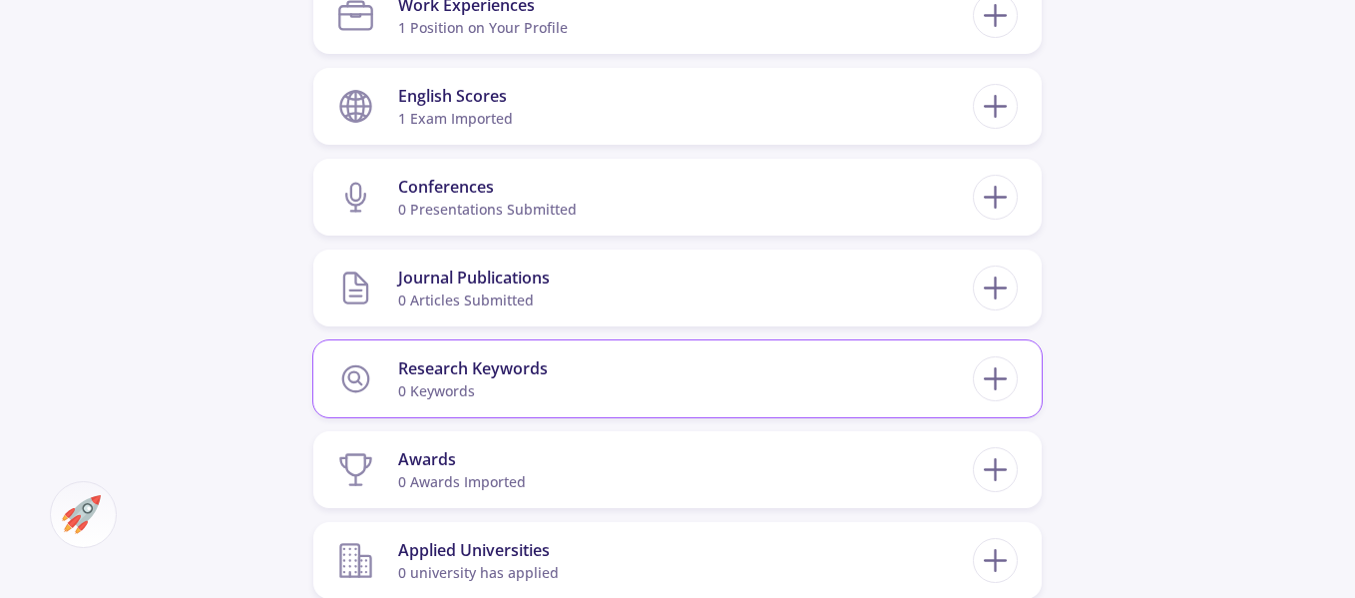
click at [616, 377] on section "Research Keywords 0 keywords" at bounding box center [655, 378] width 636 height 61
click at [999, 377] on icon at bounding box center [995, 378] width 37 height 37
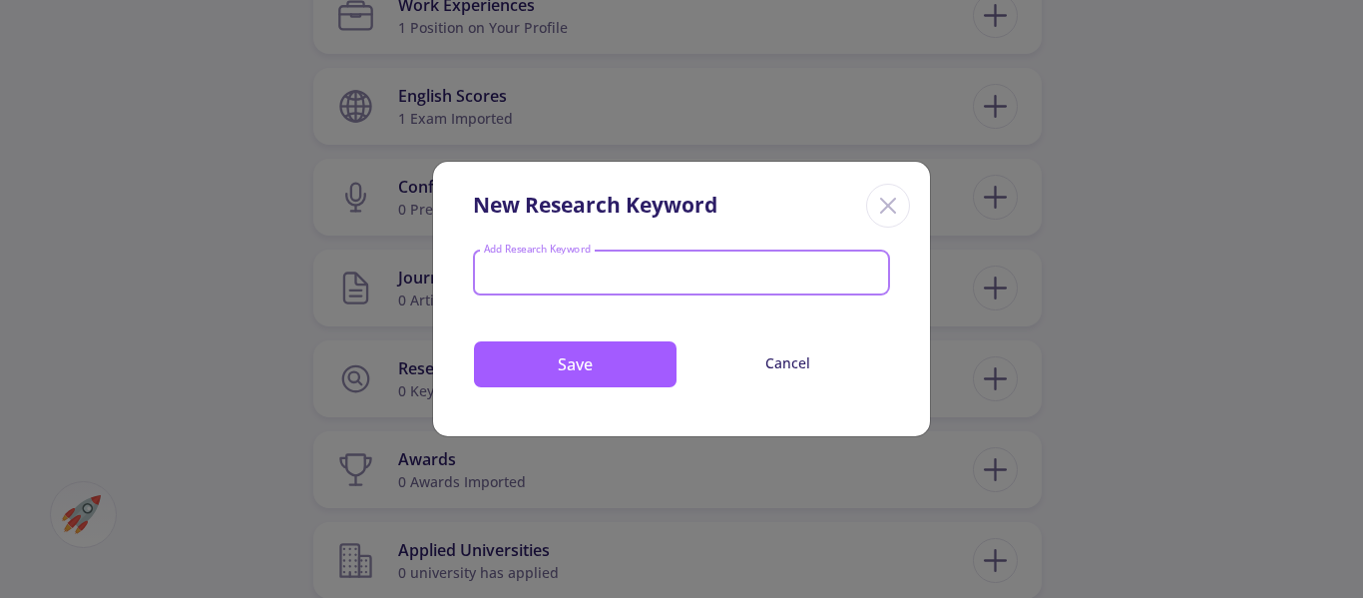
click at [726, 270] on input "Add Research Keyword" at bounding box center [682, 274] width 398 height 18
type input "Machine Learning"
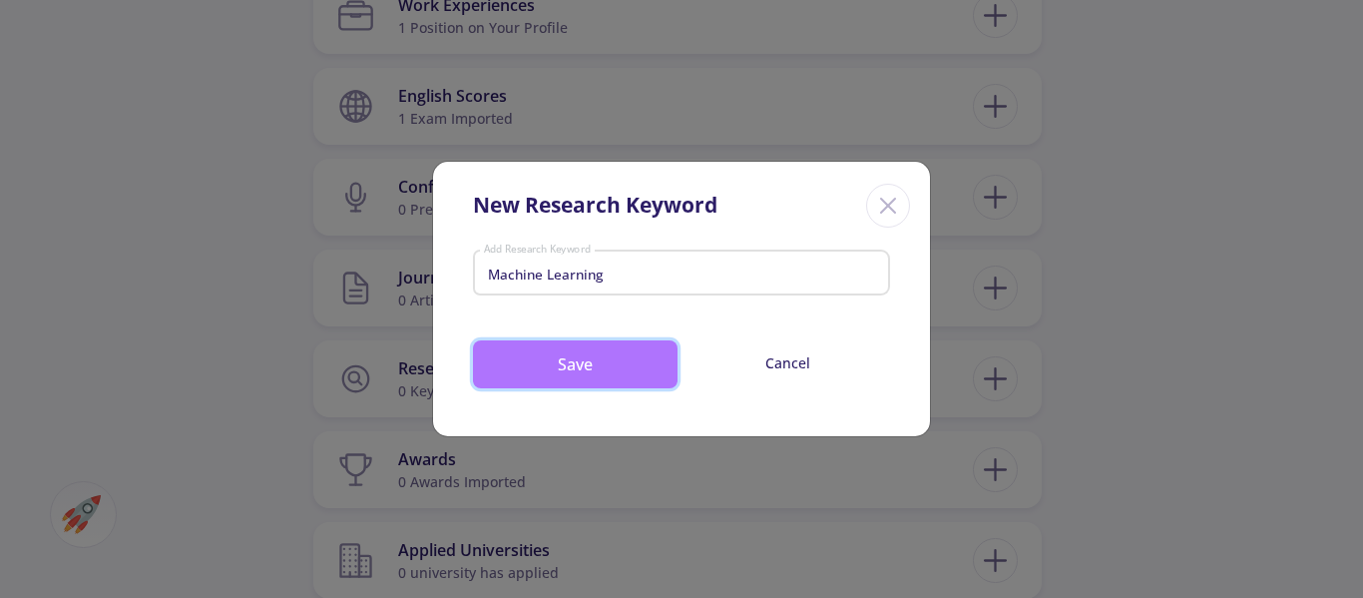
click at [598, 370] on button "Save" at bounding box center [575, 364] width 205 height 48
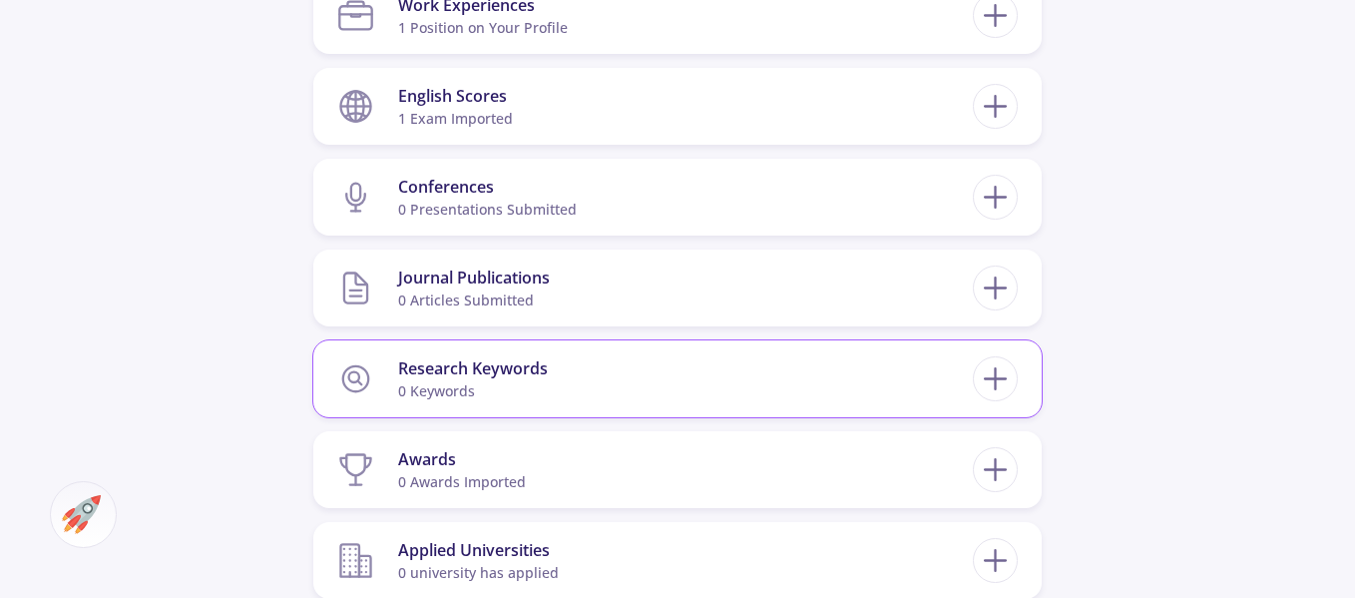
click at [891, 380] on section "Research Keywords 0 keywords" at bounding box center [655, 378] width 636 height 61
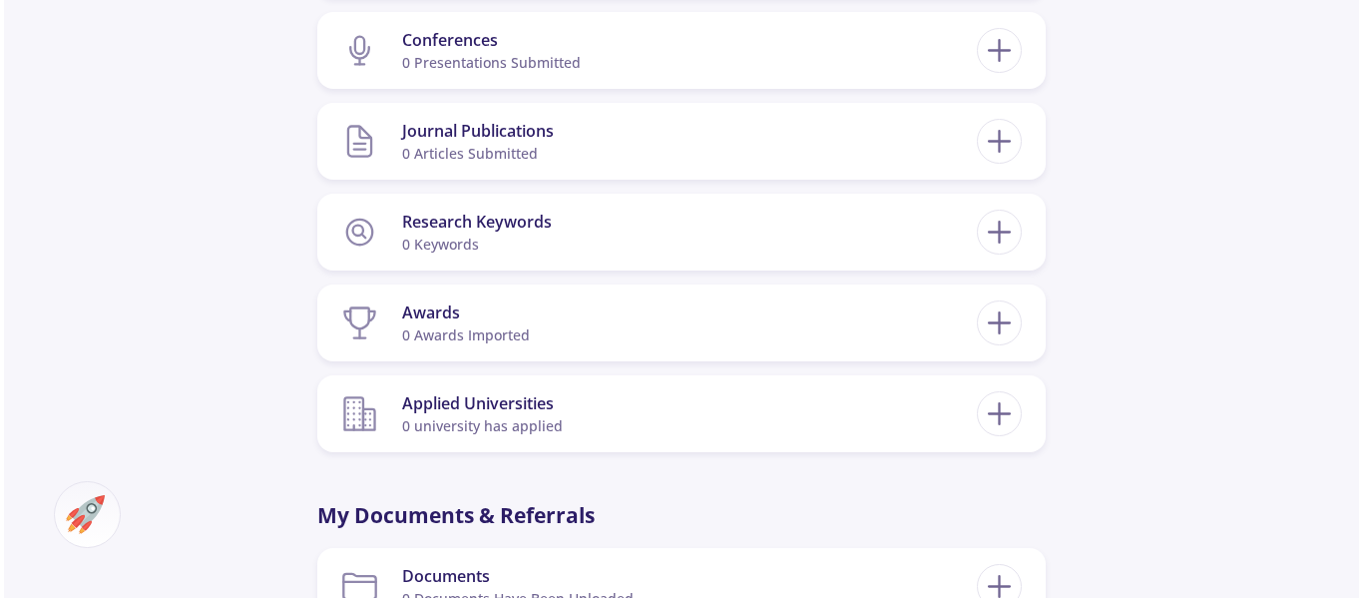
scroll to position [1397, 0]
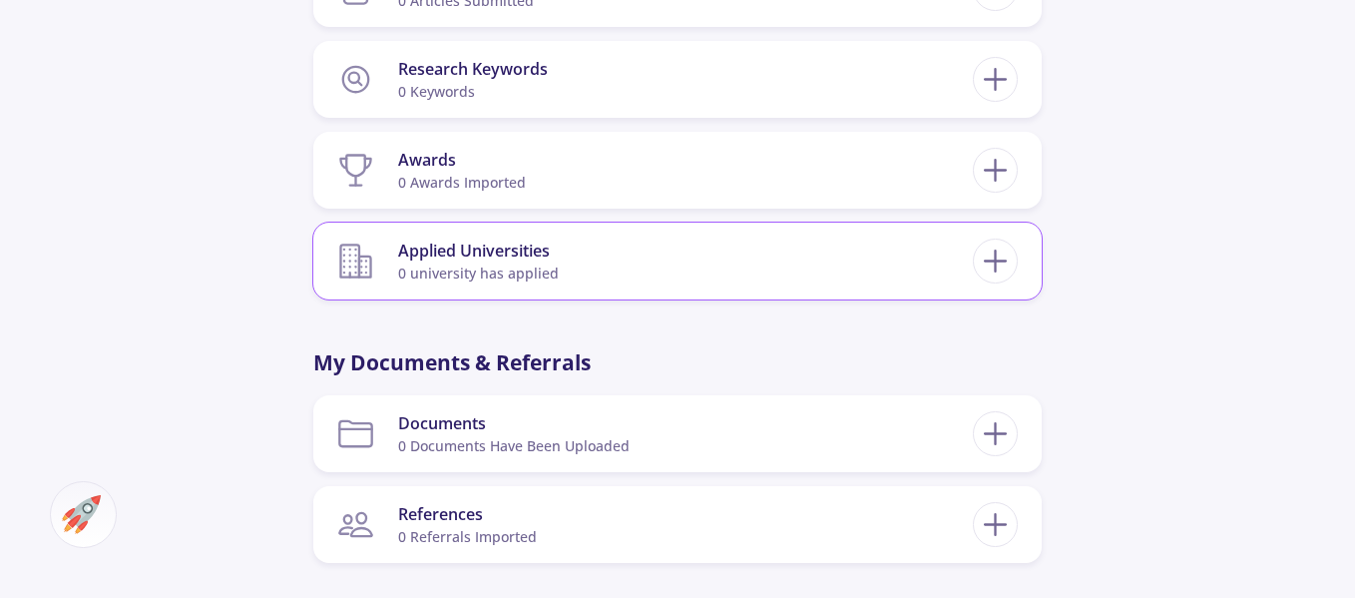
click at [593, 266] on section "Applied Universities 0 university has applied" at bounding box center [655, 261] width 636 height 61
click at [998, 256] on icon at bounding box center [995, 260] width 37 height 37
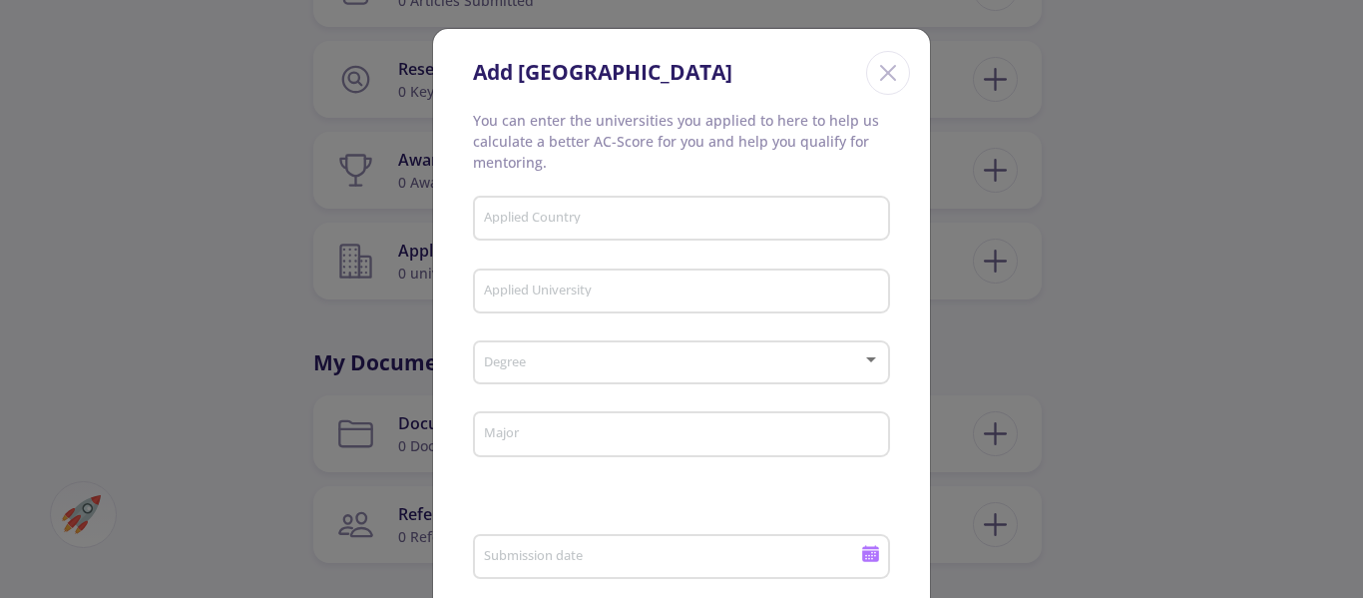
click at [709, 205] on div "Applied Country" at bounding box center [682, 215] width 398 height 52
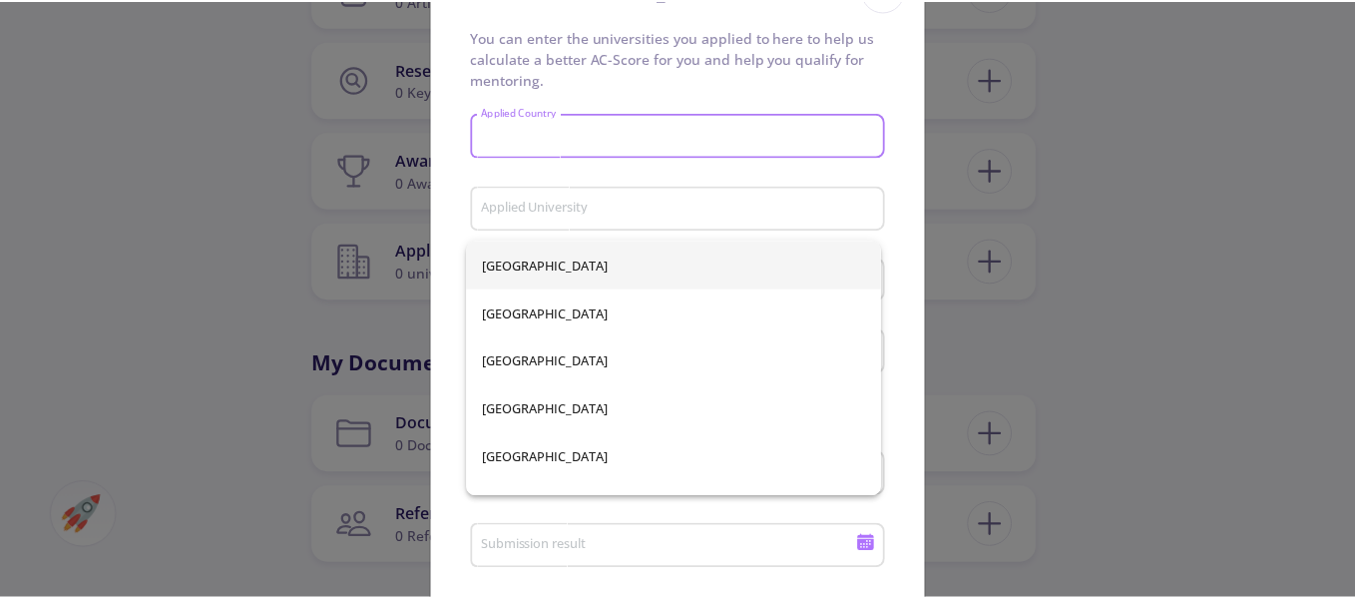
scroll to position [100, 0]
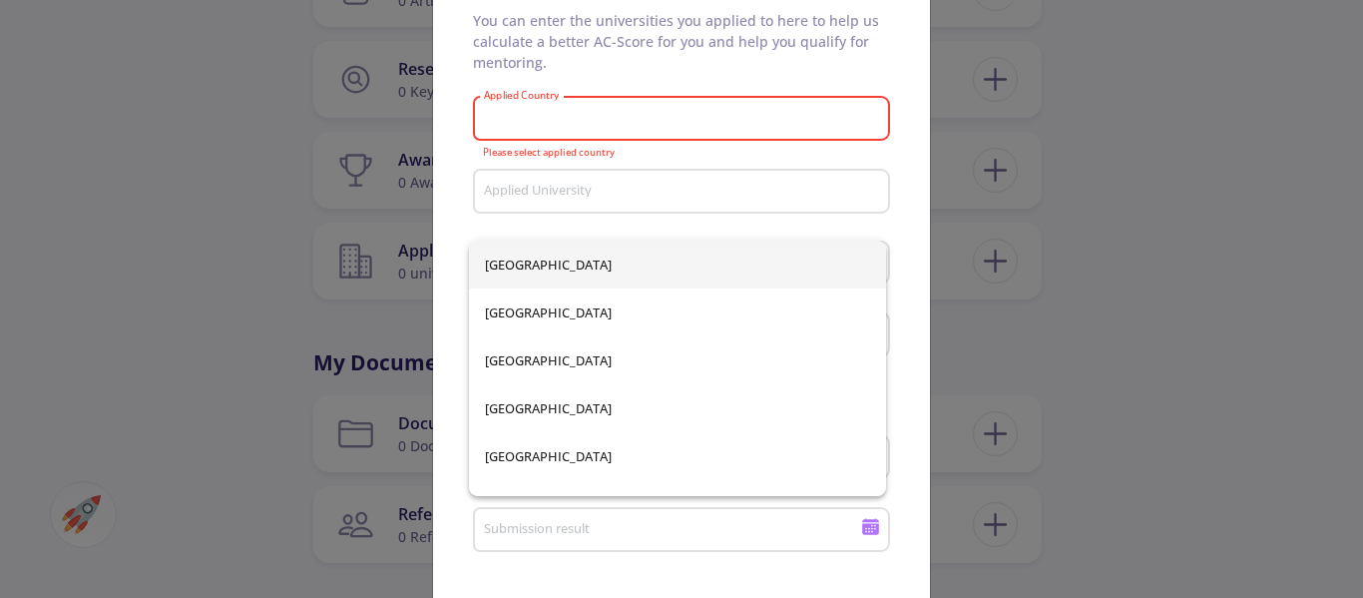
click at [1115, 339] on div "Add [GEOGRAPHIC_DATA] You can enter the universities you applied to here to hel…" at bounding box center [681, 299] width 1363 height 598
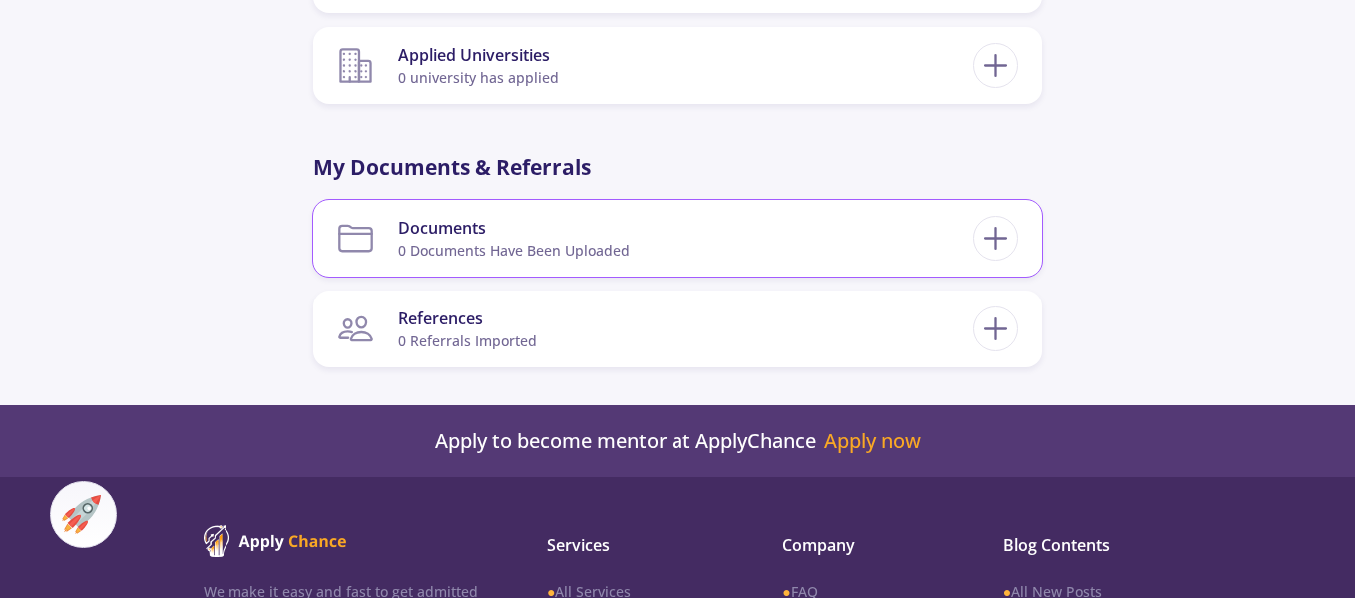
scroll to position [1597, 0]
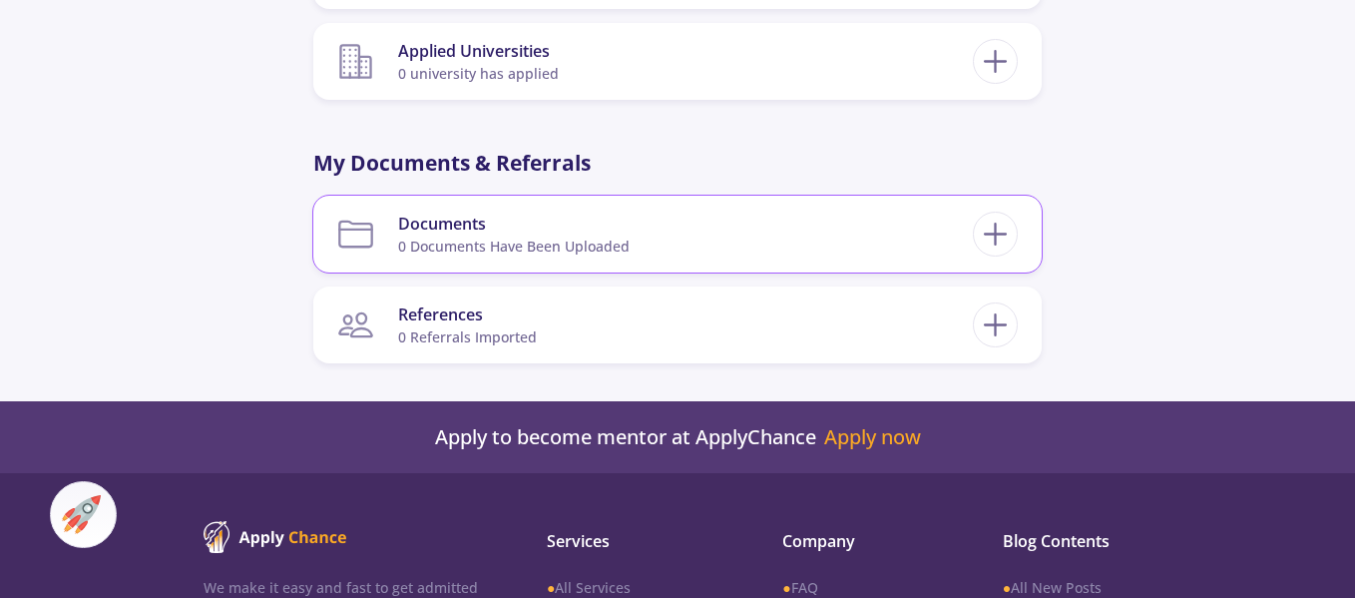
click at [591, 239] on div "0 documents have been uploaded" at bounding box center [514, 246] width 232 height 21
click at [1009, 235] on icon at bounding box center [995, 234] width 37 height 37
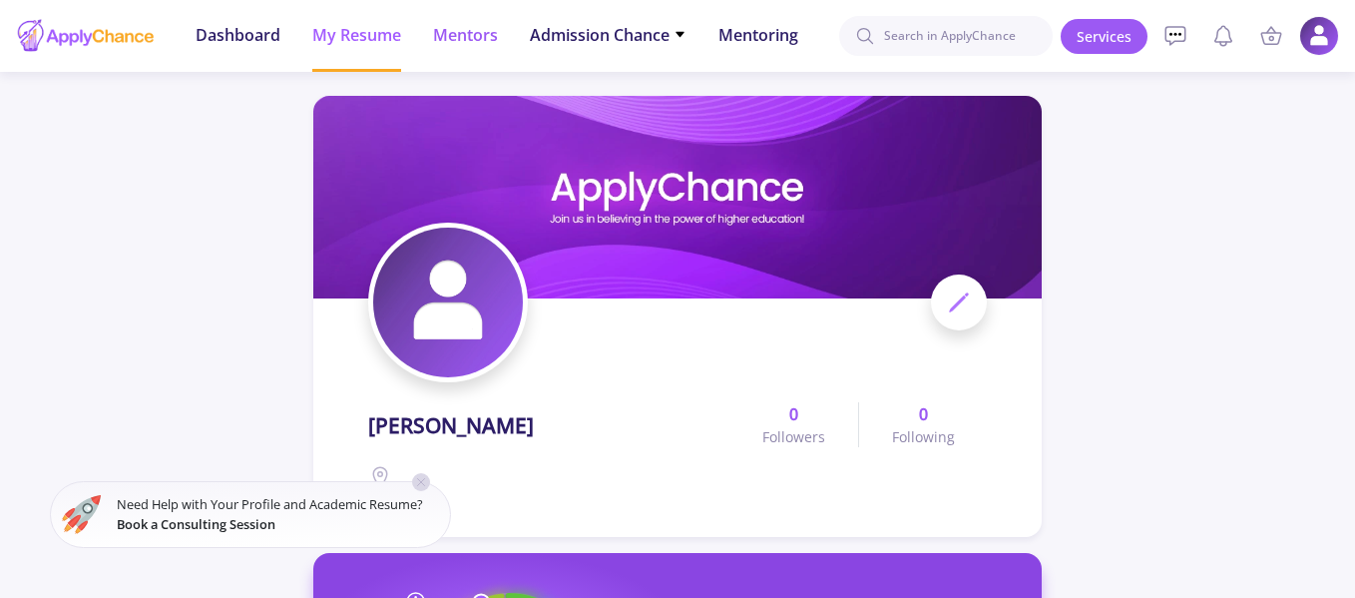
click at [478, 36] on span "Mentors" at bounding box center [465, 35] width 65 height 24
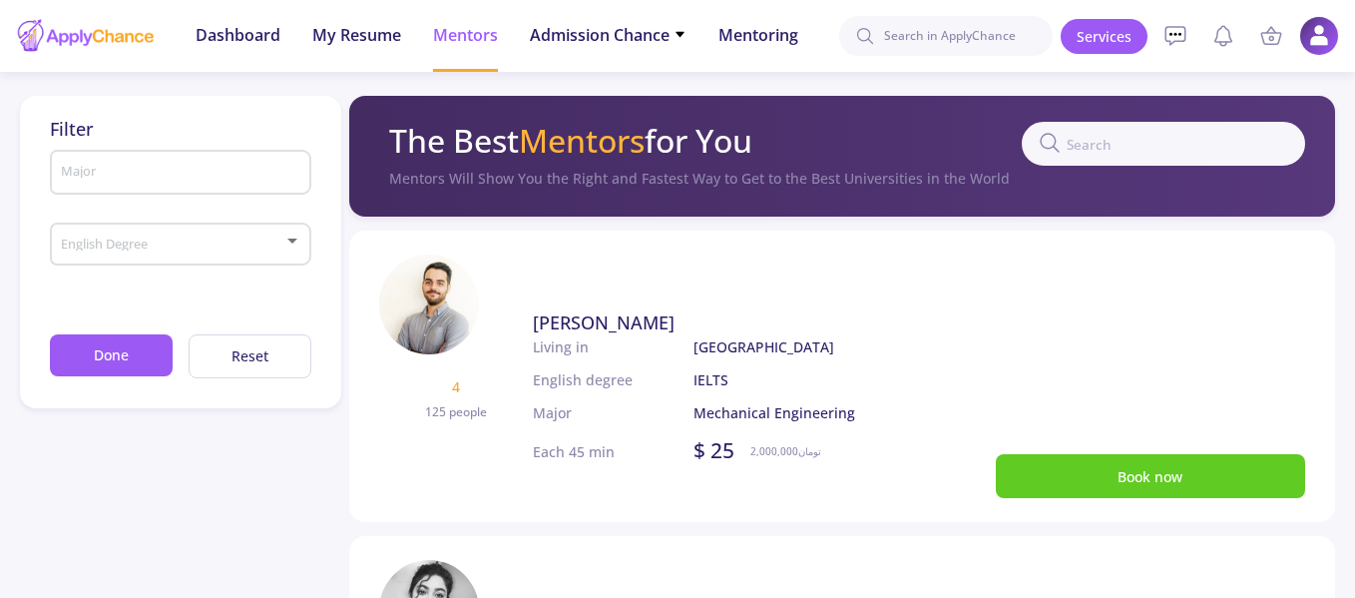
click at [267, 260] on div "English Degree" at bounding box center [181, 241] width 242 height 50
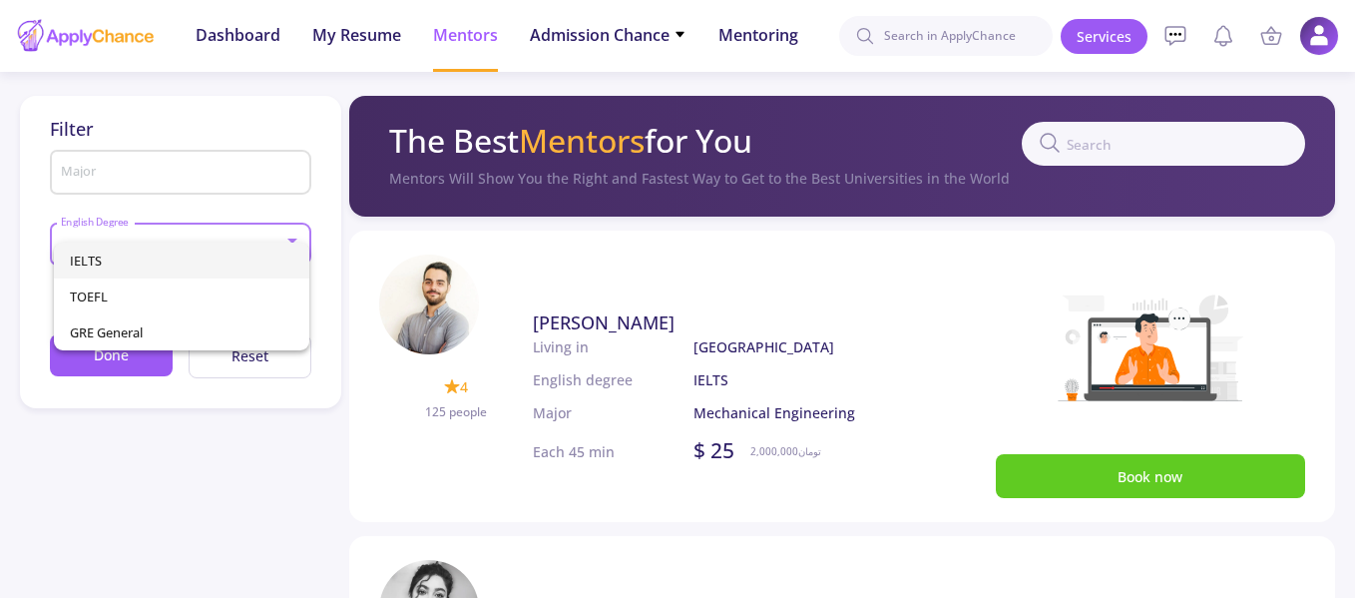
click at [261, 249] on span "IELTS" at bounding box center [182, 260] width 224 height 36
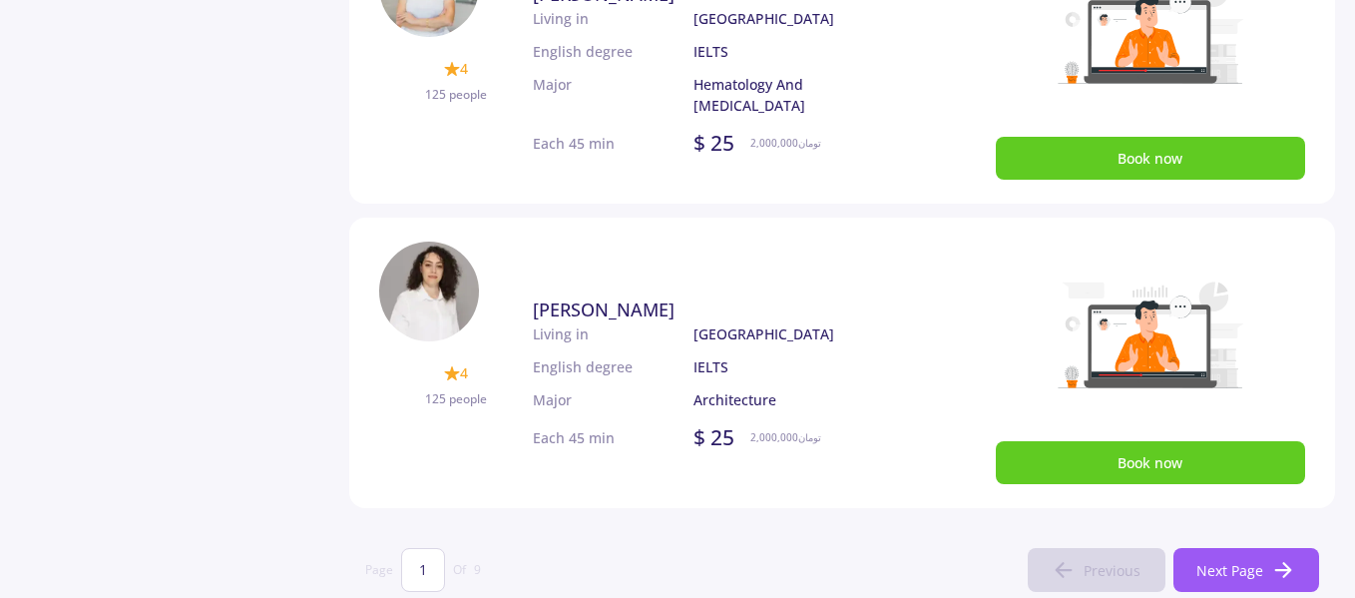
scroll to position [1253, 0]
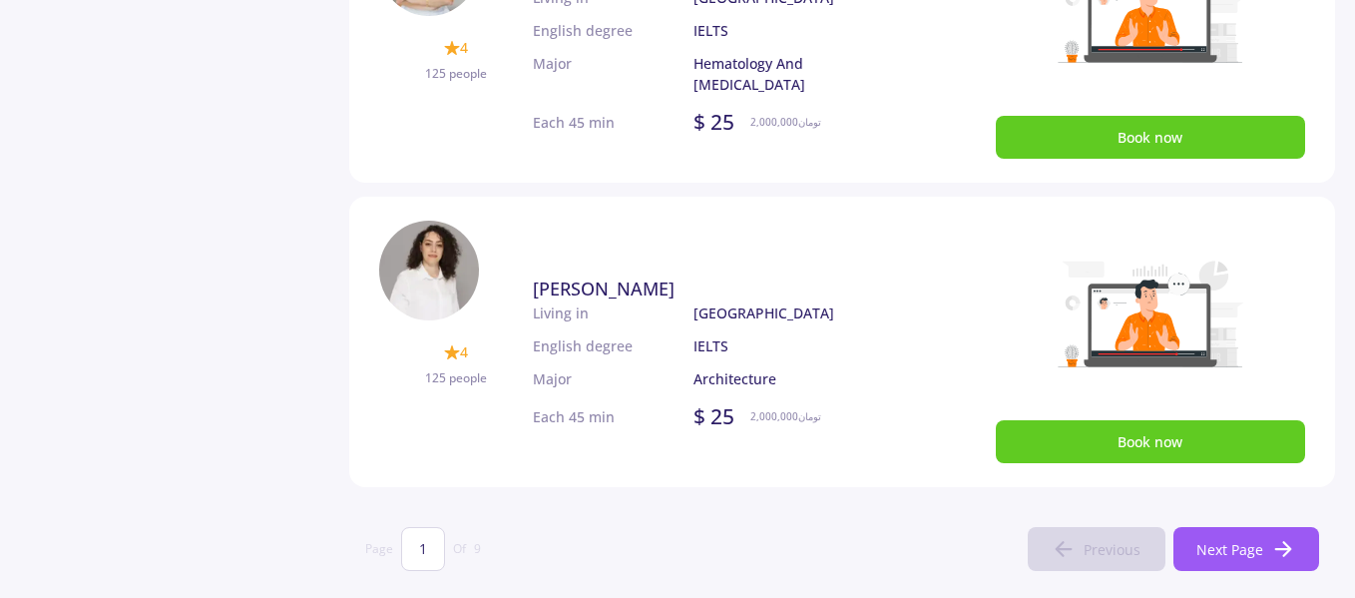
click at [414, 266] on img at bounding box center [429, 271] width 100 height 100
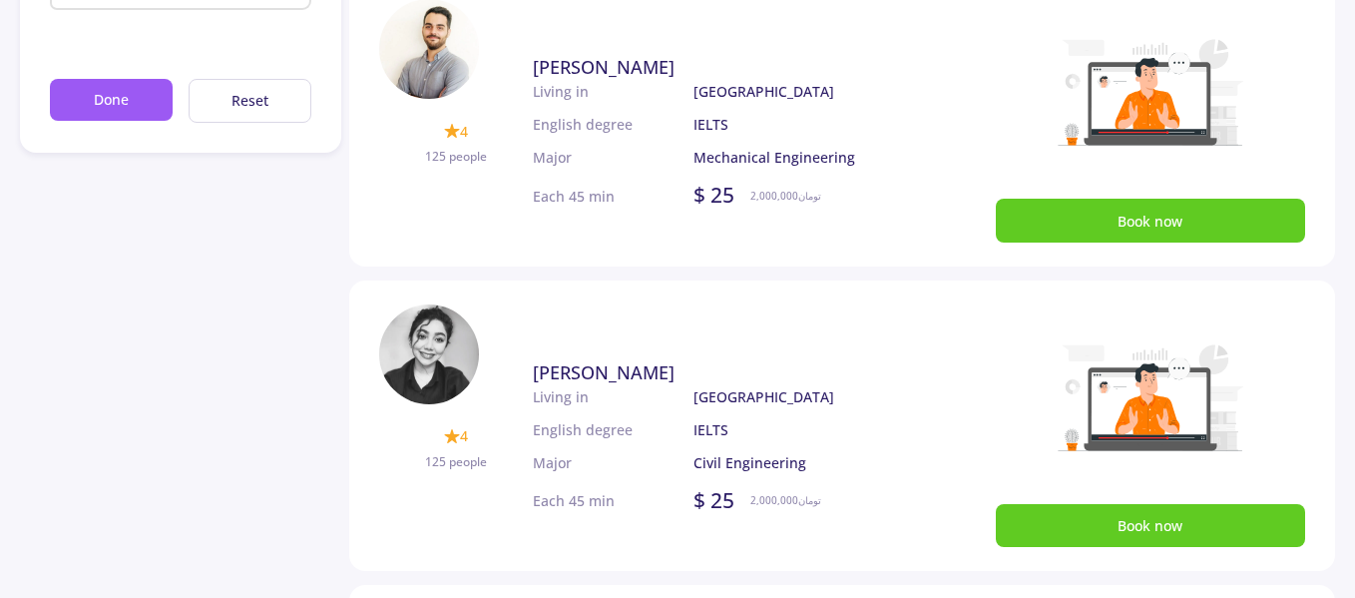
scroll to position [0, 0]
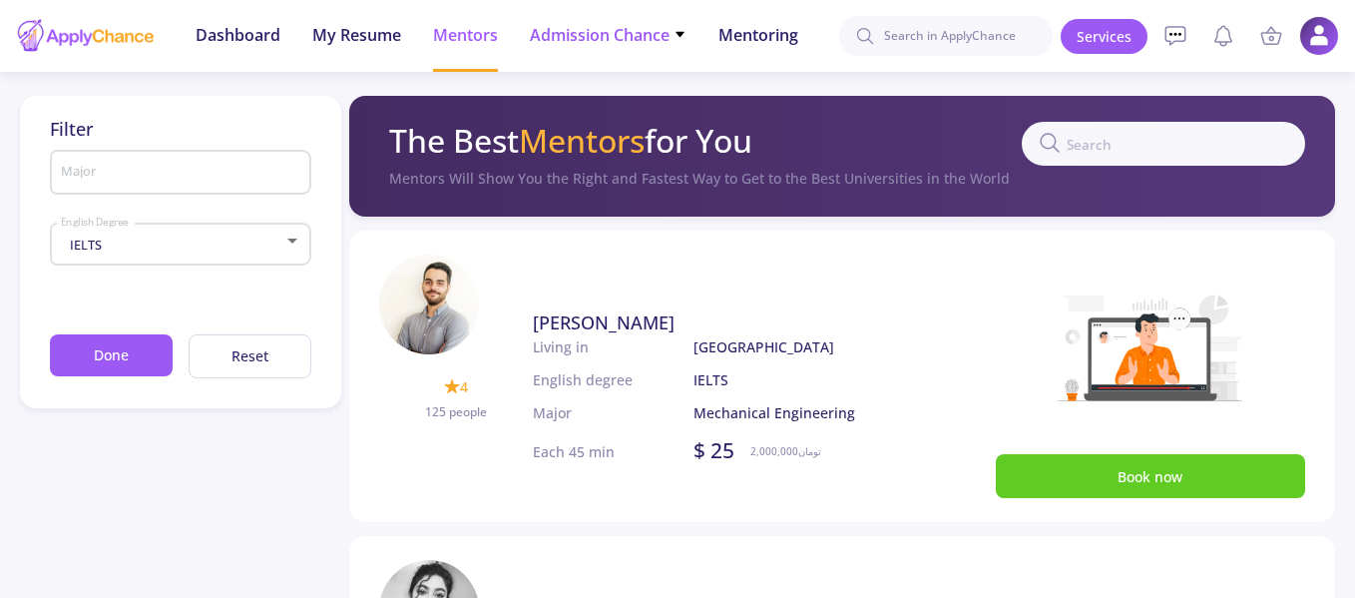
click at [682, 39] on icon at bounding box center [680, 34] width 13 height 13
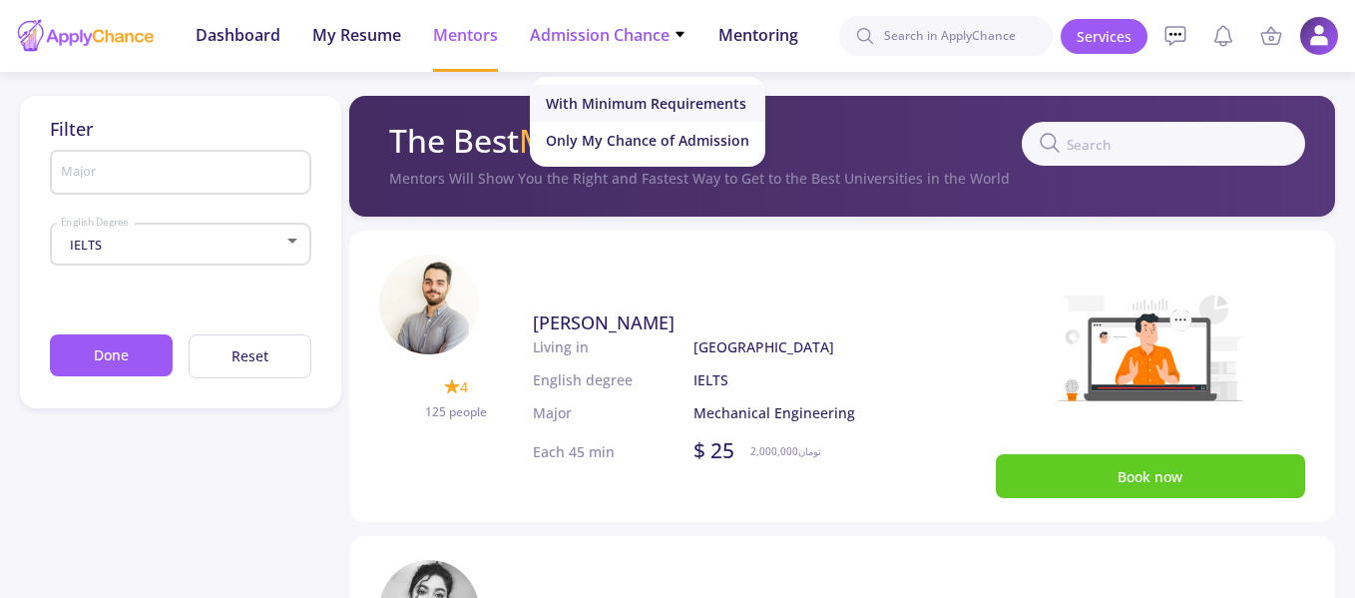
click at [693, 101] on link "With Minimum Requirements" at bounding box center [648, 103] width 236 height 37
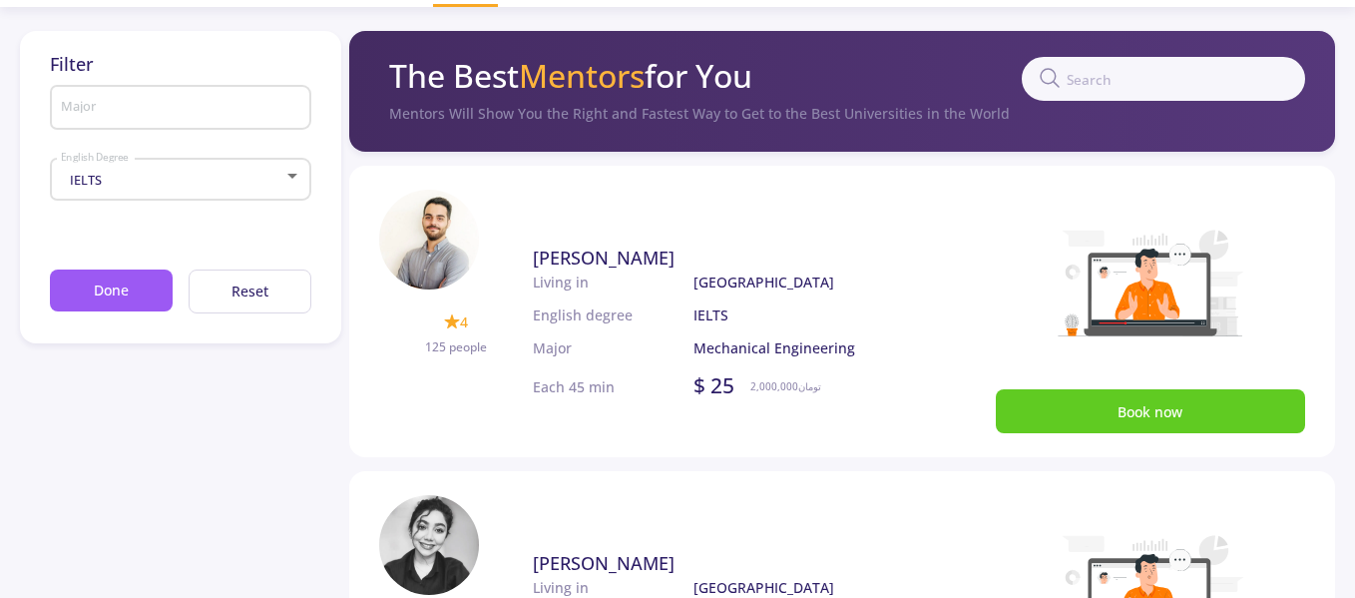
scroll to position [100, 0]
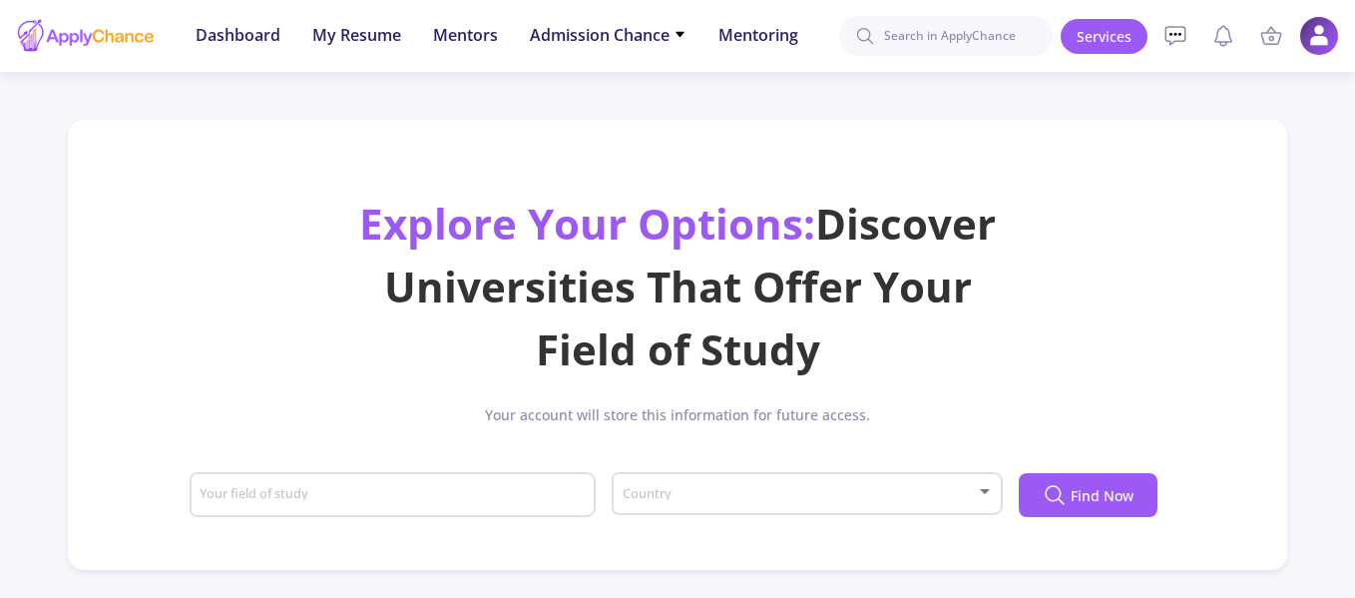
click at [726, 482] on div "Country" at bounding box center [808, 490] width 372 height 50
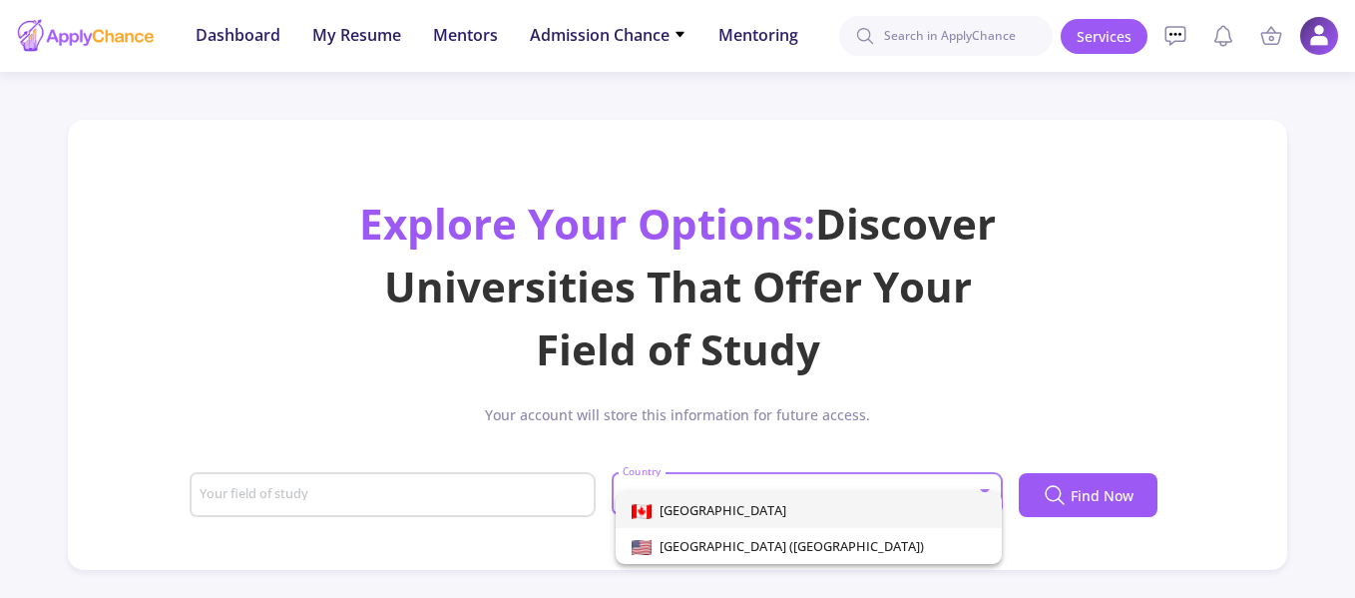
click at [787, 499] on span "[GEOGRAPHIC_DATA]" at bounding box center [809, 510] width 354 height 36
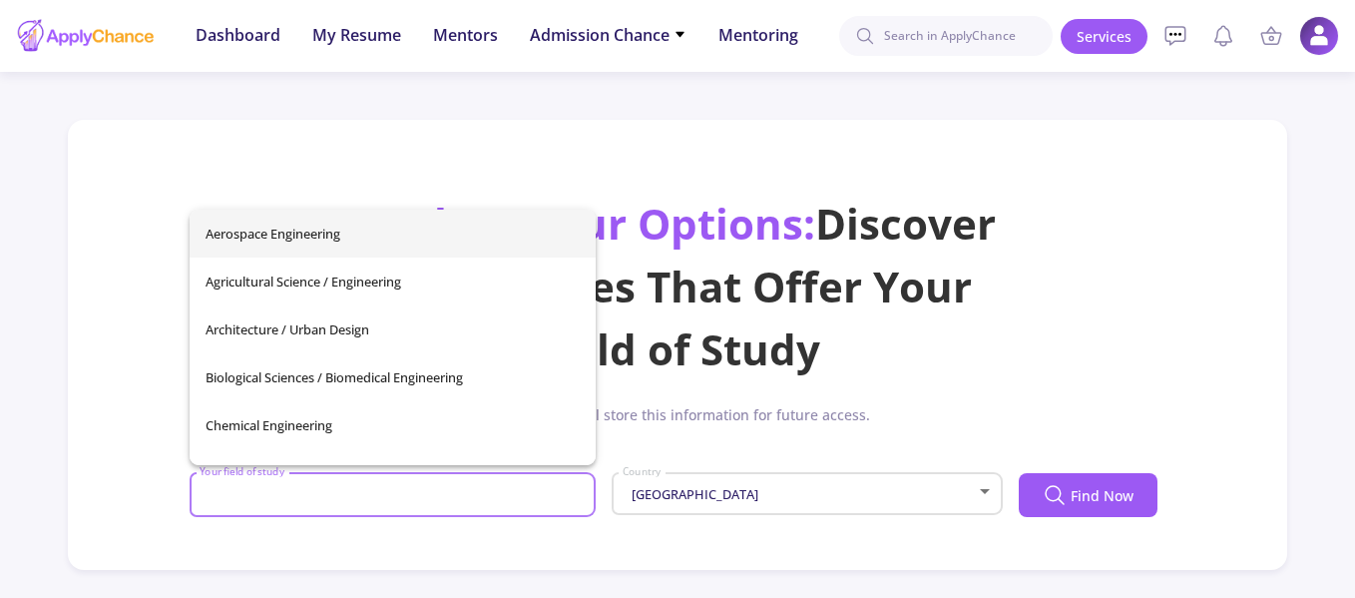
click at [535, 496] on input "Your field of study" at bounding box center [395, 496] width 393 height 18
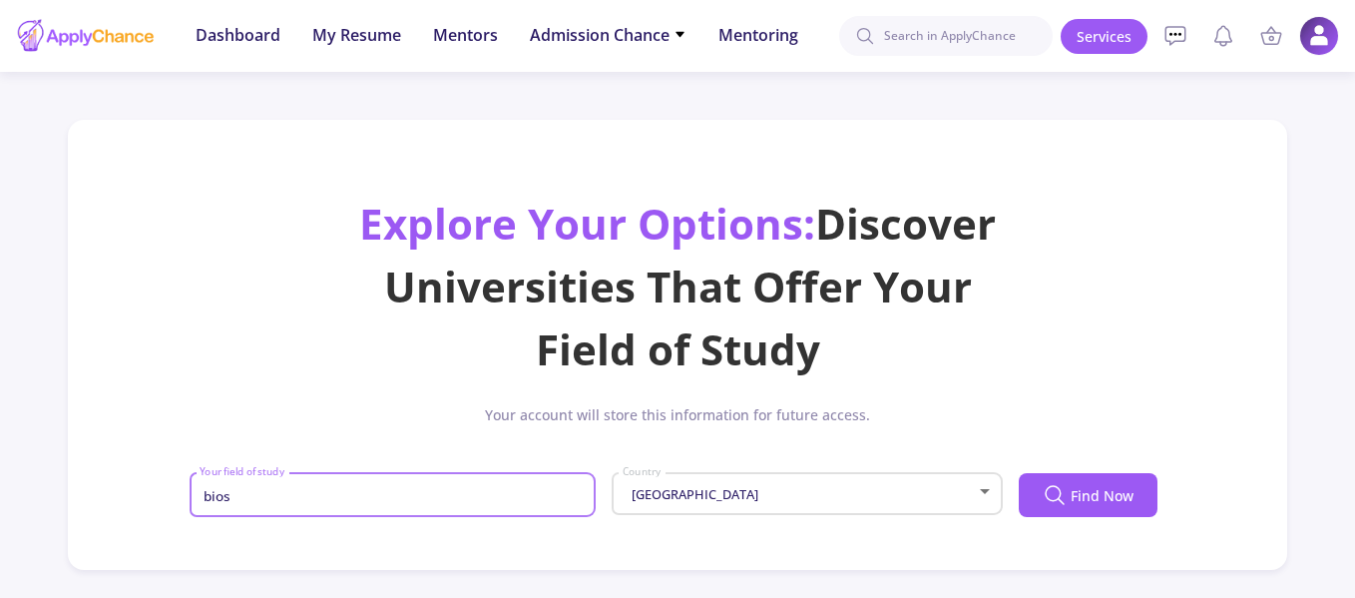
type input "bios"
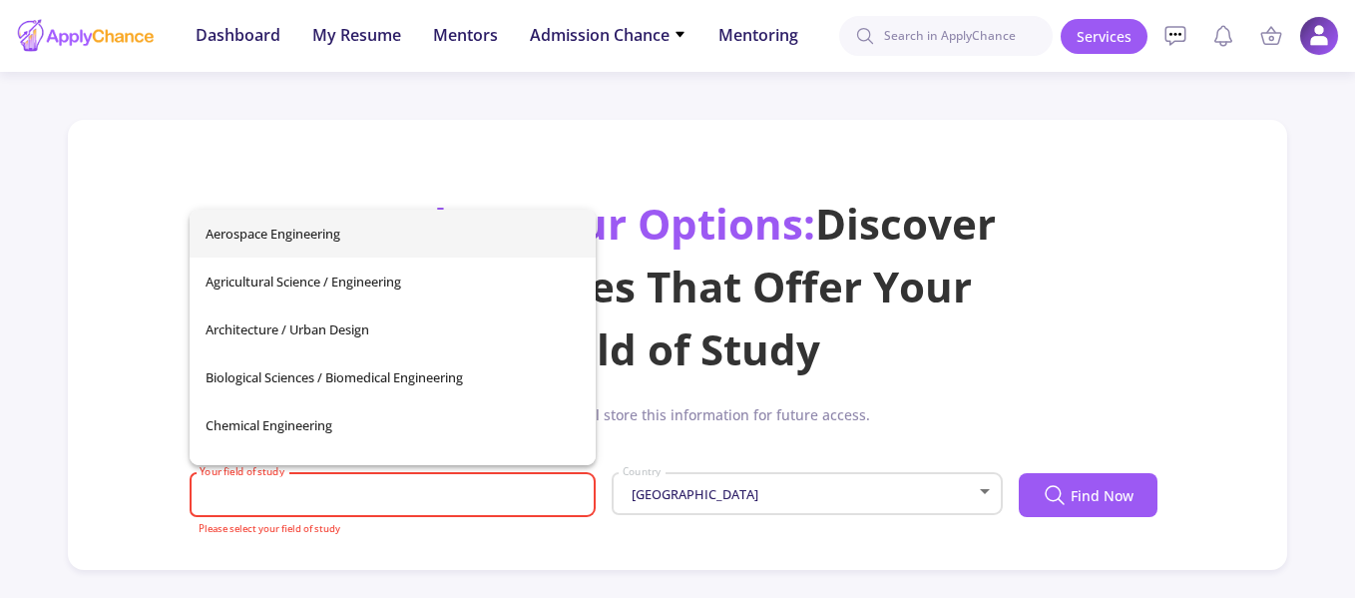
drag, startPoint x: 442, startPoint y: 510, endPoint x: 312, endPoint y: 482, distance: 132.7
click at [313, 483] on div "Your field of study" at bounding box center [393, 491] width 388 height 52
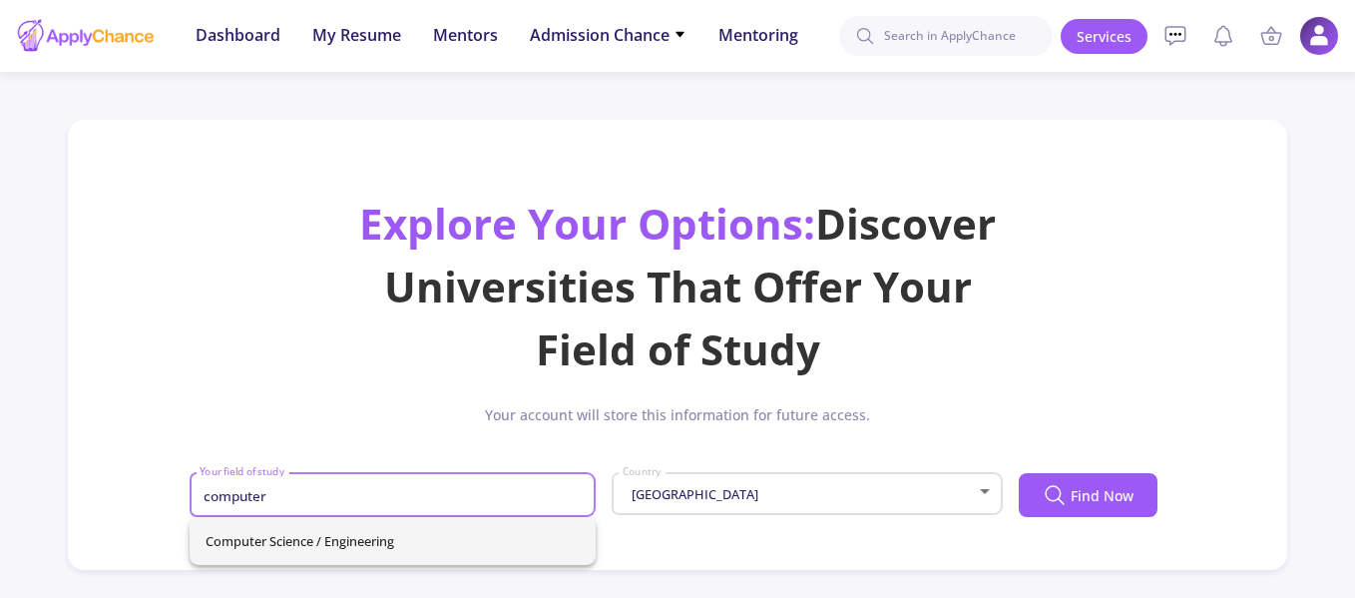
type input "computer"
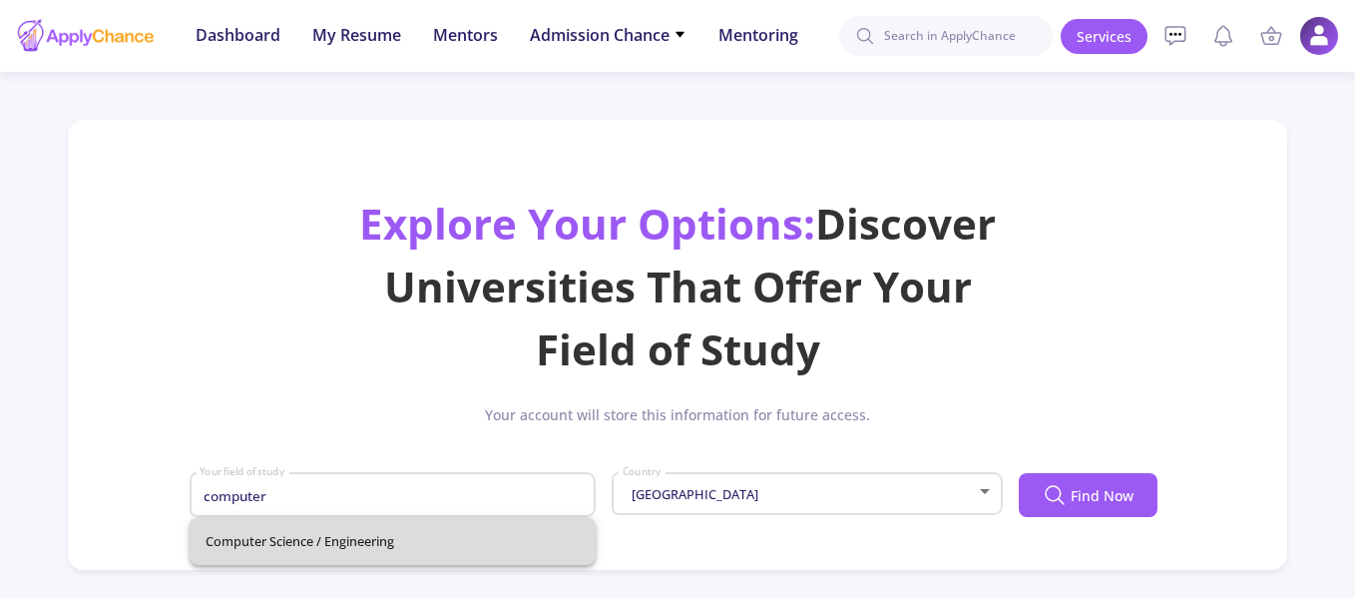
click at [493, 534] on div "Computer Science / Engineering" at bounding box center [393, 541] width 407 height 48
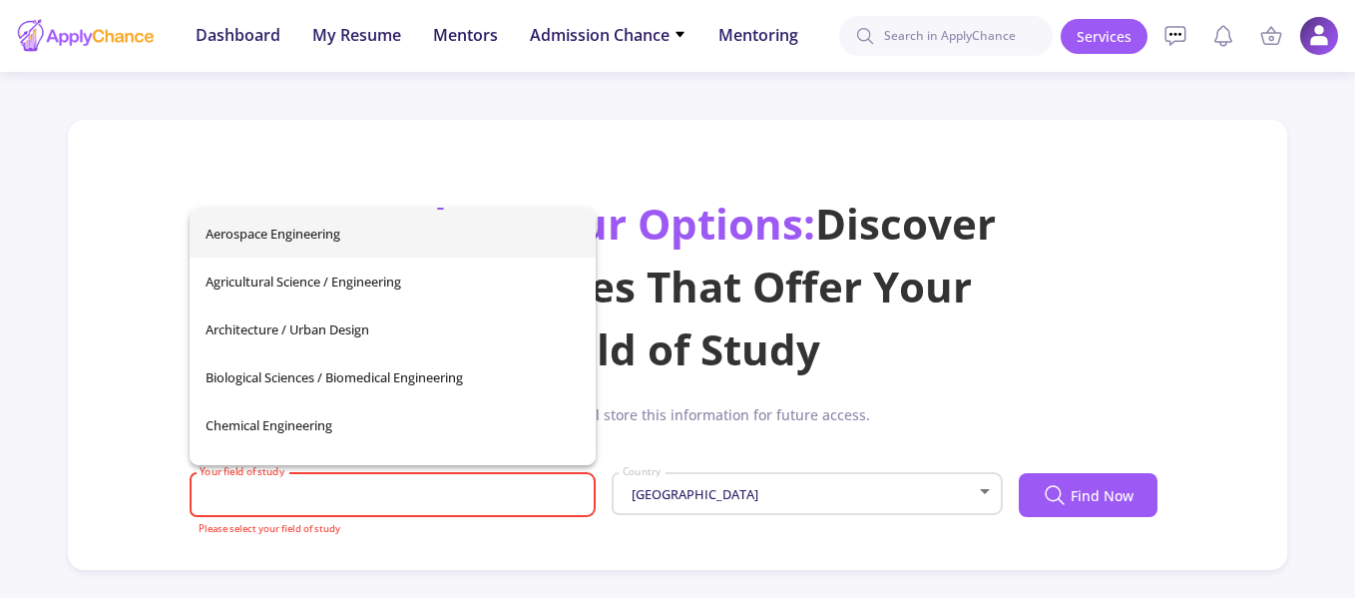
click at [249, 498] on input "Your field of study" at bounding box center [395, 496] width 393 height 18
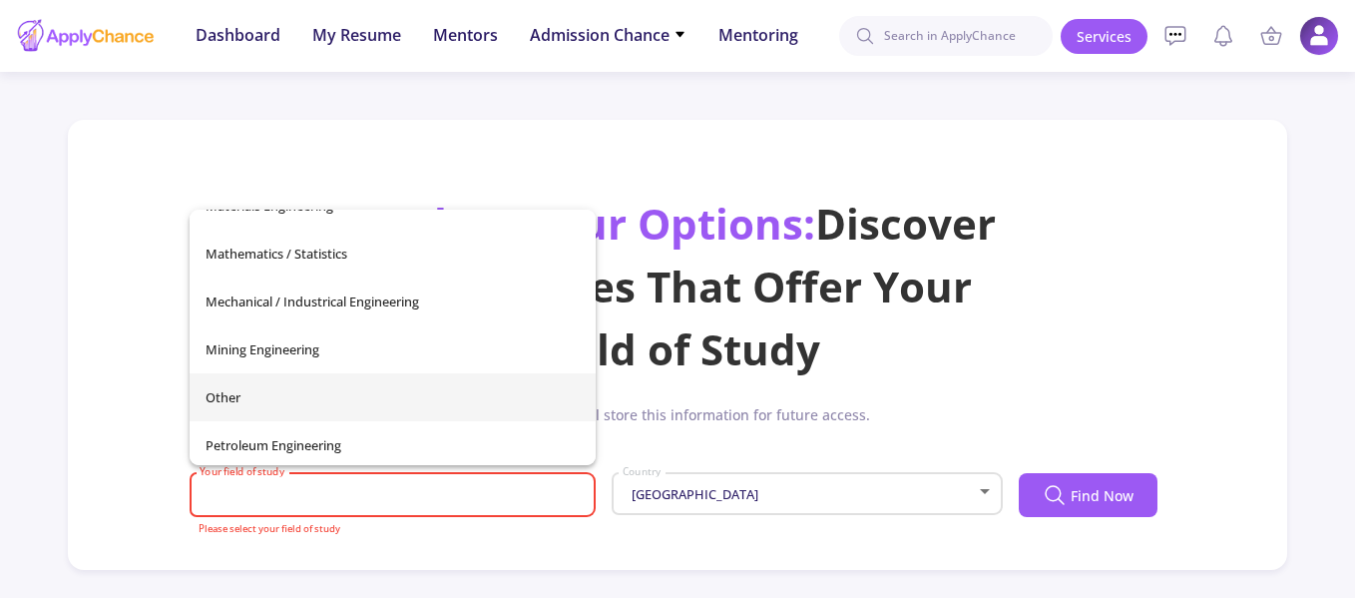
scroll to position [503, 0]
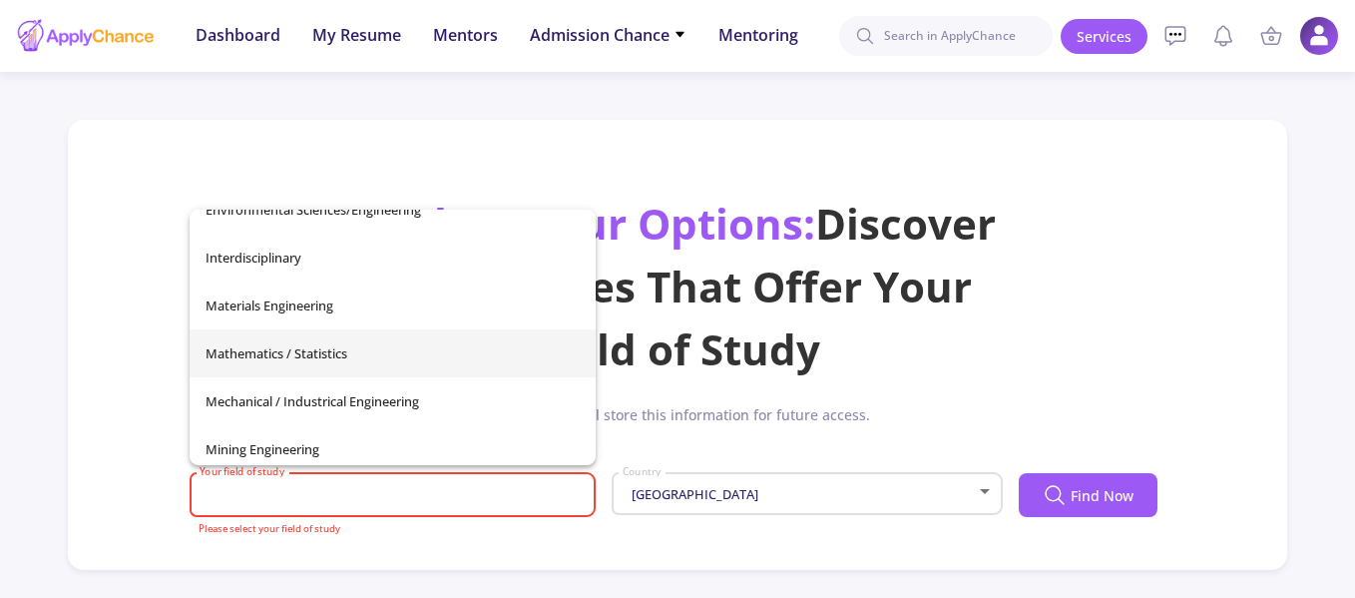
click at [330, 350] on span "Mathematics / Statistics" at bounding box center [393, 353] width 375 height 48
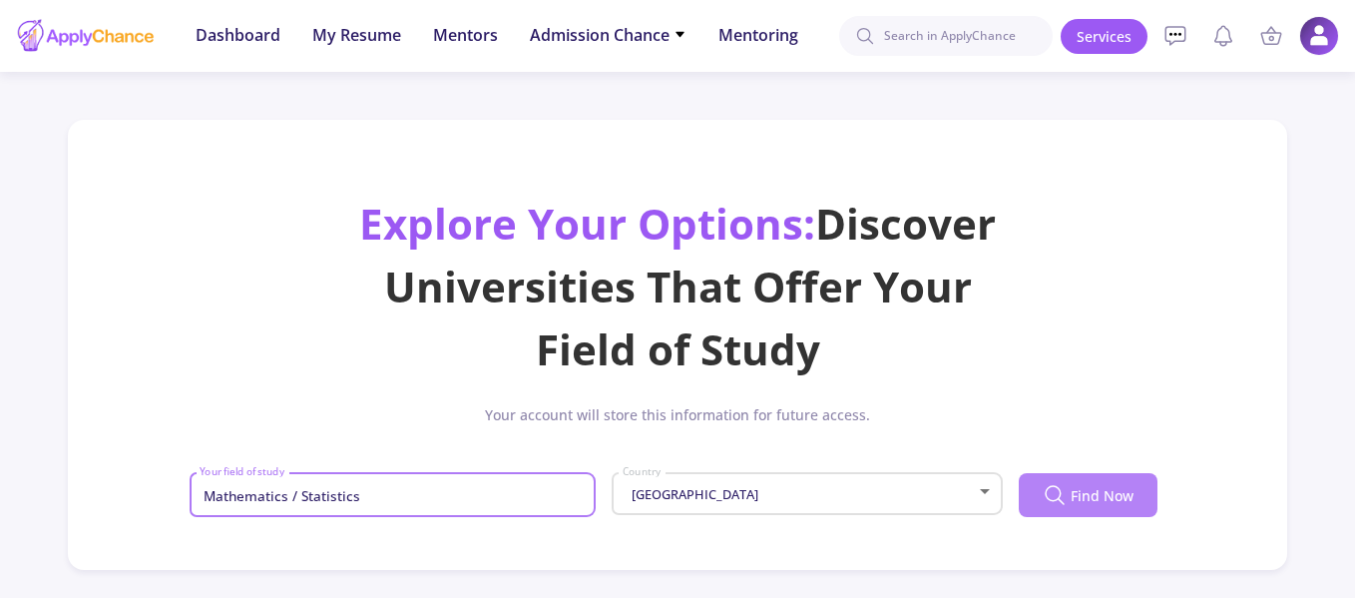
click at [1109, 498] on span "Find Now" at bounding box center [1102, 495] width 63 height 21
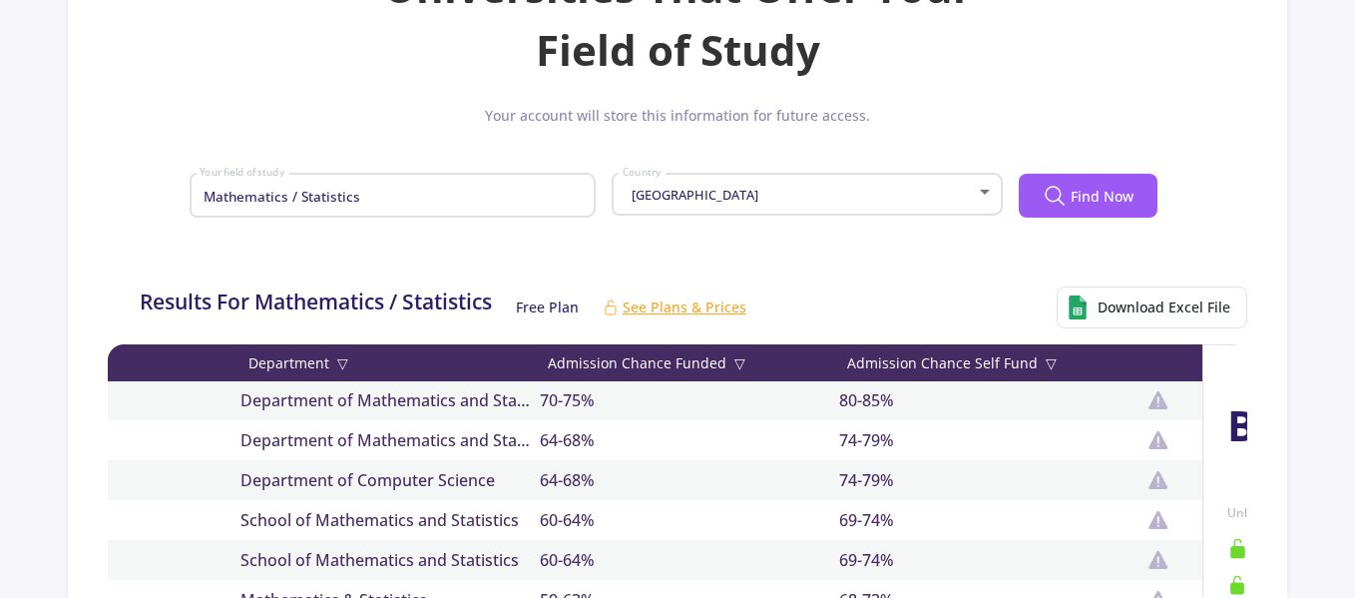
scroll to position [0, 0]
click at [658, 371] on div "Admission Chance Funded ▽" at bounding box center [689, 362] width 299 height 21
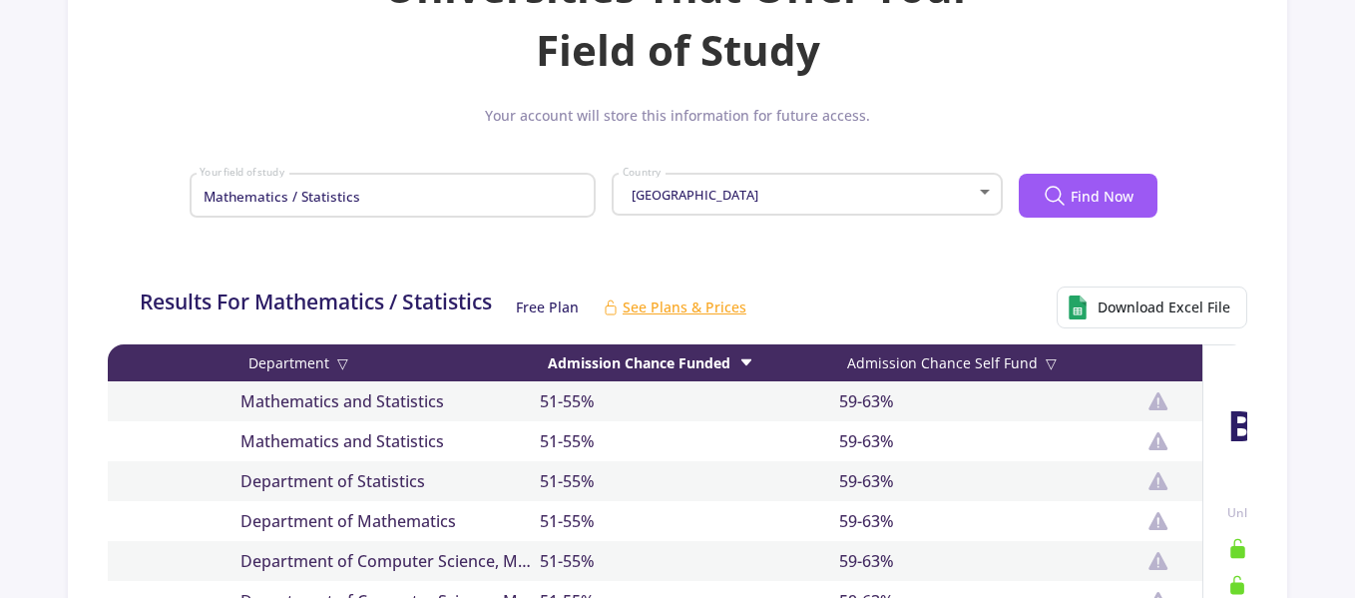
click at [659, 366] on div "Admission Chance Funded" at bounding box center [689, 362] width 299 height 21
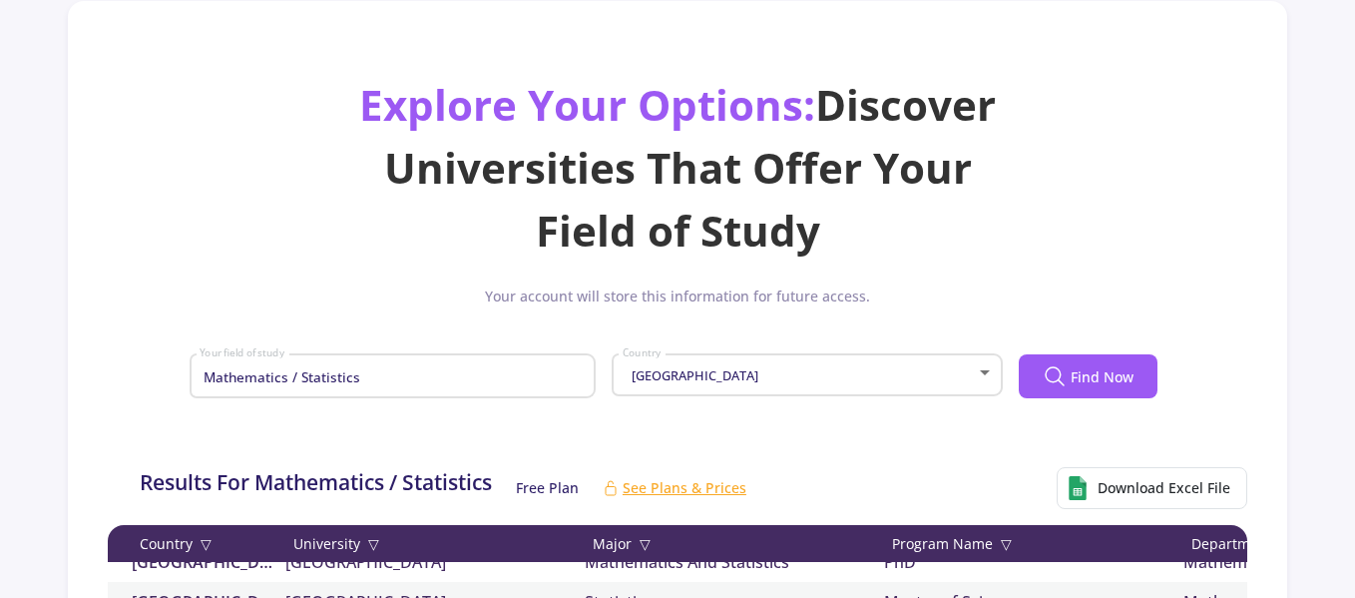
scroll to position [299, 0]
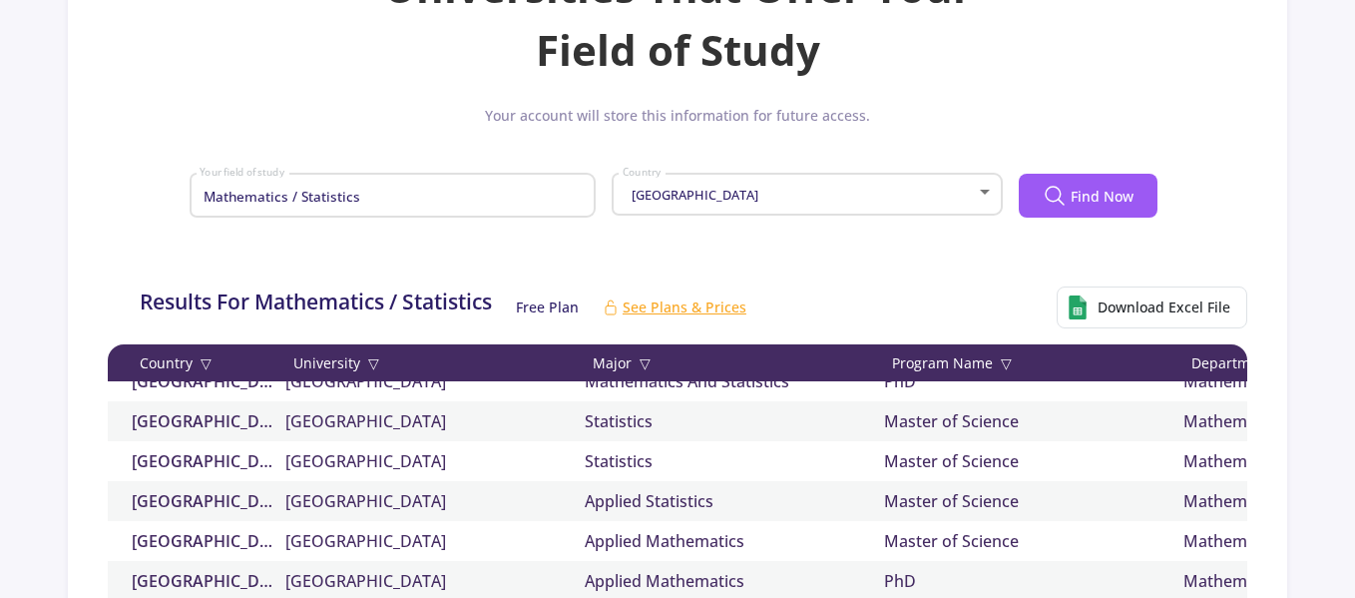
click at [439, 221] on div "Mathematics / Statistics Your field of study" at bounding box center [393, 202] width 407 height 66
click at [429, 204] on input "Mathematics / Statistics" at bounding box center [395, 197] width 393 height 18
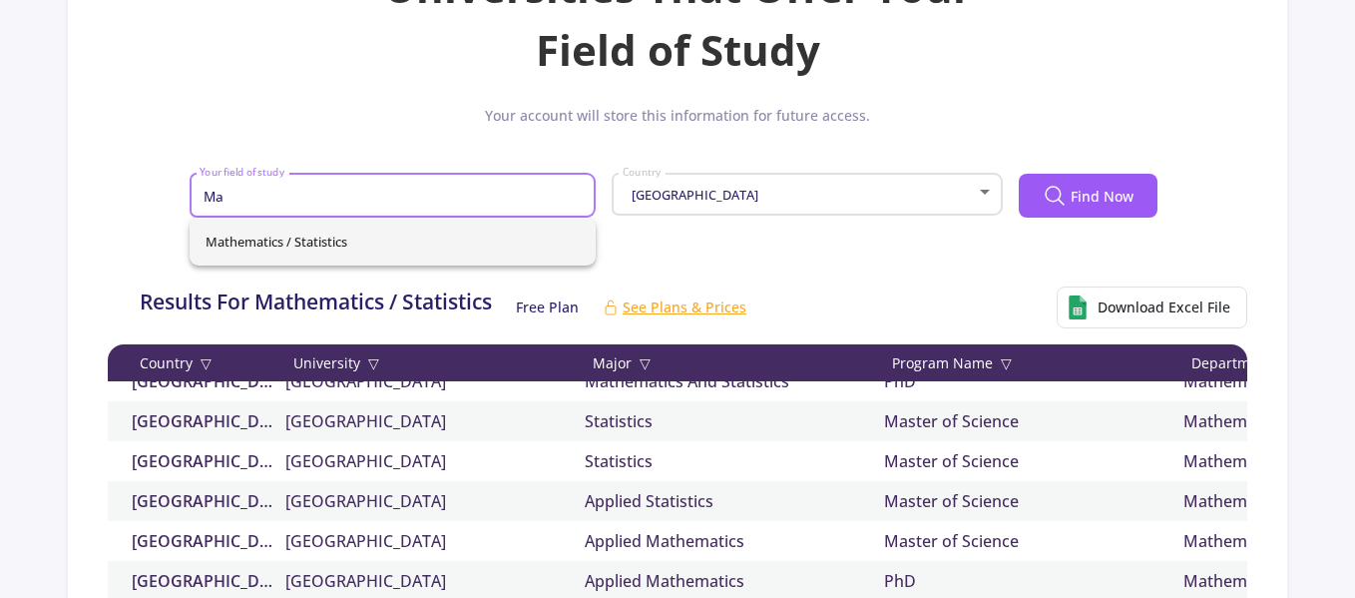
type input "M"
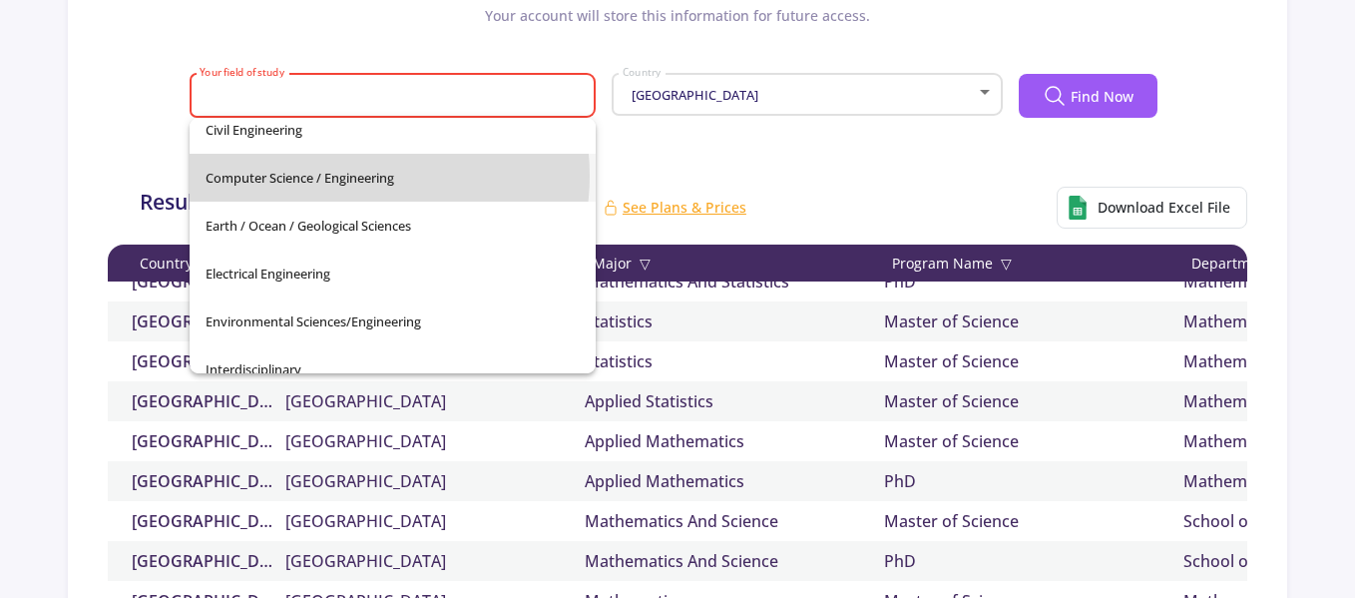
click at [351, 176] on span "Computer Science / Engineering" at bounding box center [393, 178] width 375 height 48
type input "Computer Science / Engineering"
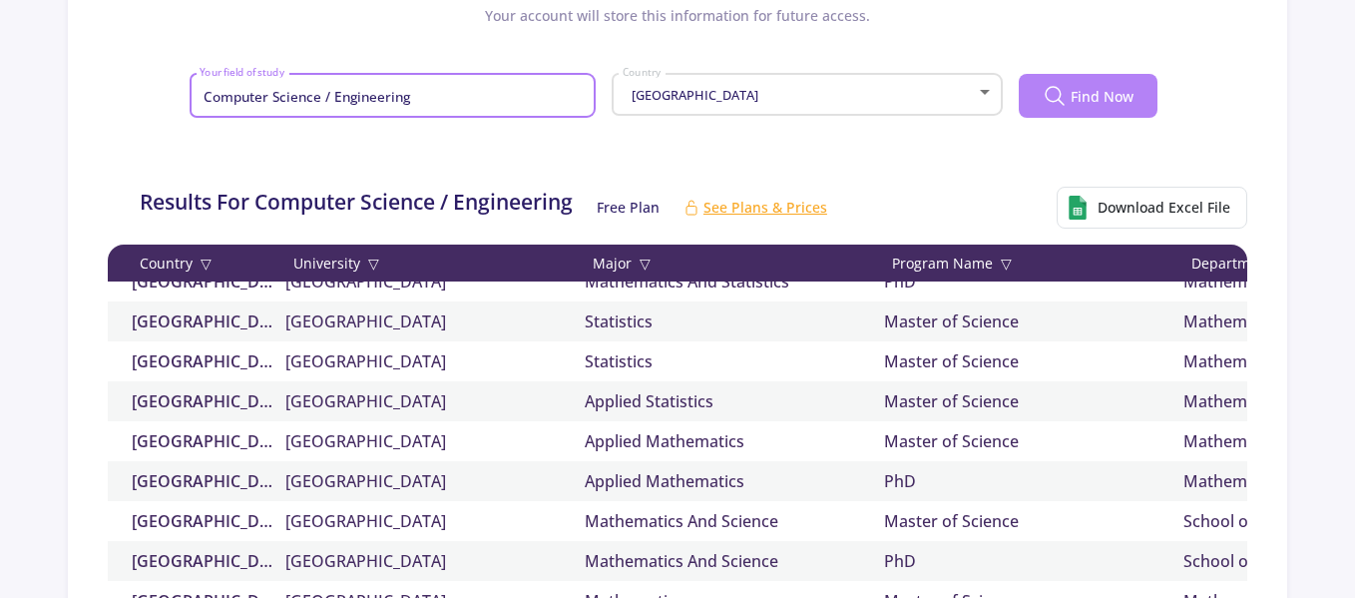
click at [1039, 105] on button "Find Now" at bounding box center [1088, 96] width 139 height 44
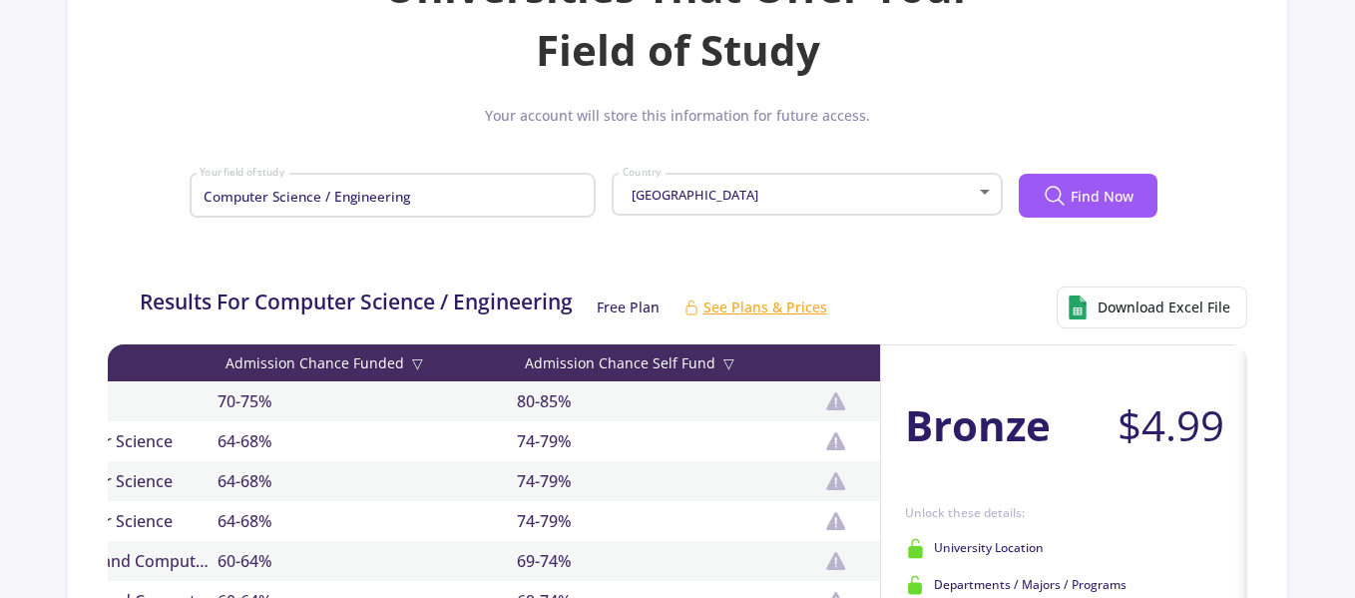
click at [353, 360] on div "Admission Chance Funded ▽" at bounding box center [367, 362] width 299 height 21
click at [339, 365] on div "Admission Chance Funded" at bounding box center [367, 362] width 299 height 21
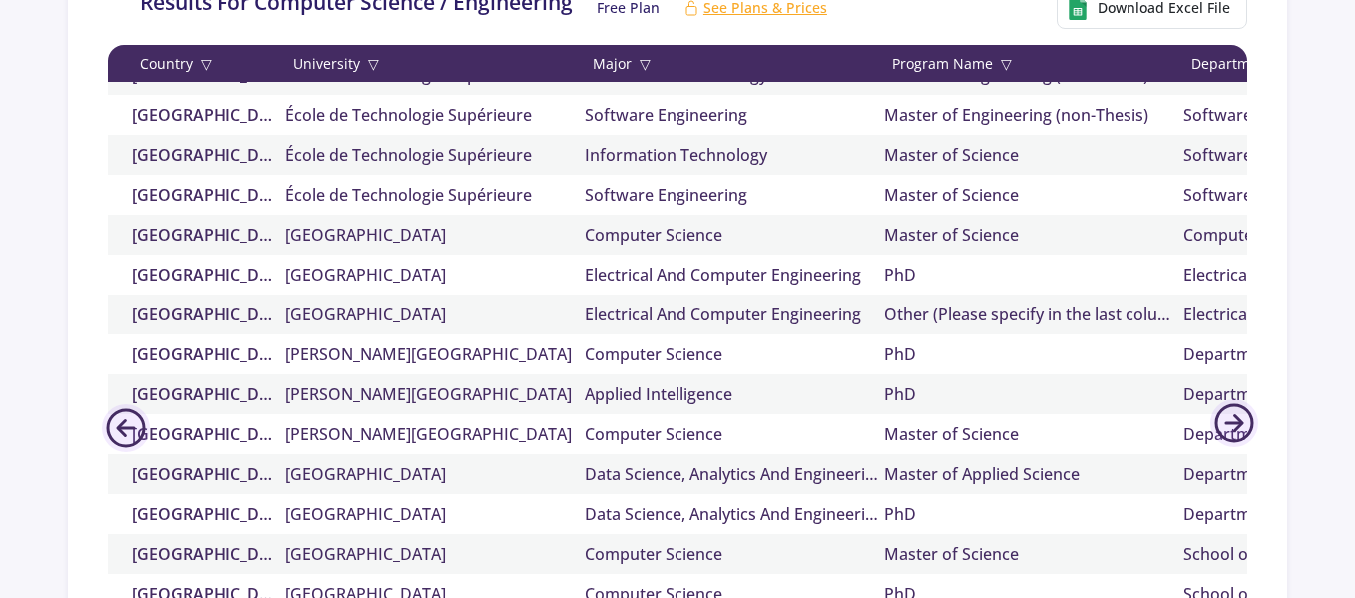
scroll to position [0, 0]
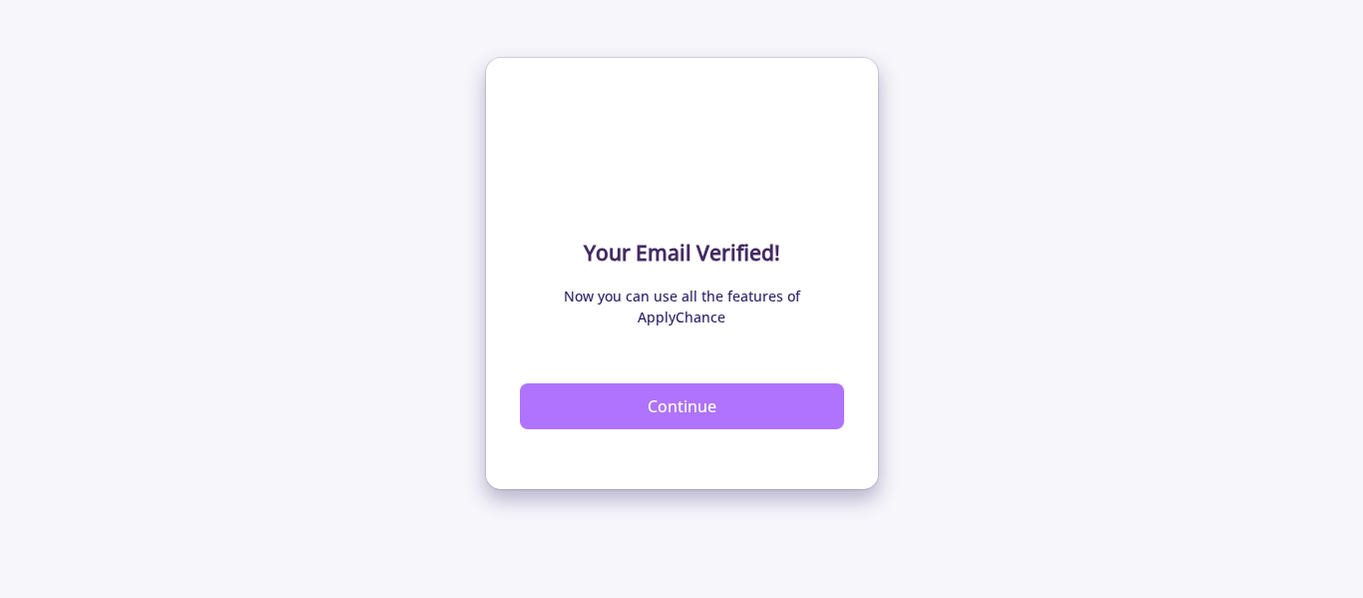
click at [634, 390] on button "Continue" at bounding box center [682, 406] width 324 height 46
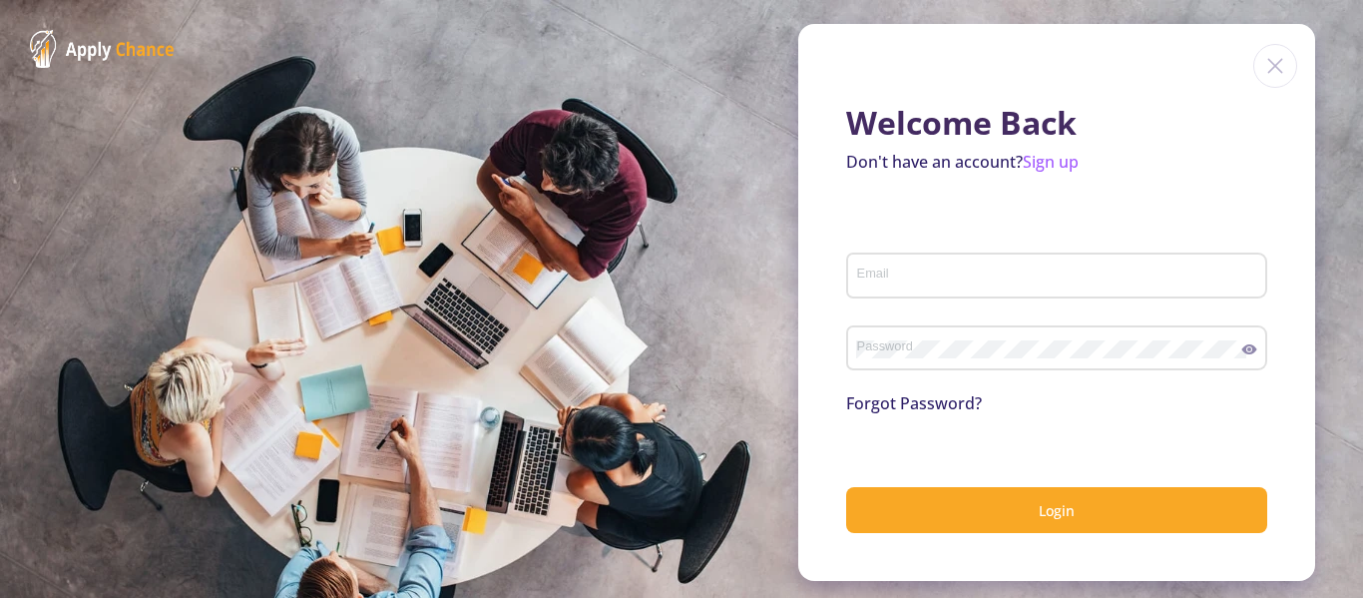
type input "[EMAIL_ADDRESS][DOMAIN_NAME]"
